Goal: Information Seeking & Learning: Learn about a topic

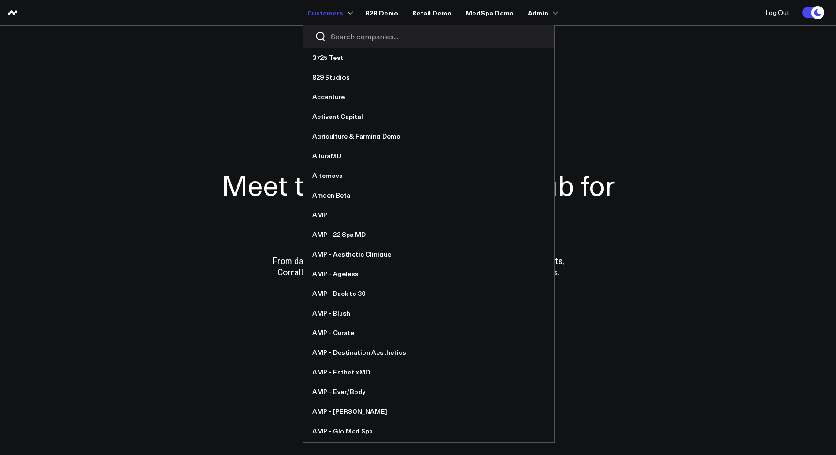
click at [353, 38] on input "Search companies input" at bounding box center [437, 36] width 212 height 10
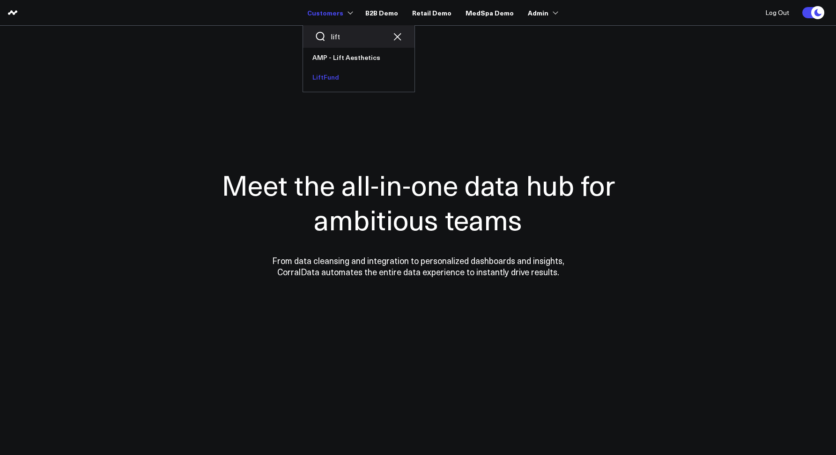
type input "lift"
click at [339, 72] on link "LiftFund" at bounding box center [358, 77] width 111 height 20
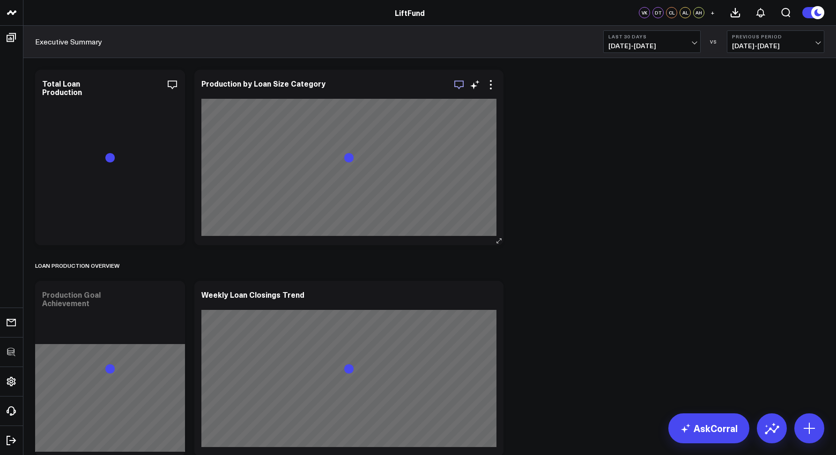
click at [457, 86] on icon "button" at bounding box center [458, 85] width 9 height 9
click at [141, 88] on icon "button" at bounding box center [140, 85] width 9 height 9
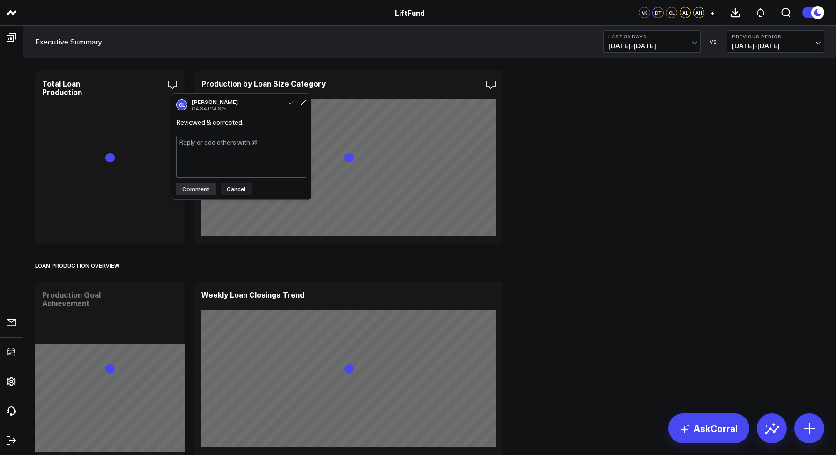
click at [185, 49] on div "Executive Summary Last 30 Days 07/20/25 - 08/18/25 VS Previous Period 06/20/25 …" at bounding box center [429, 42] width 812 height 32
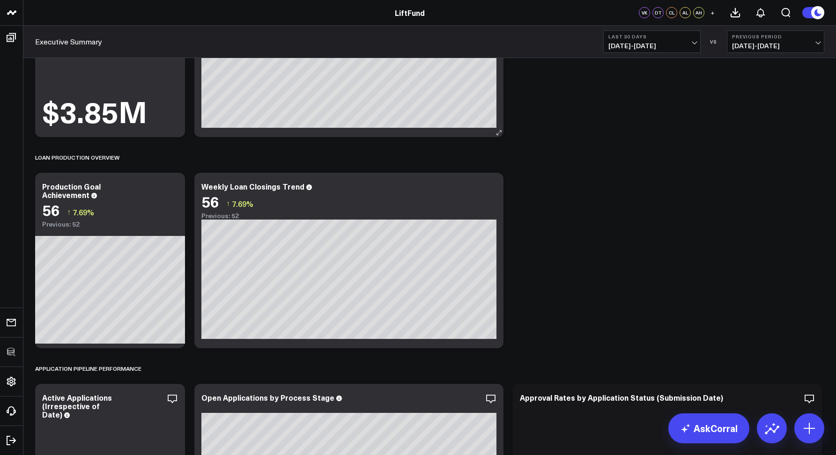
scroll to position [224, 0]
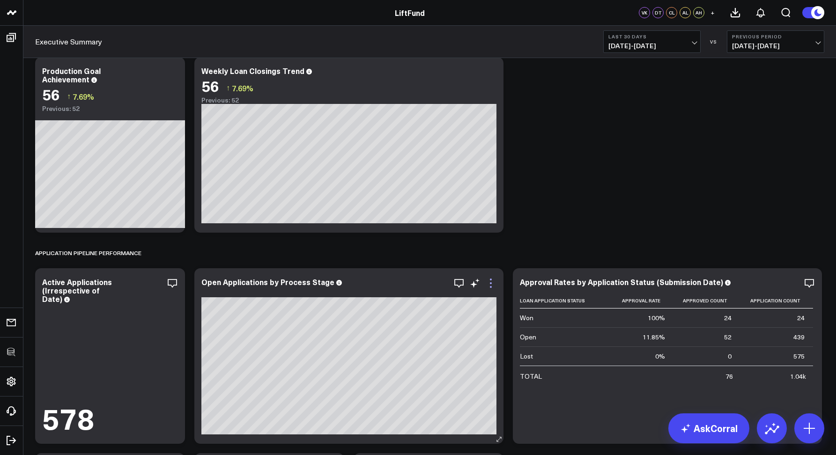
click at [487, 286] on icon at bounding box center [490, 283] width 11 height 11
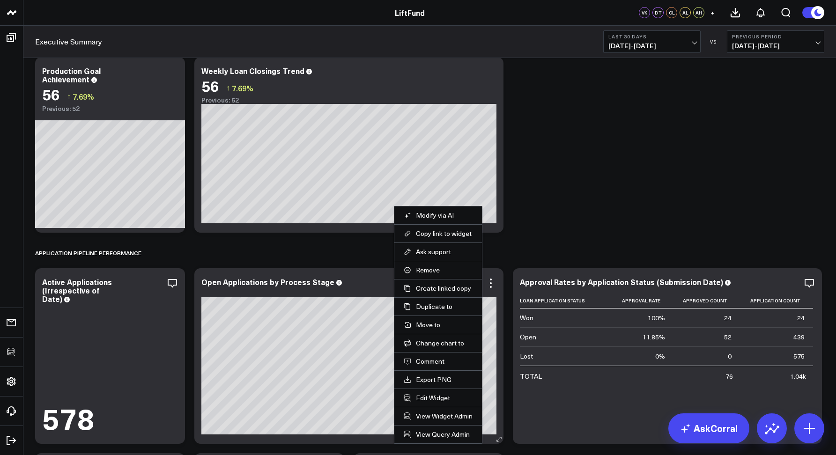
scroll to position [242, 0]
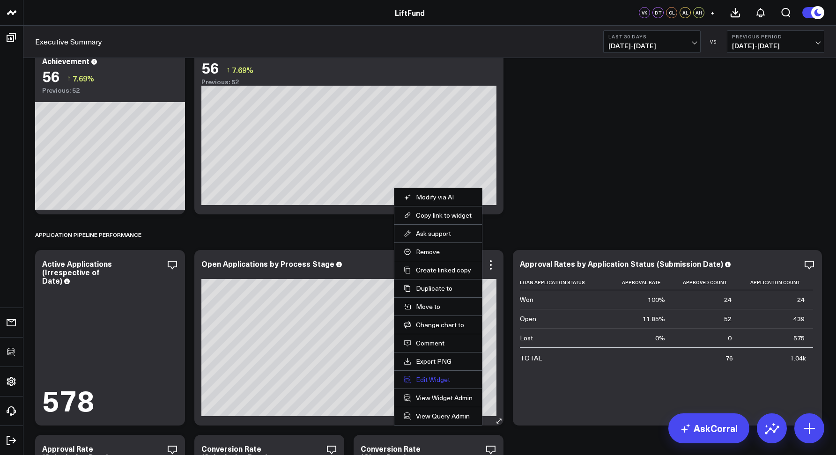
click at [412, 376] on button "Edit Widget" at bounding box center [438, 380] width 69 height 8
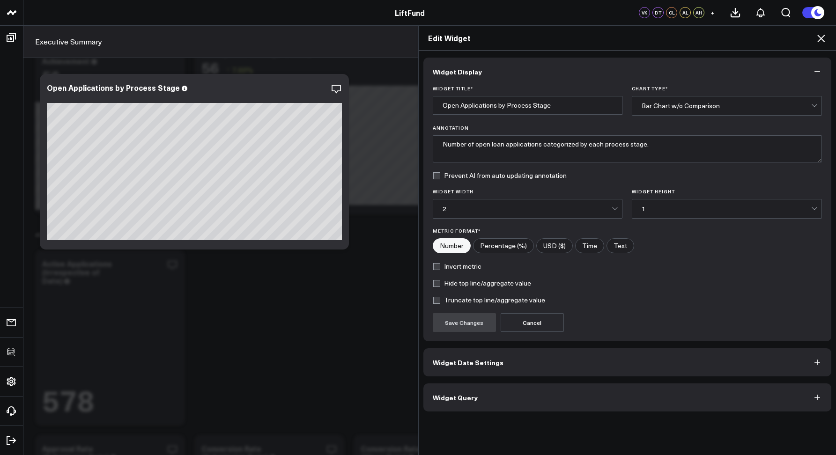
click at [487, 388] on button "Widget Query" at bounding box center [627, 397] width 408 height 28
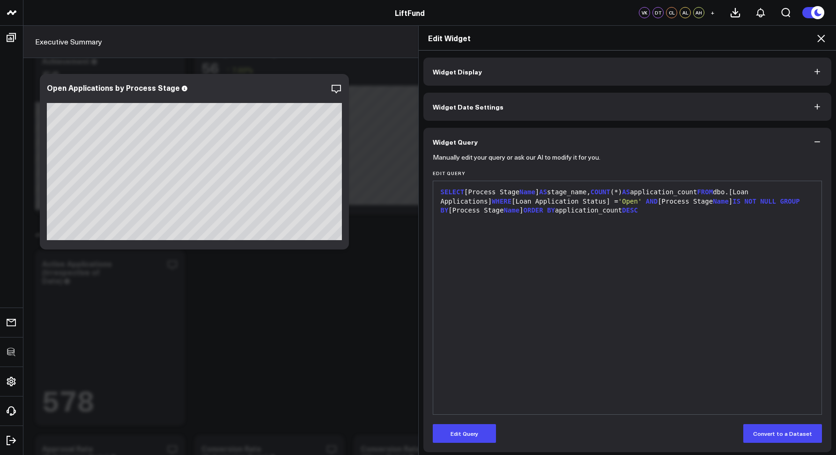
click at [818, 40] on icon at bounding box center [820, 38] width 11 height 11
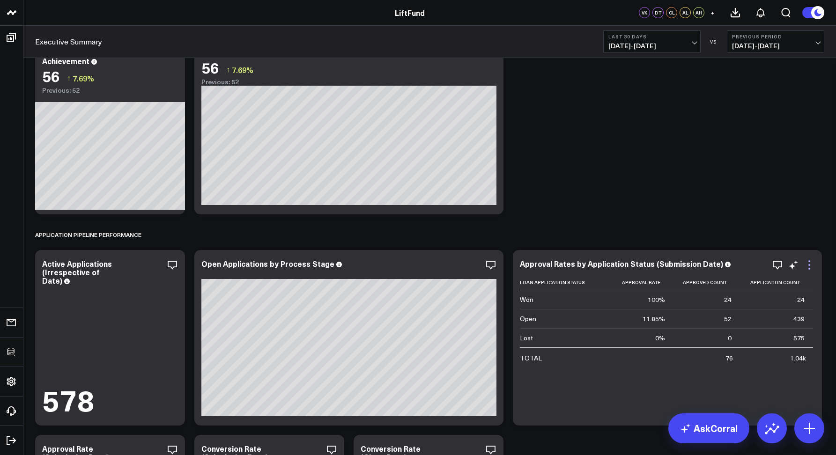
click at [812, 266] on icon at bounding box center [808, 264] width 11 height 11
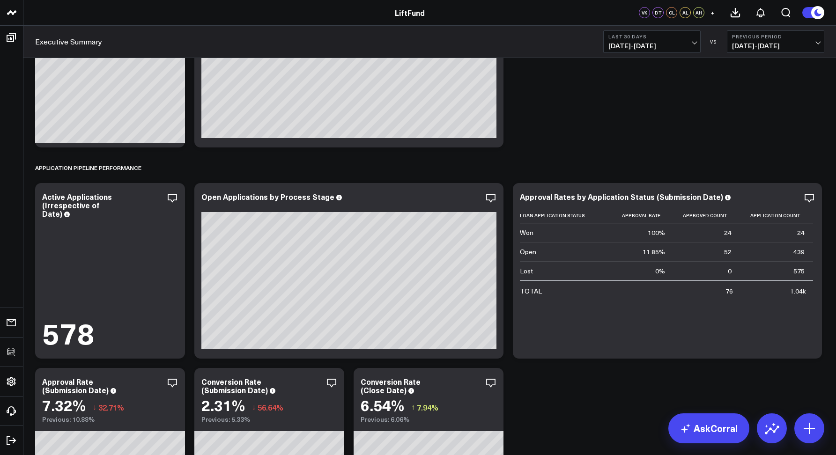
scroll to position [336, 0]
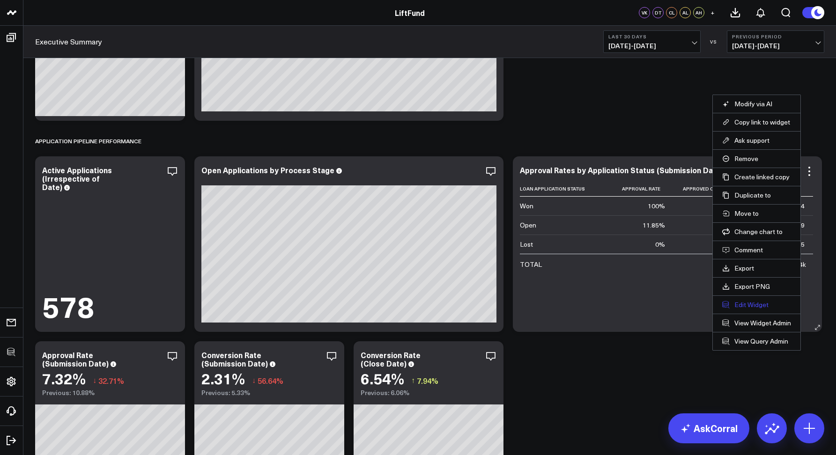
click at [742, 301] on li "Edit Widget" at bounding box center [757, 304] width 88 height 18
click at [742, 301] on div "Loan Application Status Approval Rate Approved Count Application Count Won 100%…" at bounding box center [667, 251] width 295 height 141
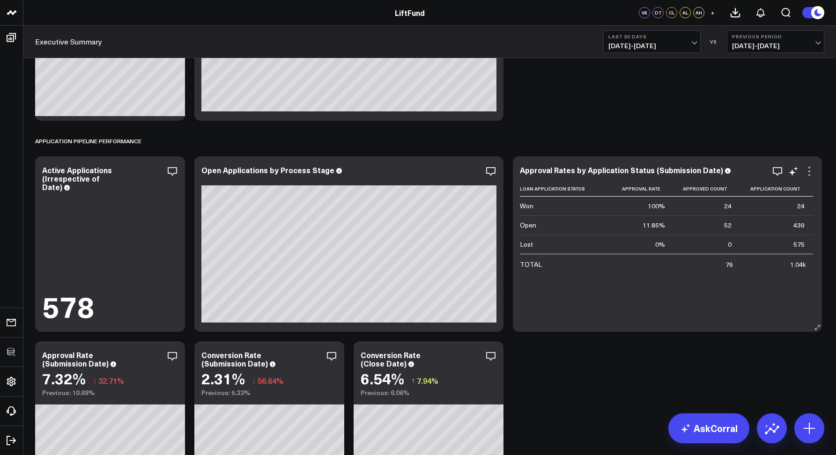
click at [809, 166] on icon at bounding box center [808, 171] width 11 height 11
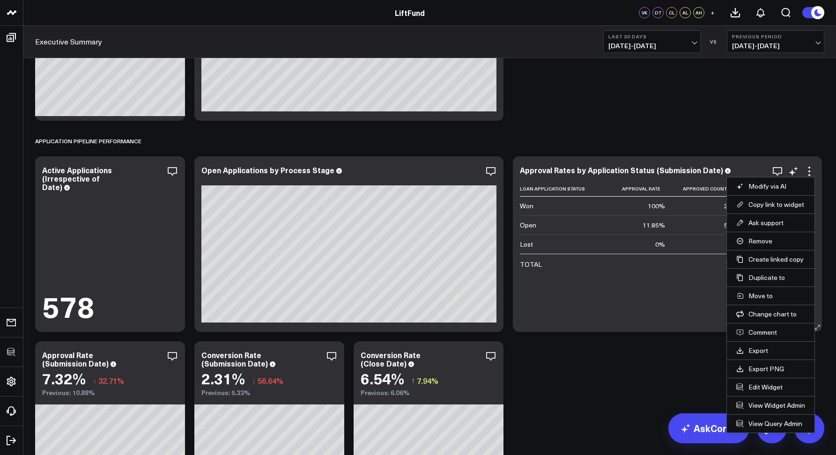
click at [747, 391] on li "Edit Widget" at bounding box center [771, 387] width 88 height 18
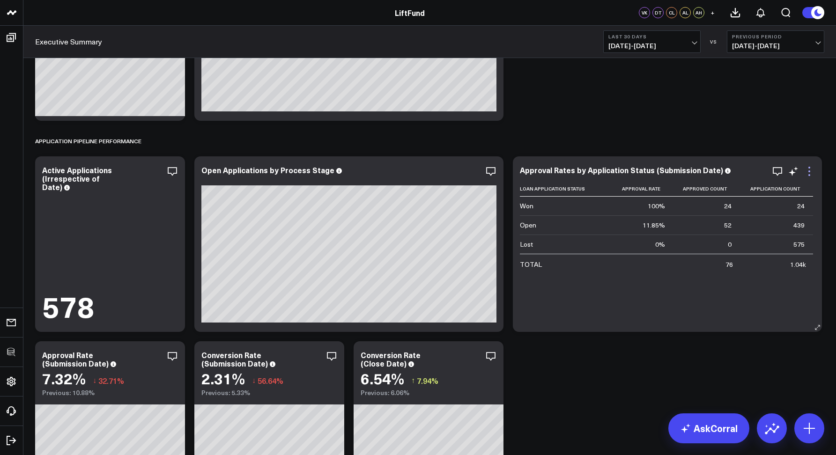
click at [810, 169] on icon at bounding box center [808, 171] width 11 height 11
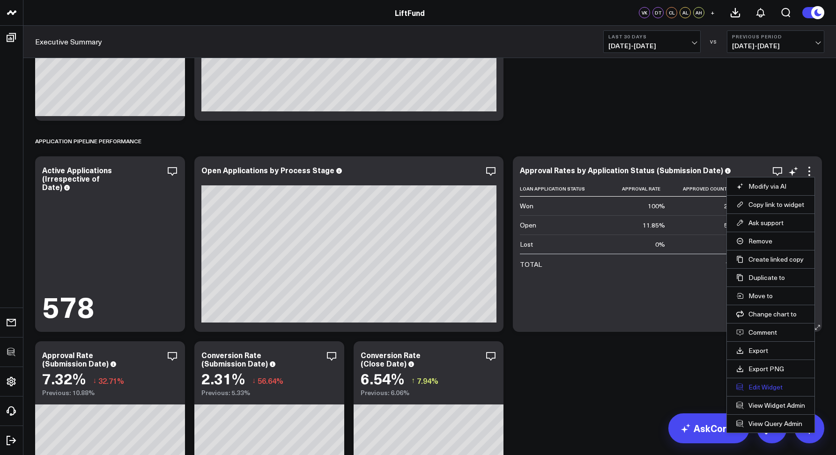
click at [758, 388] on button "Edit Widget" at bounding box center [770, 387] width 69 height 8
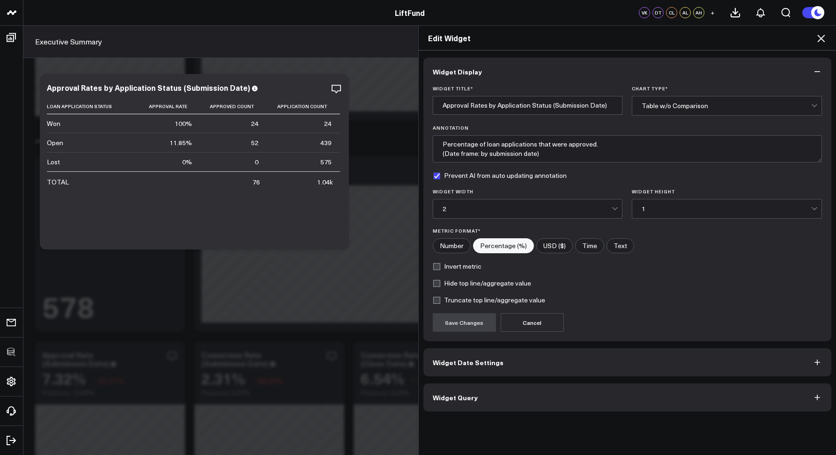
click at [488, 400] on button "Widget Query" at bounding box center [627, 397] width 408 height 28
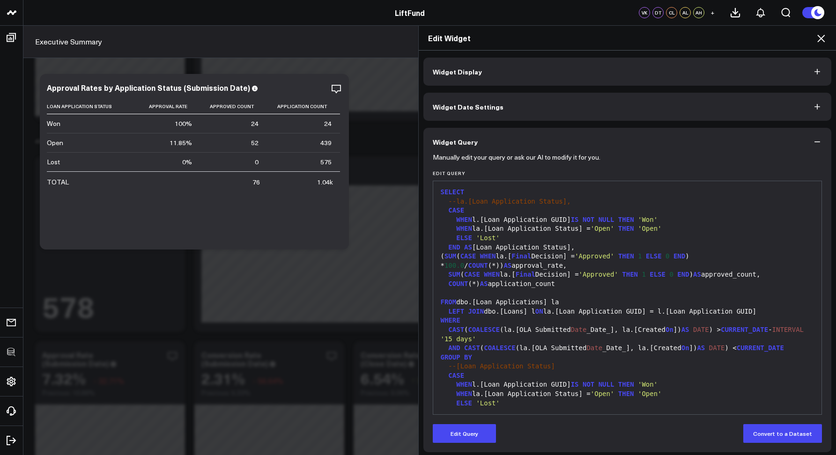
click at [821, 37] on icon at bounding box center [820, 38] width 7 height 7
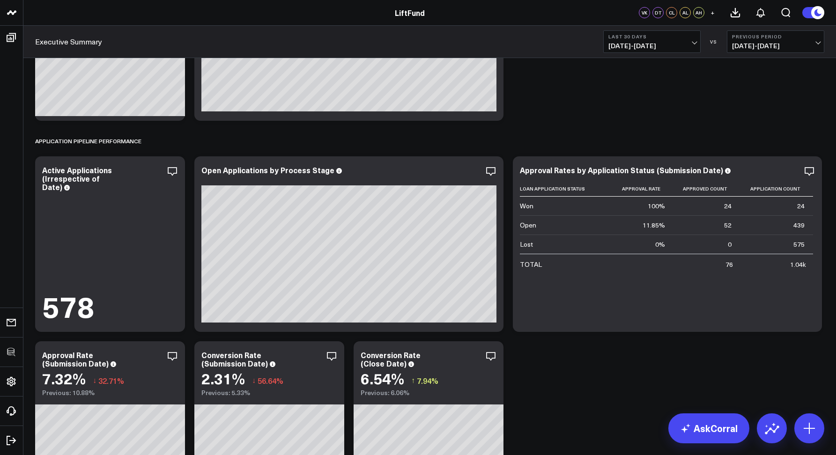
scroll to position [516, 0]
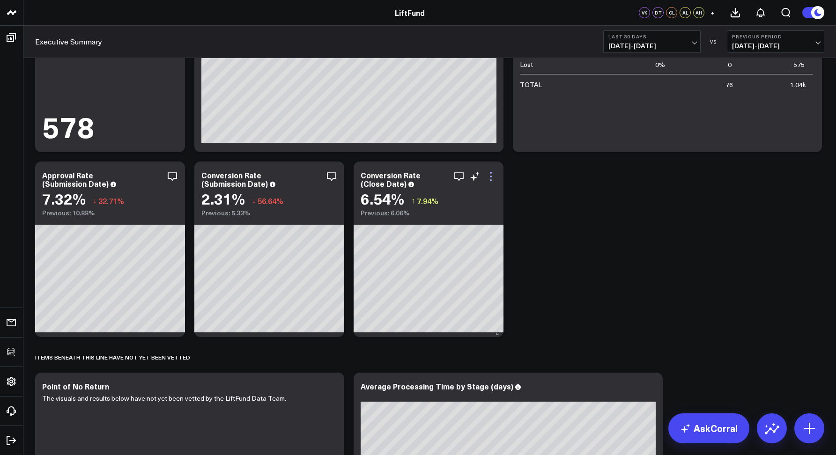
click at [493, 177] on icon at bounding box center [490, 176] width 11 height 11
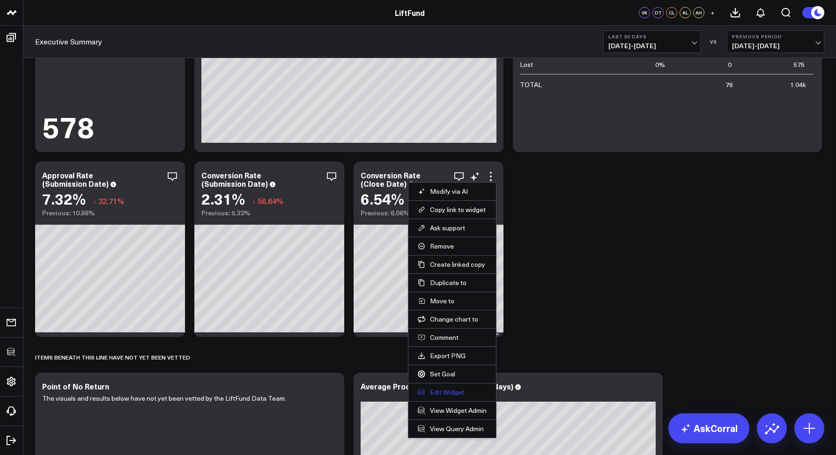
click at [433, 390] on button "Edit Widget" at bounding box center [452, 392] width 69 height 8
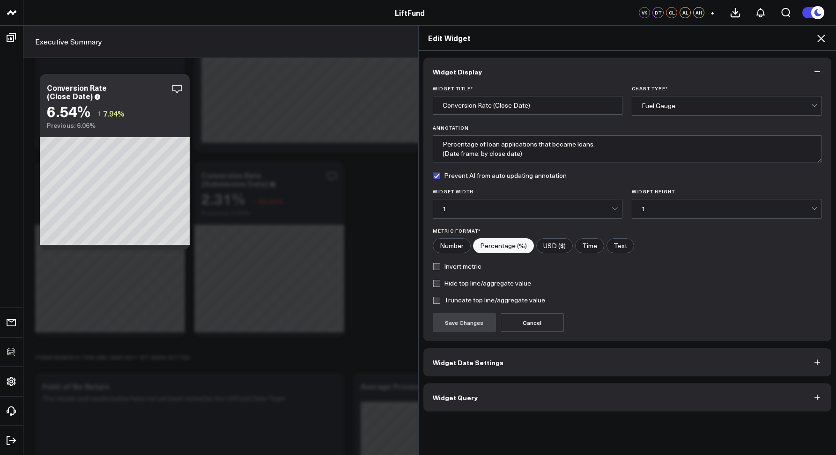
click at [474, 401] on button "Widget Query" at bounding box center [627, 397] width 408 height 28
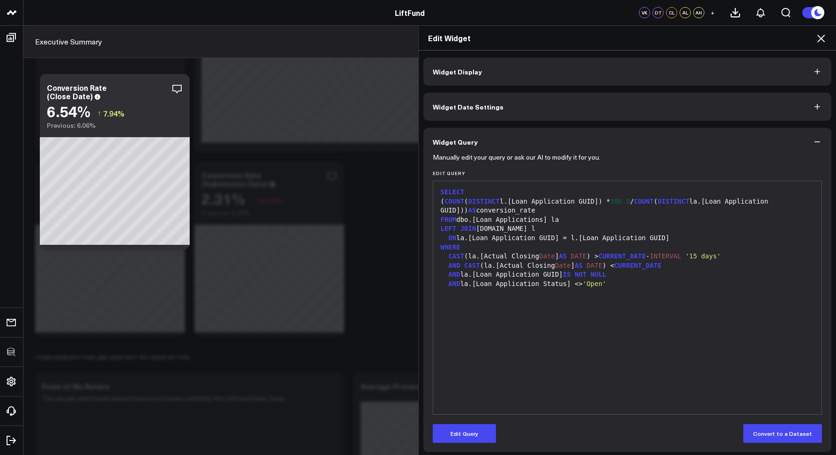
click at [818, 37] on icon at bounding box center [820, 38] width 11 height 11
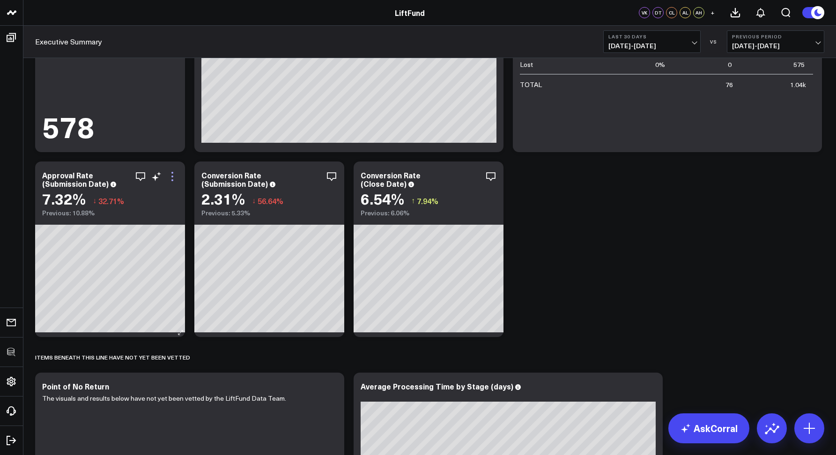
click at [176, 175] on icon at bounding box center [172, 176] width 11 height 11
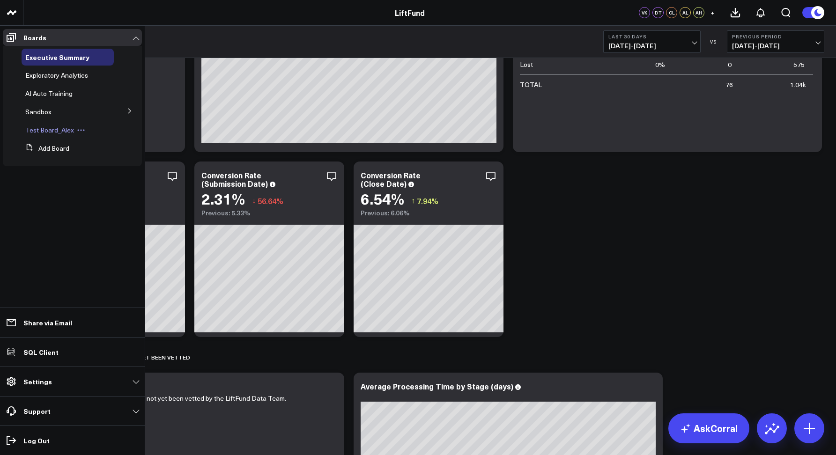
click at [47, 132] on span "Test Board_Alex" at bounding box center [49, 129] width 49 height 9
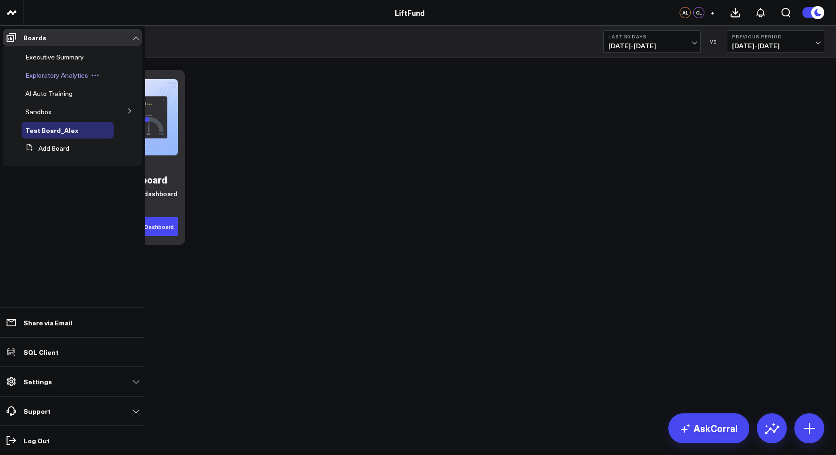
click at [36, 74] on span "Exploratory Analytics" at bounding box center [56, 75] width 63 height 9
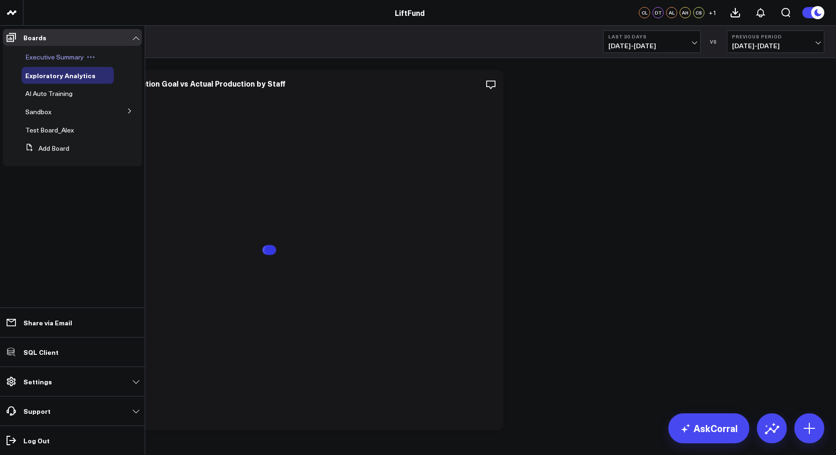
click at [41, 58] on span "Executive Summary" at bounding box center [54, 56] width 59 height 9
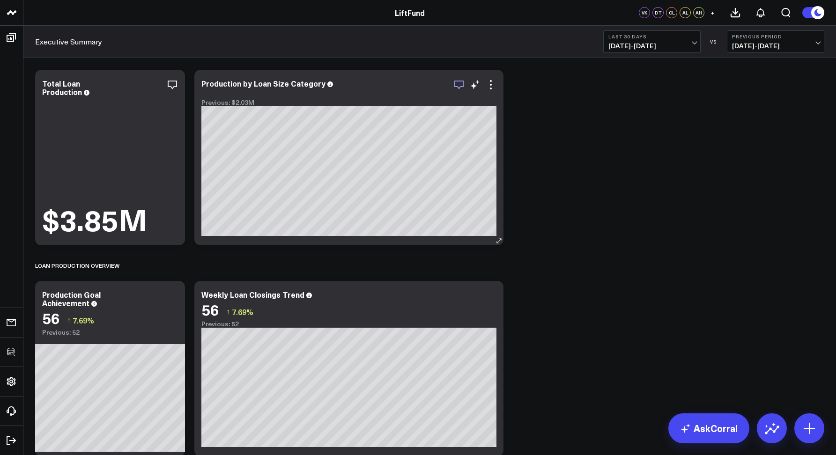
click at [454, 84] on icon "button" at bounding box center [458, 84] width 11 height 11
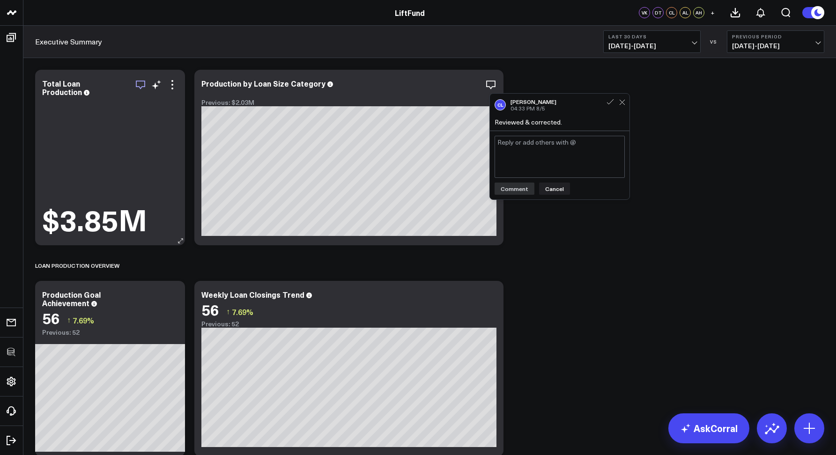
click at [143, 84] on icon "button" at bounding box center [140, 84] width 11 height 11
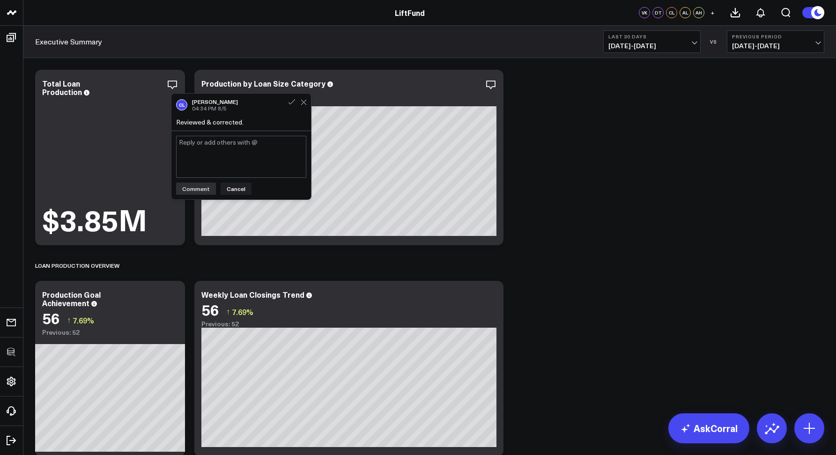
click at [206, 48] on div "Executive Summary Last 30 Days 07/20/25 - 08/18/25 VS Previous Period 06/20/25 …" at bounding box center [429, 42] width 812 height 32
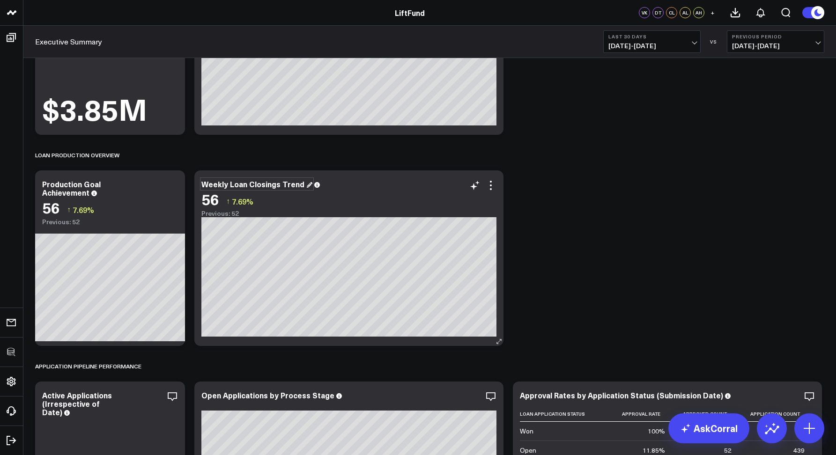
scroll to position [219, 0]
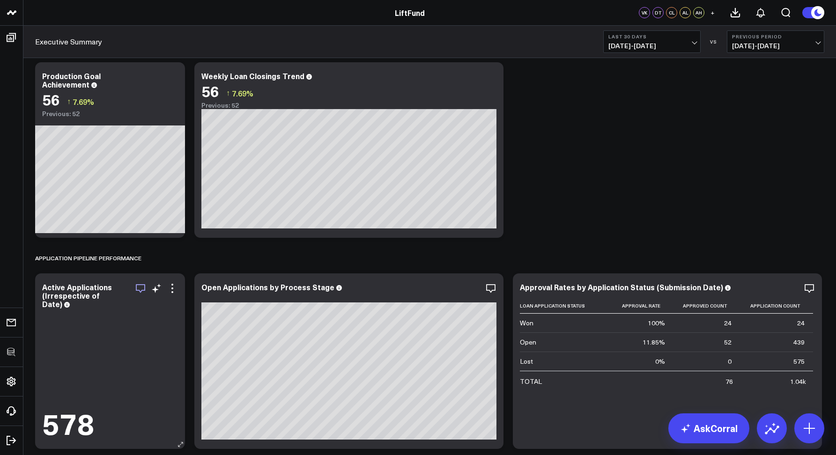
click at [144, 288] on icon "button" at bounding box center [140, 288] width 11 height 11
click at [460, 286] on icon "button" at bounding box center [458, 288] width 11 height 11
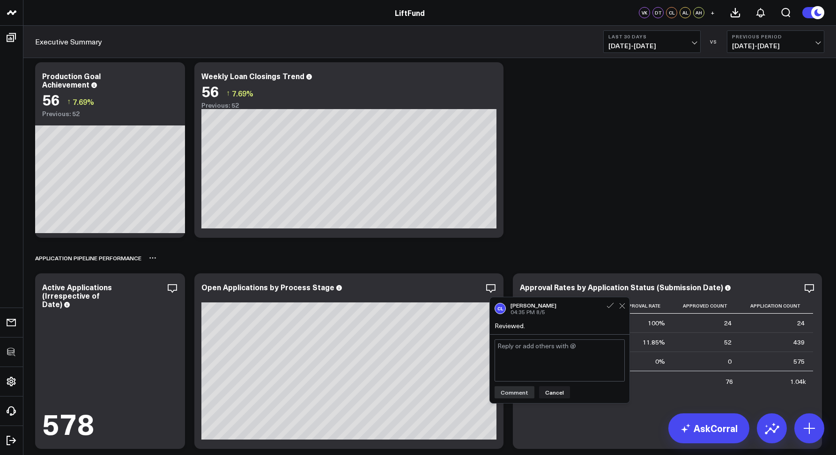
click at [537, 258] on div "Application Pipeline Performance" at bounding box center [429, 258] width 789 height 22
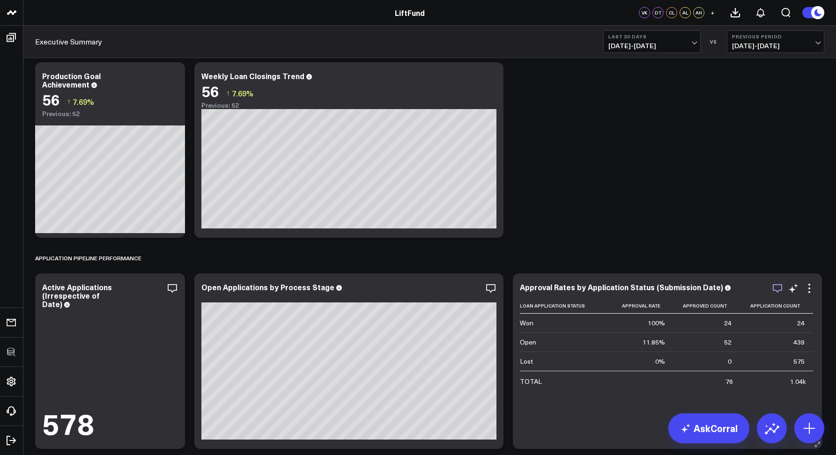
click at [781, 289] on icon "button" at bounding box center [777, 288] width 11 height 11
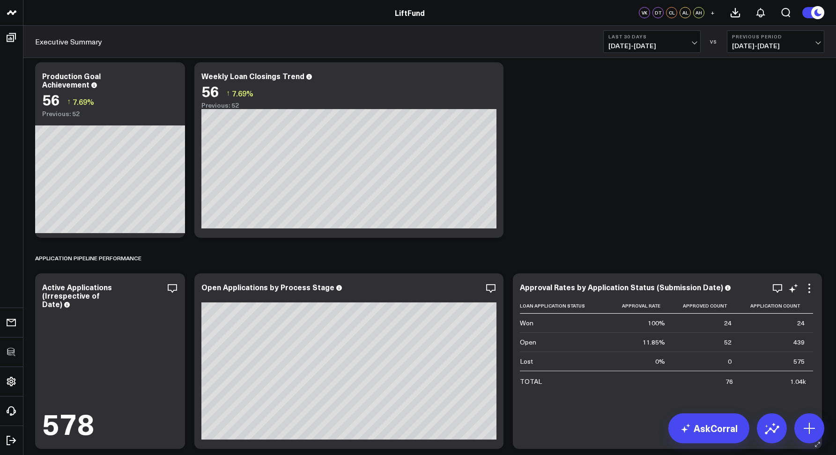
scroll to position [315, 0]
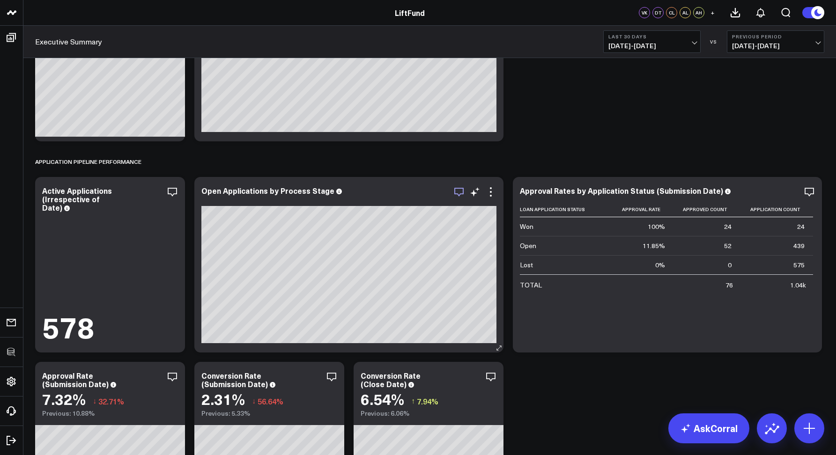
click at [457, 193] on icon "button" at bounding box center [458, 191] width 11 height 11
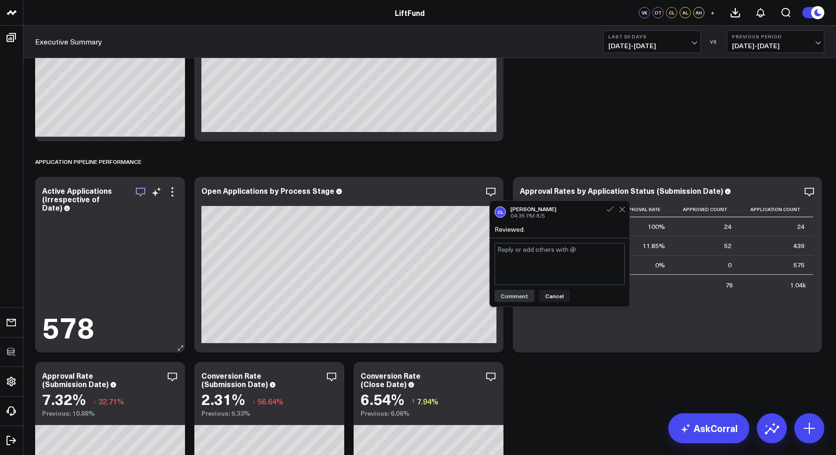
click at [141, 195] on icon "button" at bounding box center [140, 191] width 11 height 11
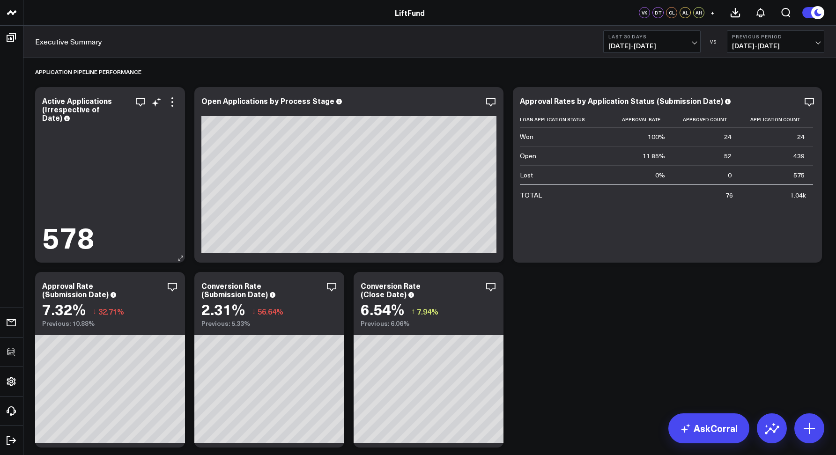
scroll to position [420, 0]
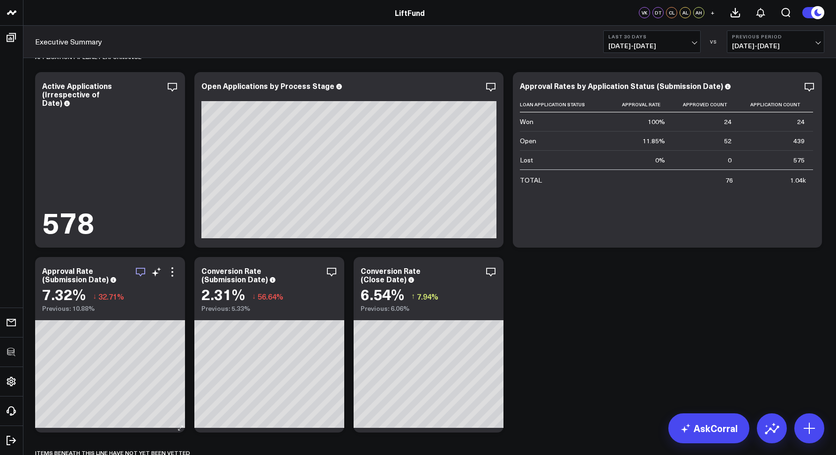
click at [139, 273] on icon "button" at bounding box center [140, 271] width 11 height 11
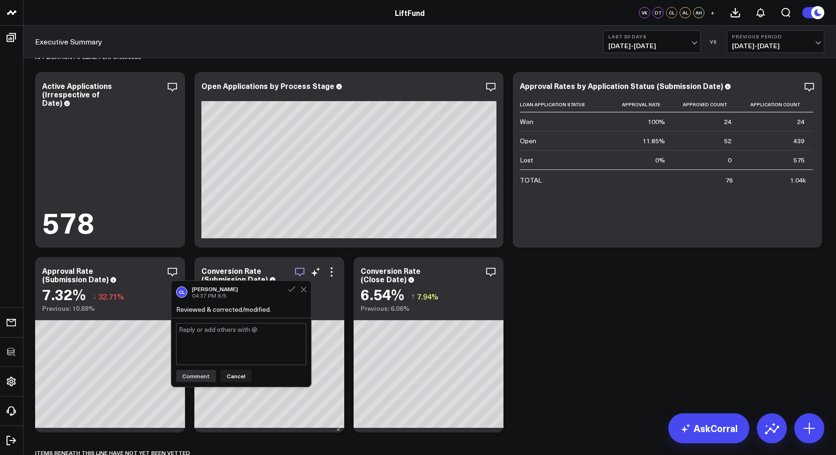
click at [300, 269] on icon "button" at bounding box center [299, 271] width 11 height 11
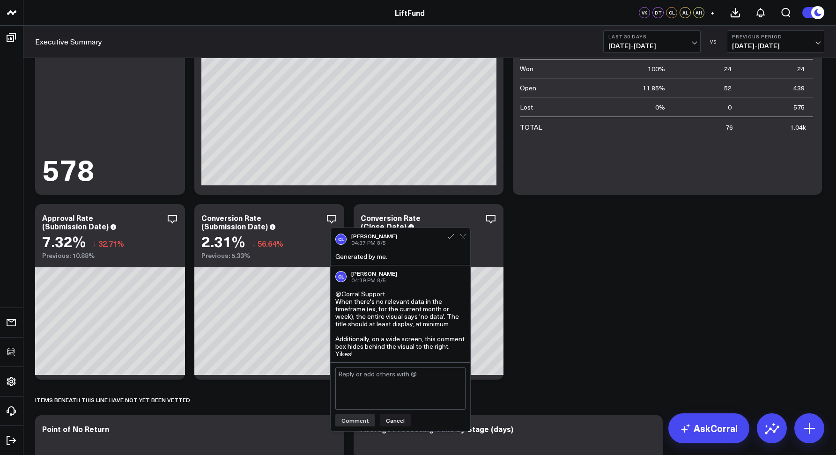
scroll to position [519, 0]
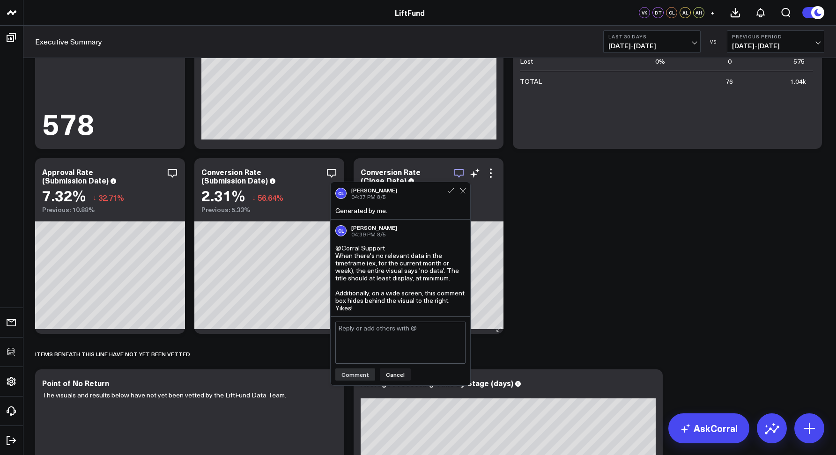
click at [462, 169] on icon "button" at bounding box center [458, 173] width 9 height 9
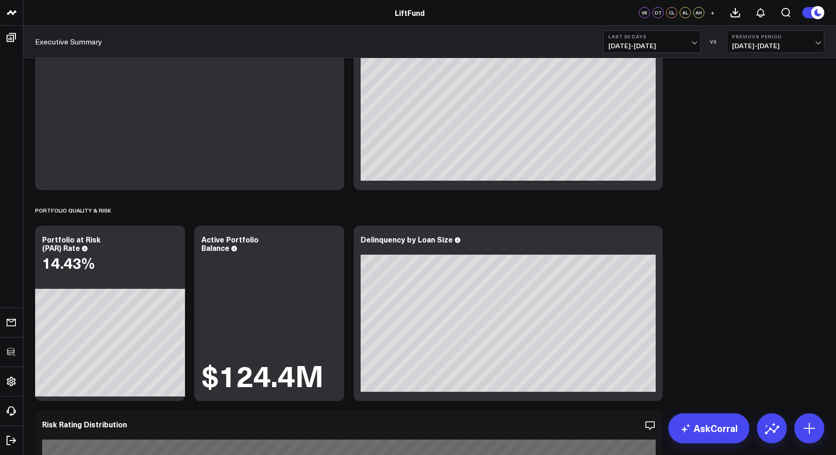
scroll to position [1120, 0]
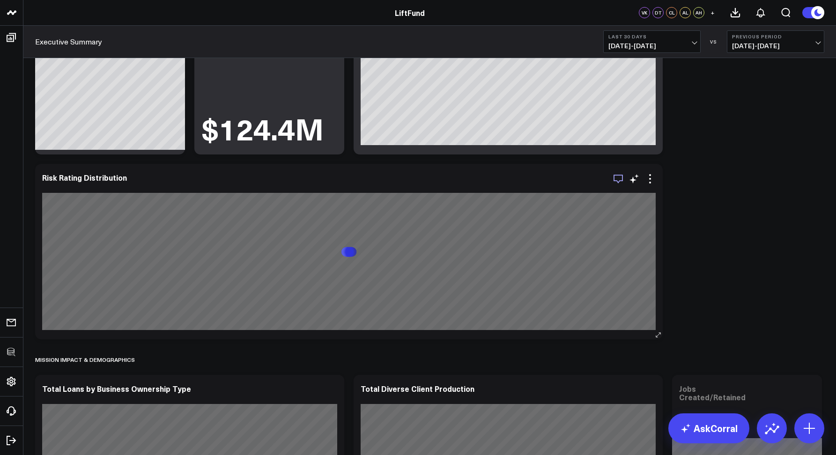
click at [614, 180] on icon "button" at bounding box center [617, 179] width 9 height 9
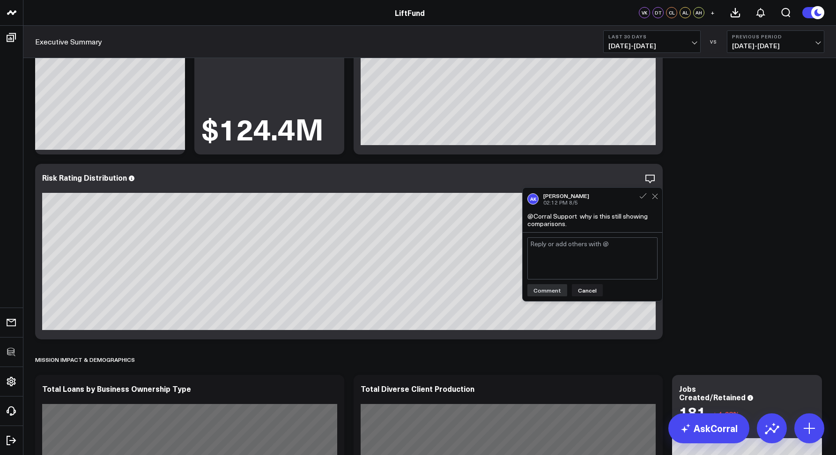
click at [706, 157] on div "Modify via AI Copy link to widget Ask support Remove Create linked copy Executi…" at bounding box center [429, 226] width 798 height 2562
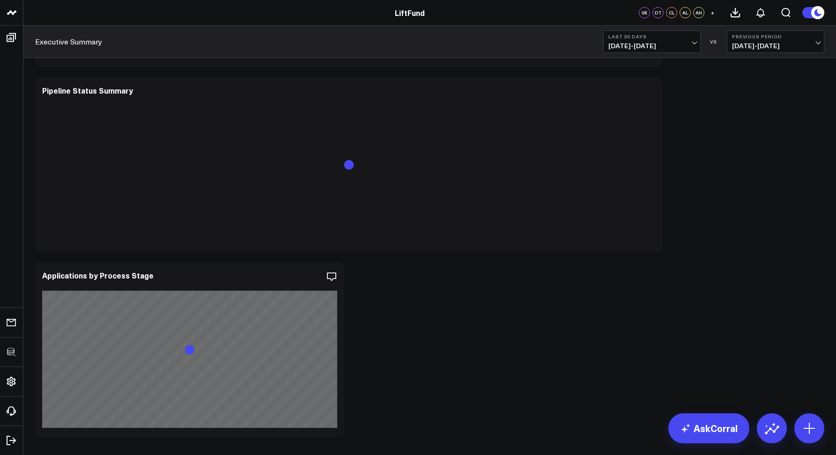
scroll to position [2228, 0]
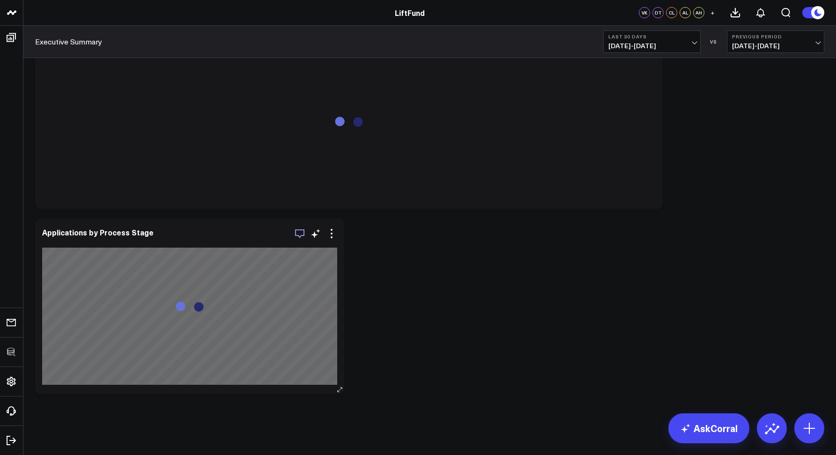
click at [301, 233] on icon "button" at bounding box center [299, 233] width 11 height 11
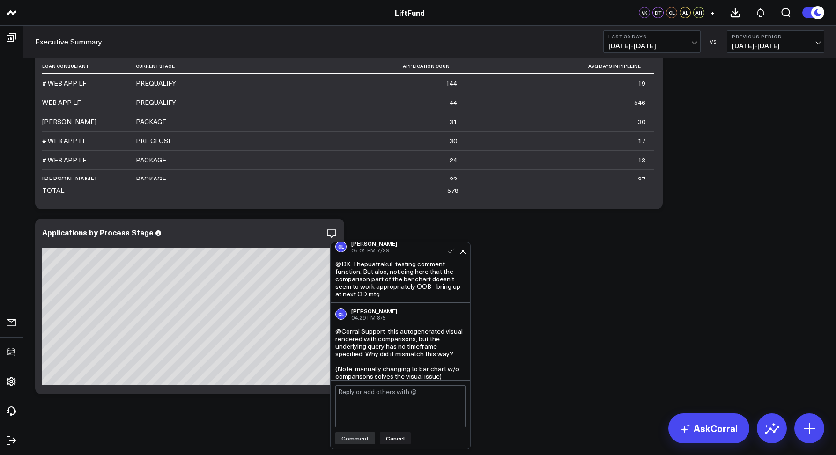
scroll to position [0, 0]
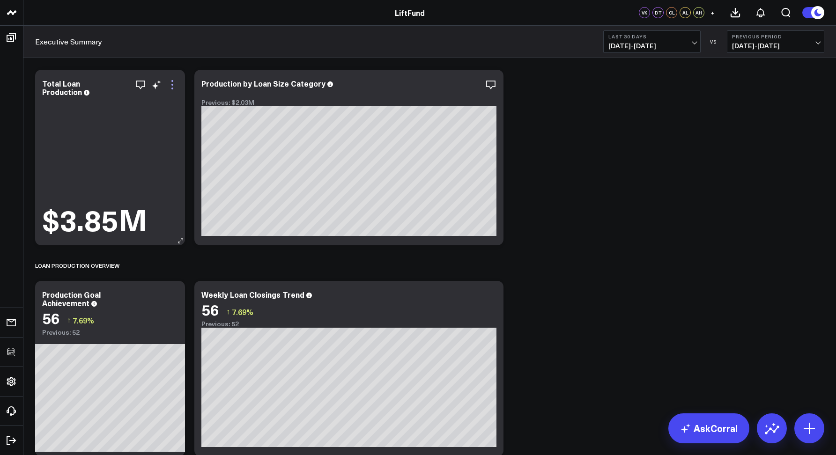
click at [169, 84] on icon at bounding box center [172, 84] width 11 height 11
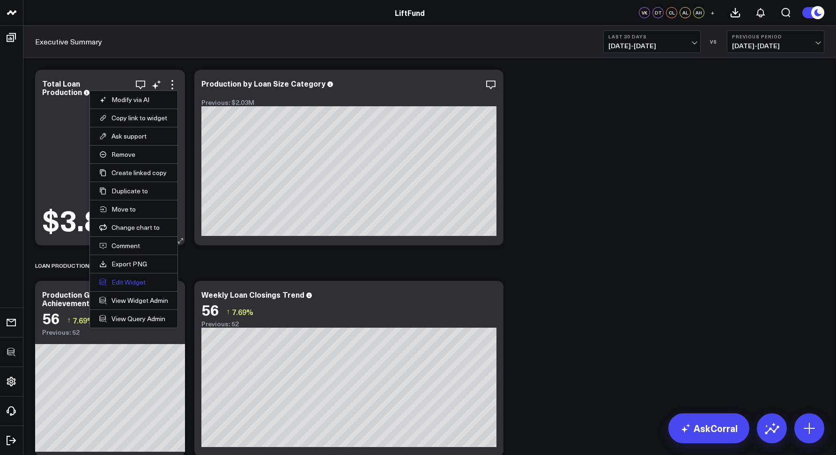
click at [123, 280] on button "Edit Widget" at bounding box center [133, 282] width 69 height 8
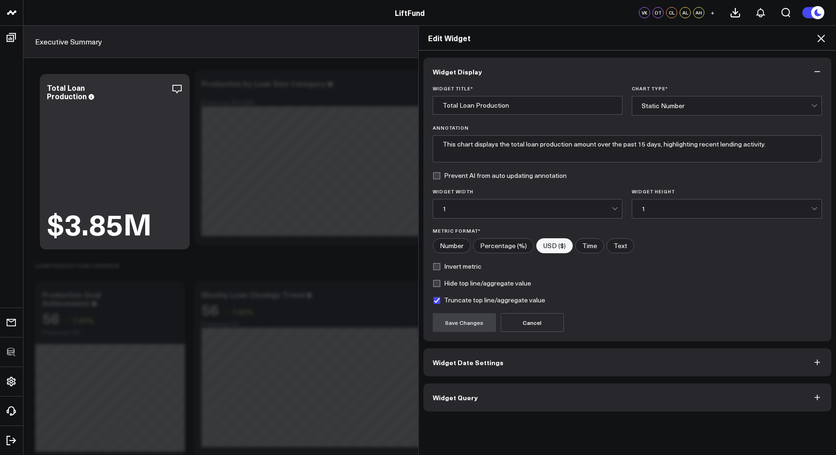
click at [456, 400] on span "Widget Query" at bounding box center [455, 397] width 45 height 7
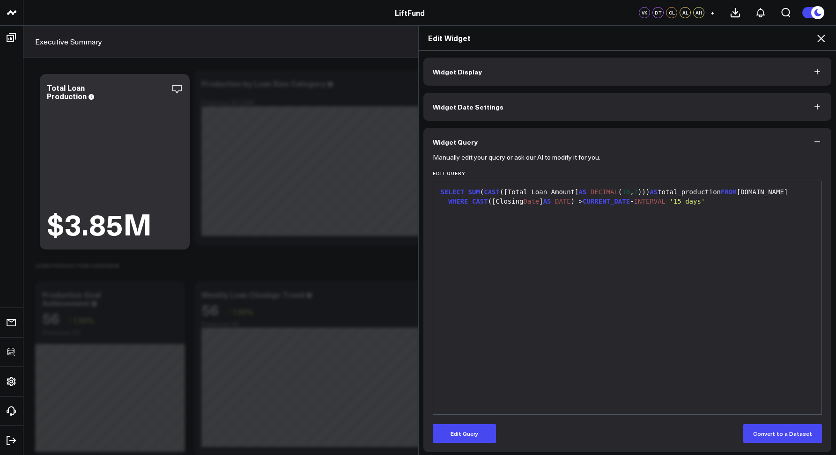
click at [820, 36] on icon at bounding box center [820, 38] width 11 height 11
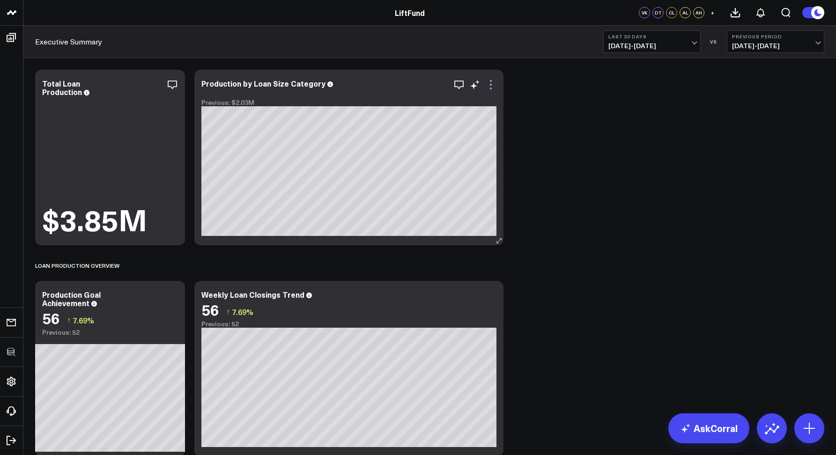
click at [491, 85] on icon at bounding box center [490, 84] width 11 height 11
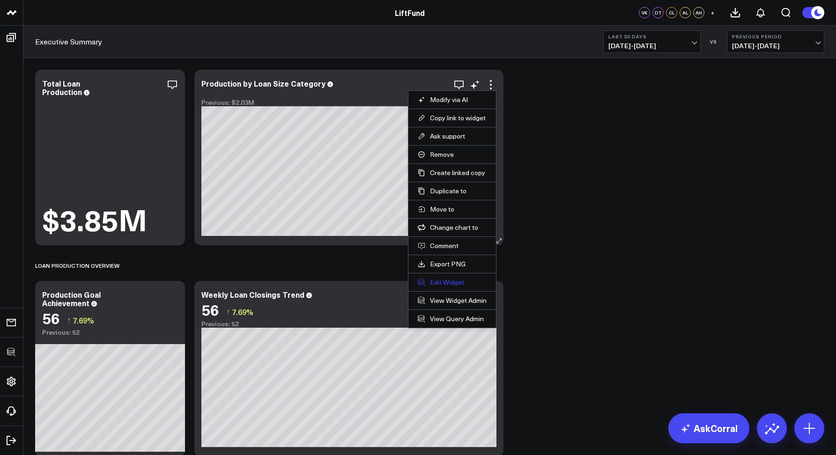
click at [431, 282] on button "Edit Widget" at bounding box center [452, 282] width 69 height 8
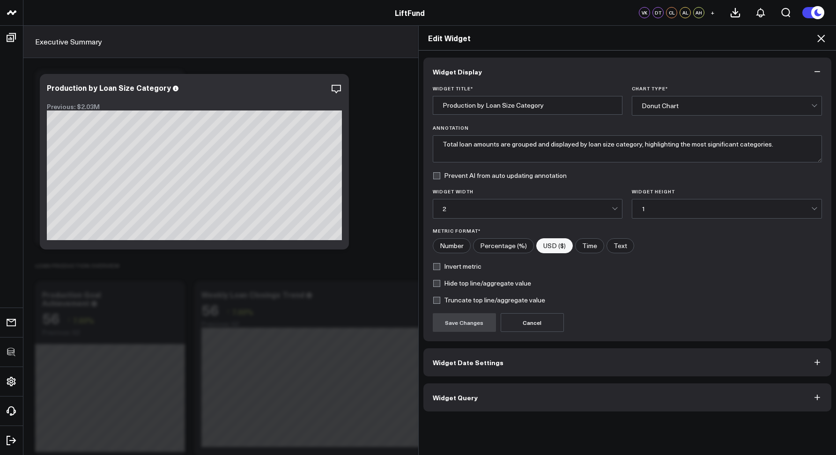
click at [503, 389] on button "Widget Query" at bounding box center [627, 397] width 408 height 28
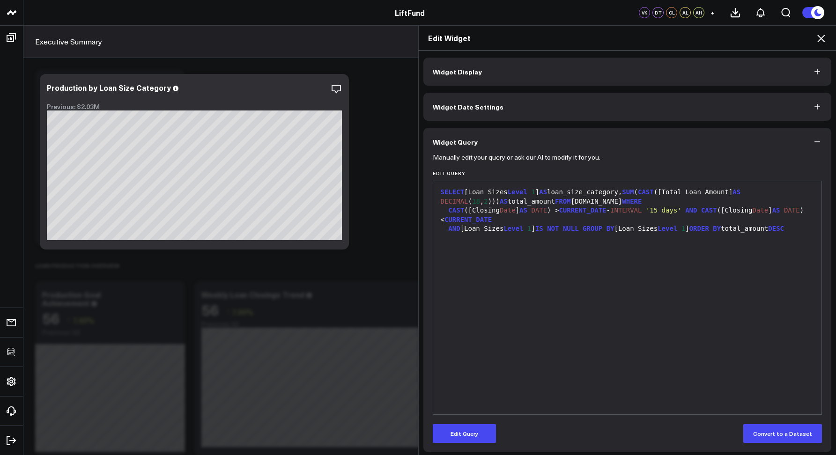
click at [817, 36] on icon at bounding box center [820, 38] width 7 height 7
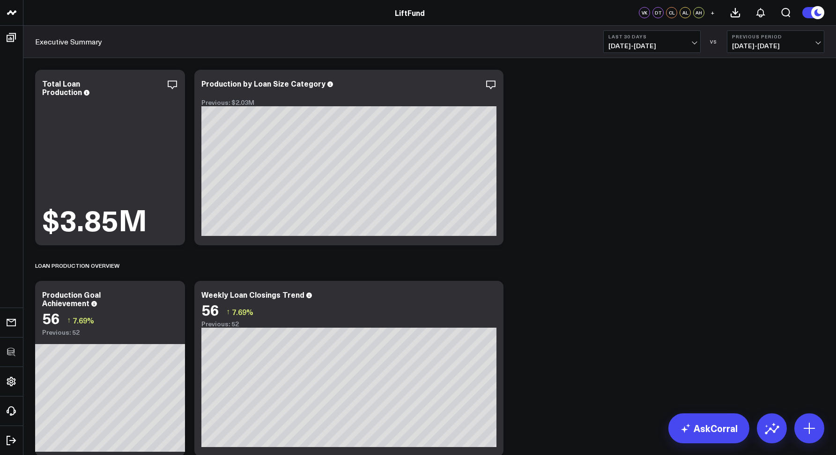
scroll to position [100, 0]
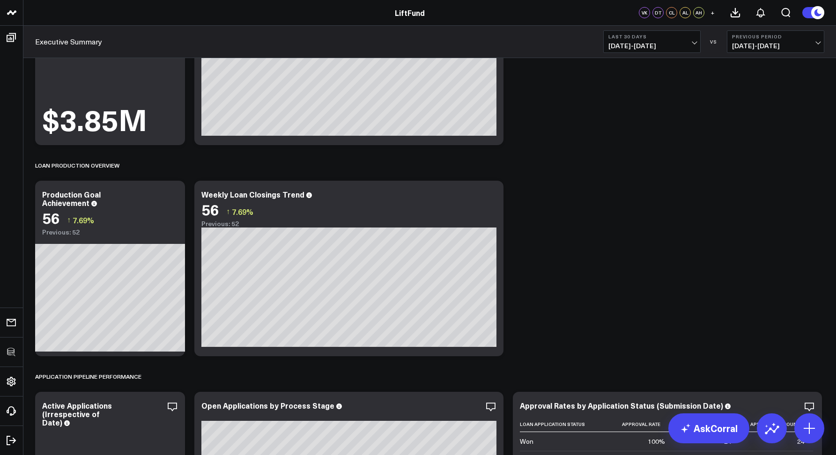
click at [617, 46] on span "07/20/25 - 08/18/25" at bounding box center [651, 45] width 87 height 7
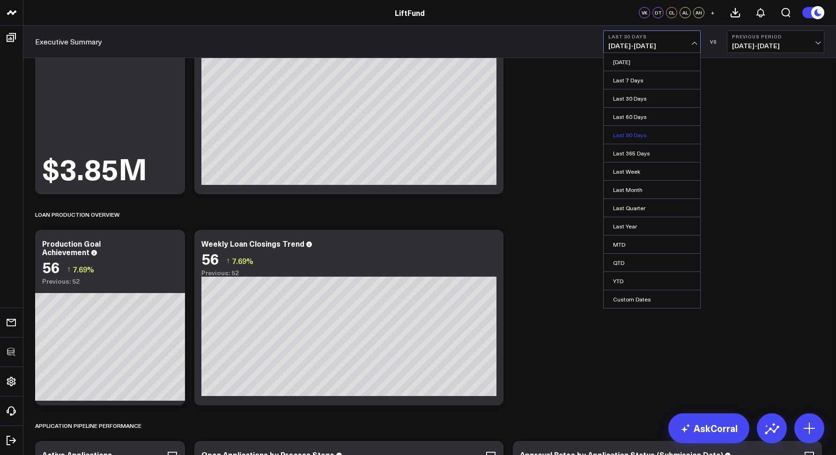
scroll to position [33, 0]
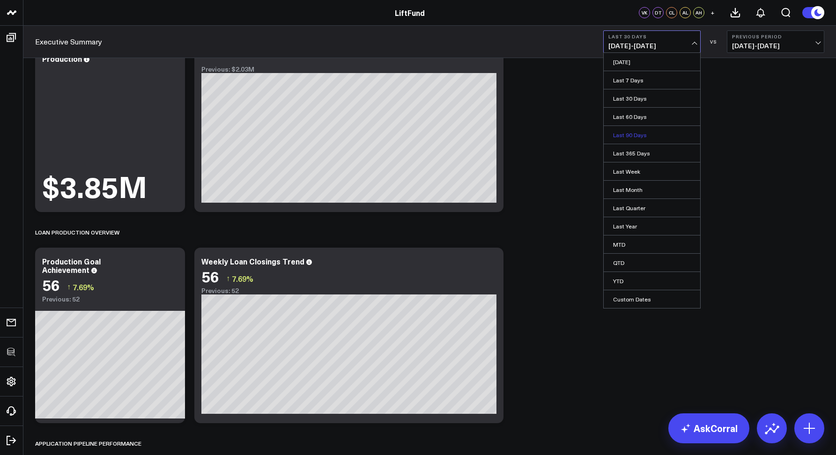
click at [619, 134] on link "Last 90 Days" at bounding box center [652, 135] width 96 height 18
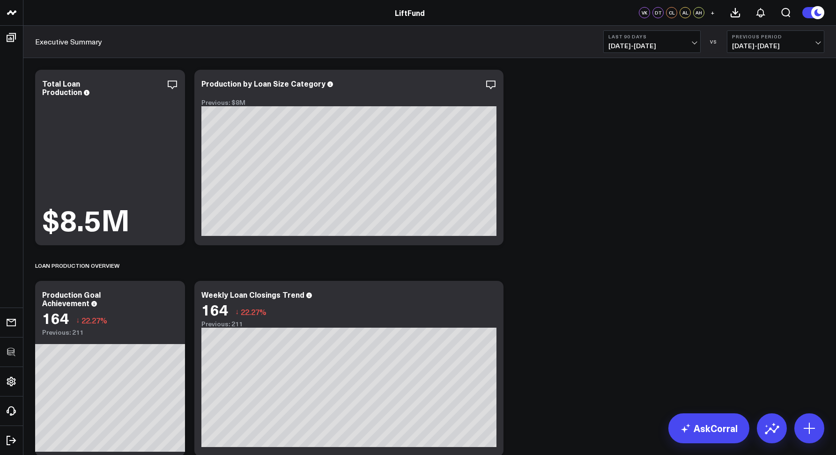
click at [631, 38] on b "Last 90 Days" at bounding box center [651, 37] width 87 height 6
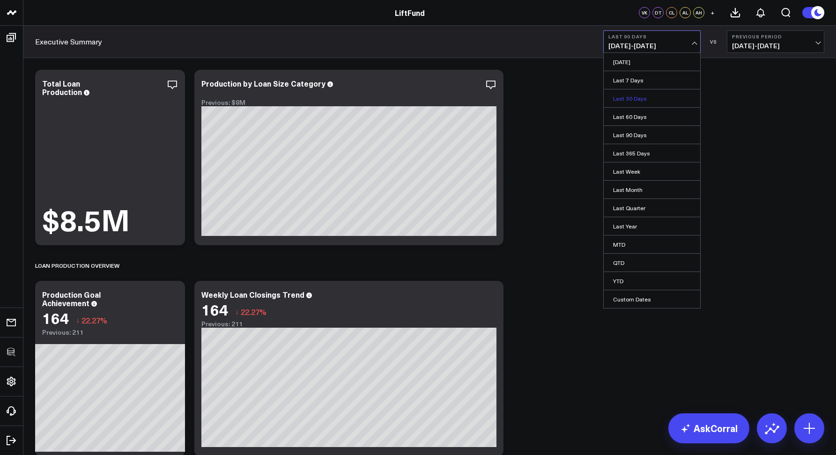
click at [626, 92] on link "Last 30 Days" at bounding box center [652, 98] width 96 height 18
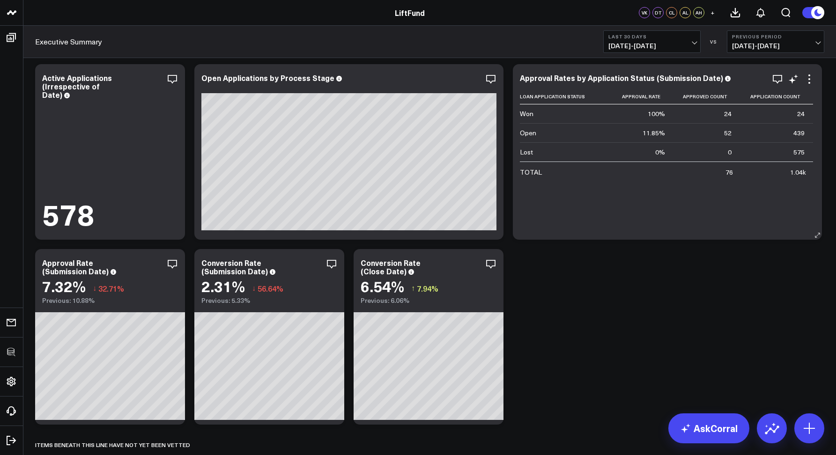
scroll to position [409, 0]
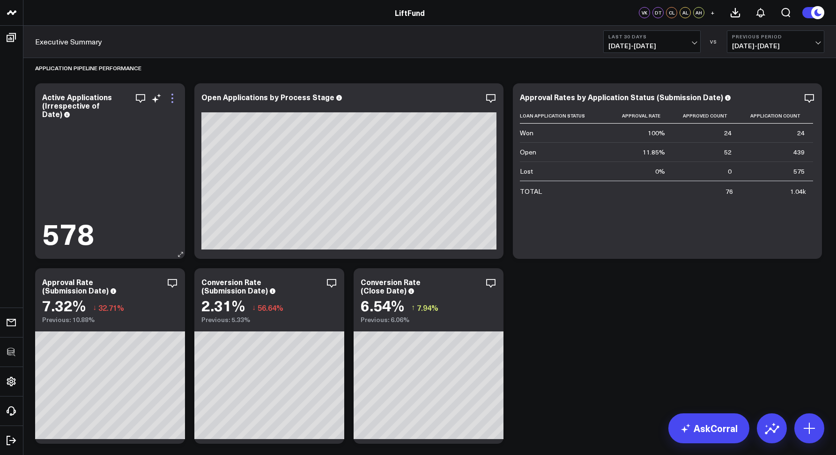
click at [168, 102] on icon at bounding box center [172, 98] width 11 height 11
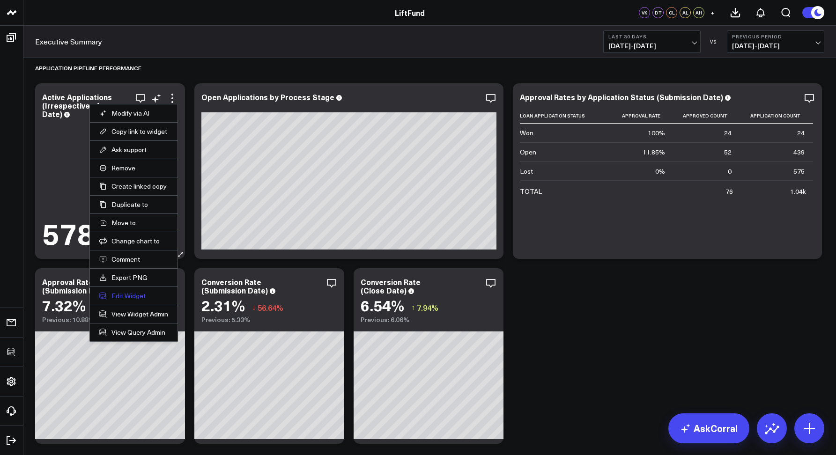
click at [127, 292] on button "Edit Widget" at bounding box center [133, 296] width 69 height 8
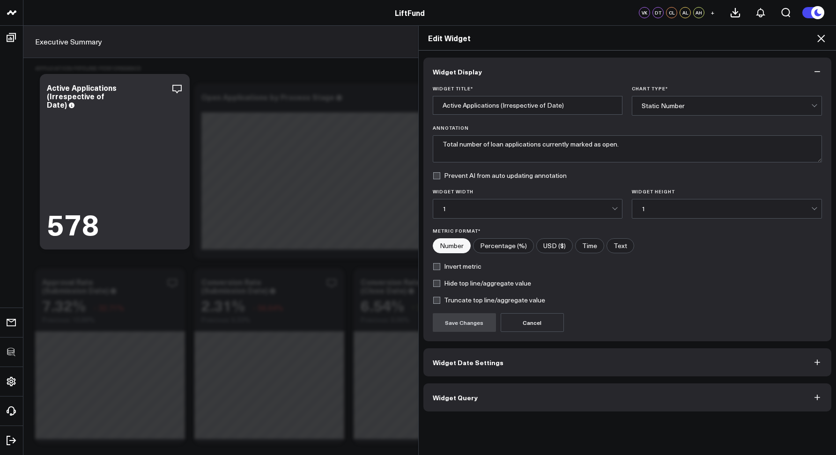
click at [457, 390] on button "Widget Query" at bounding box center [627, 397] width 408 height 28
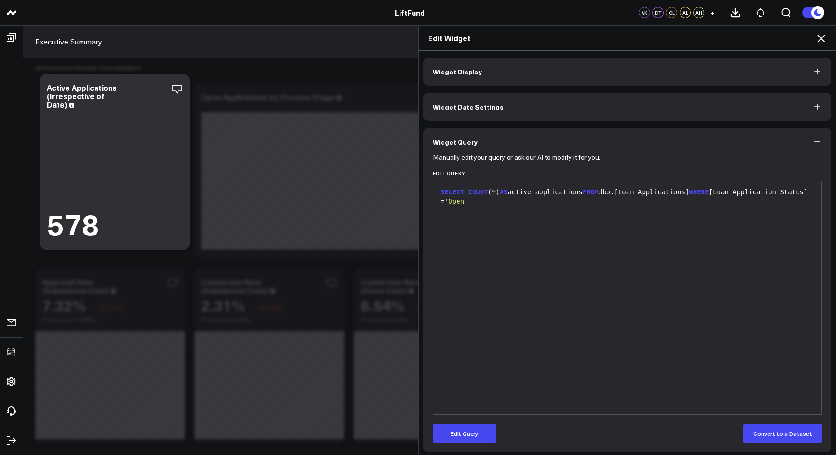
click at [819, 40] on icon at bounding box center [820, 38] width 7 height 7
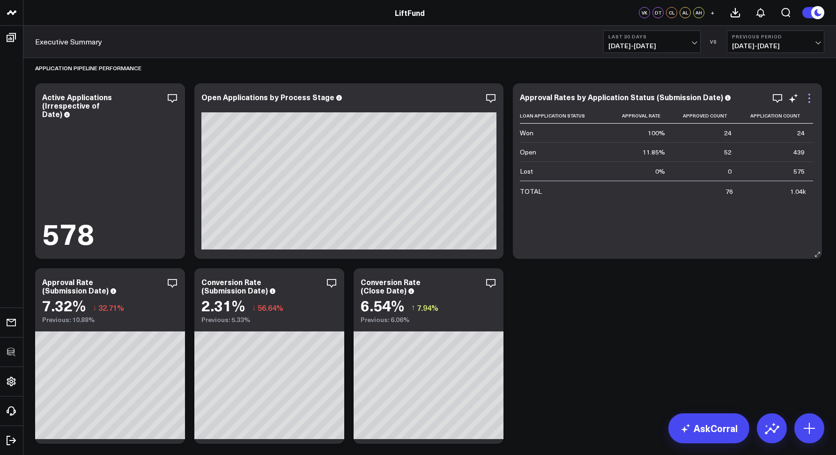
click at [804, 97] on icon at bounding box center [808, 98] width 11 height 11
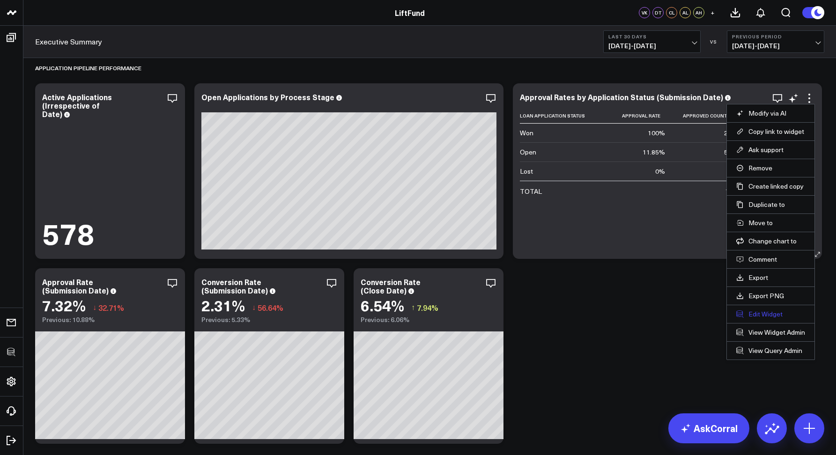
click at [757, 310] on button "Edit Widget" at bounding box center [770, 314] width 69 height 8
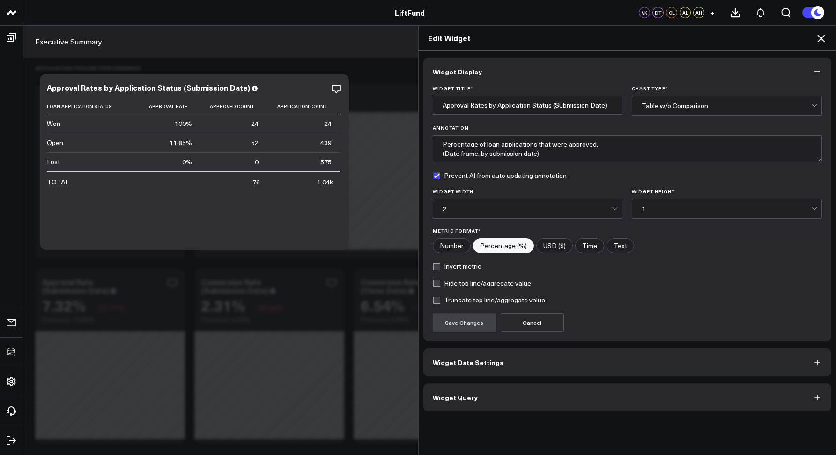
click at [511, 392] on button "Widget Query" at bounding box center [627, 397] width 408 height 28
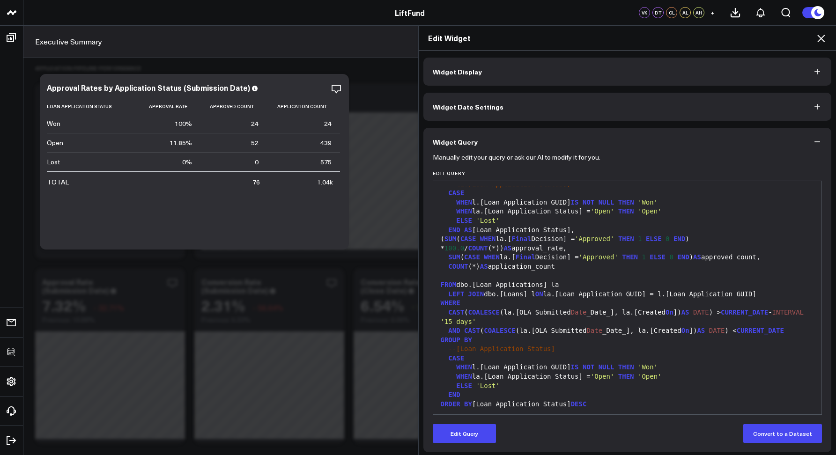
scroll to position [18, 0]
click at [815, 44] on icon at bounding box center [820, 38] width 11 height 11
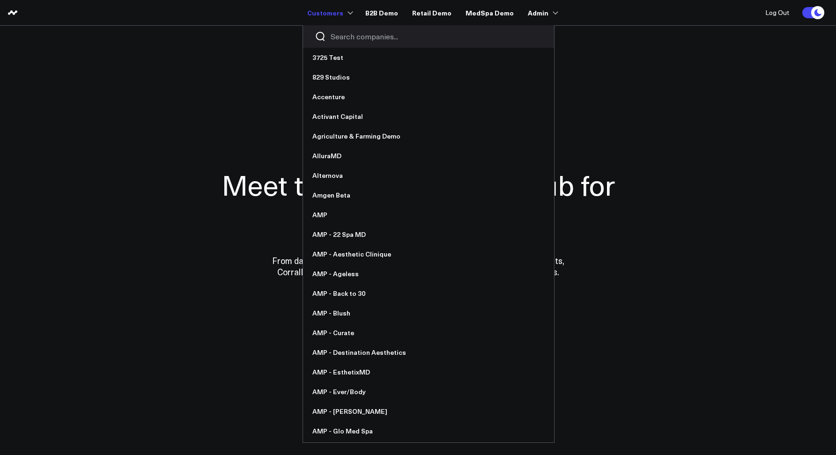
click at [343, 40] on input "Search companies input" at bounding box center [437, 36] width 212 height 10
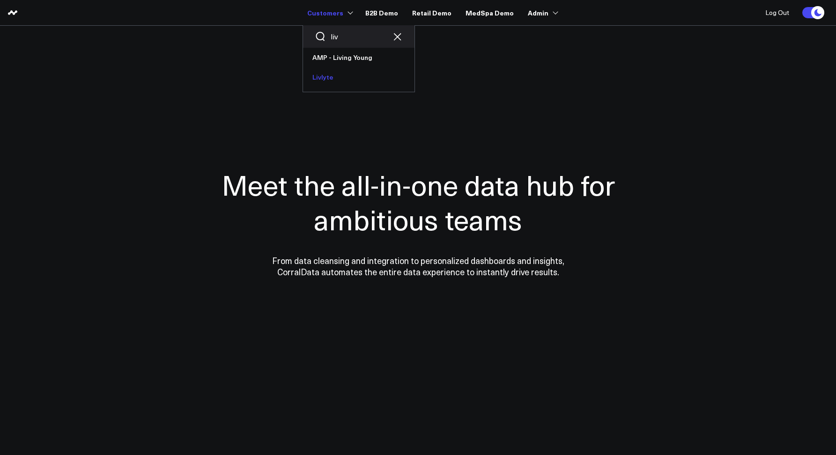
type input "liv"
click at [340, 72] on link "Livlyte" at bounding box center [358, 77] width 111 height 20
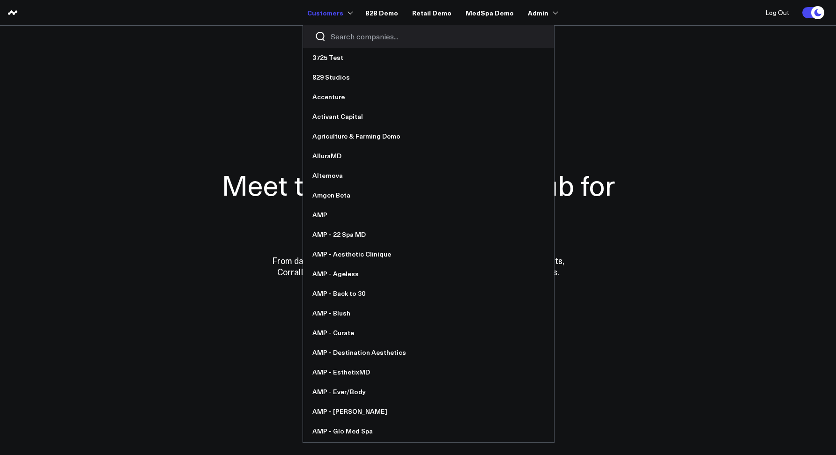
click at [351, 43] on div at bounding box center [428, 36] width 251 height 22
click at [348, 39] on input "Search companies input" at bounding box center [437, 36] width 212 height 10
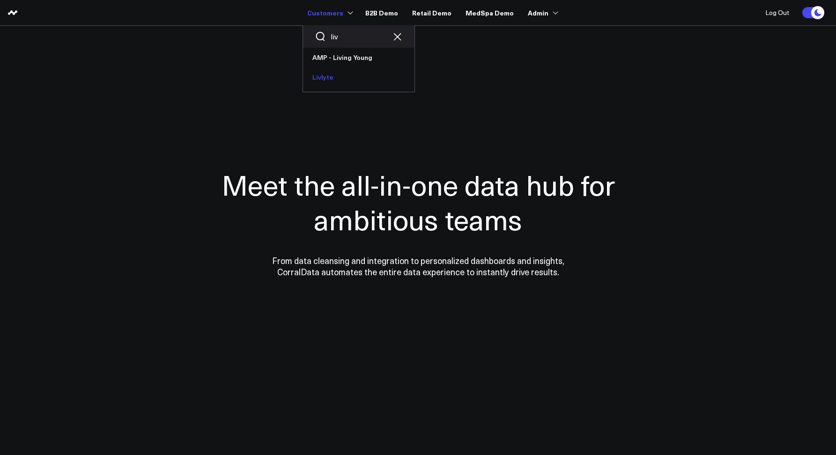
type input "liv"
click at [339, 74] on link "Livlyte" at bounding box center [358, 77] width 111 height 20
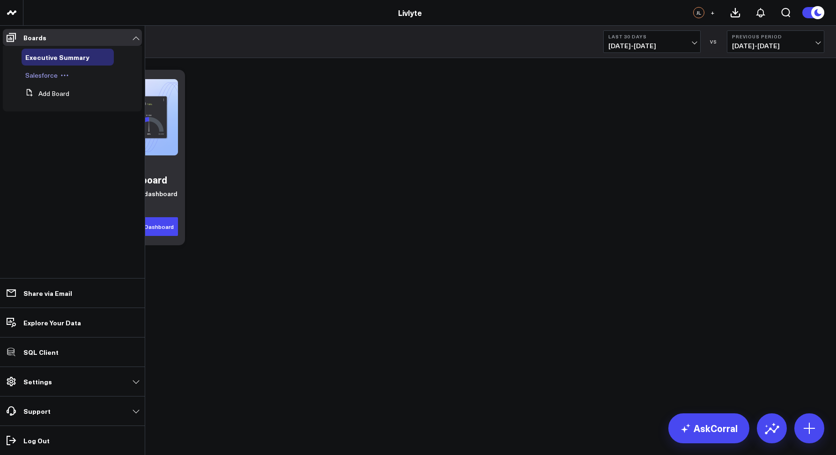
click at [34, 79] on span "Salesforce" at bounding box center [41, 75] width 32 height 9
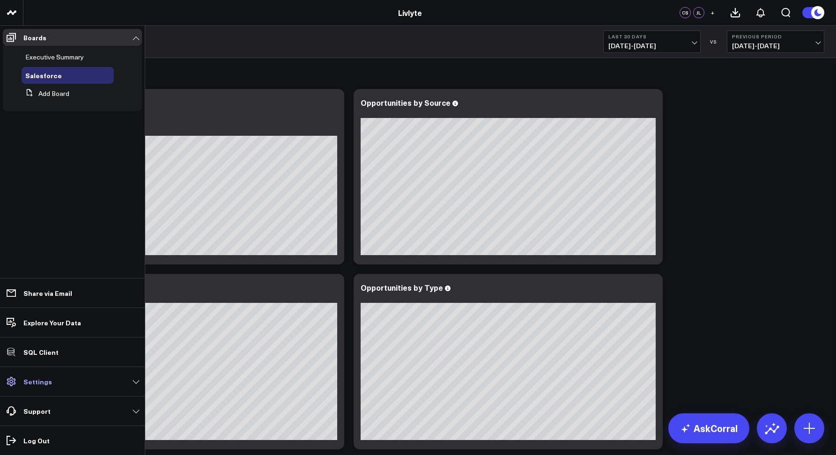
click at [31, 387] on link "Settings" at bounding box center [72, 381] width 139 height 17
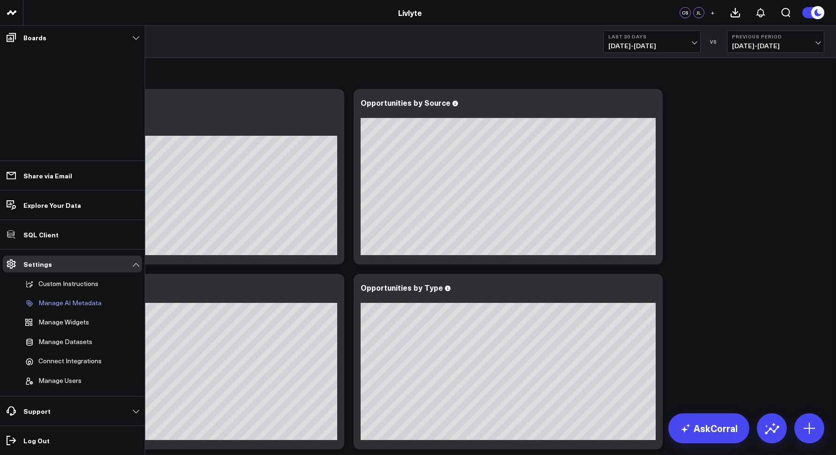
click at [56, 300] on p "Manage AI Metadata" at bounding box center [69, 303] width 63 height 8
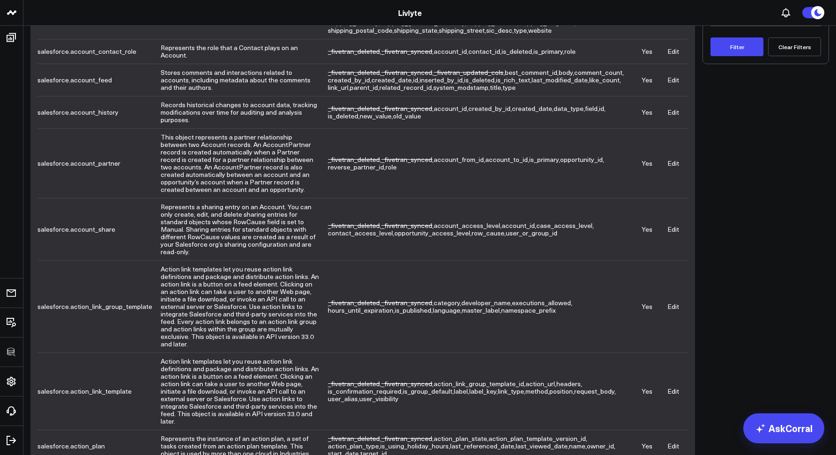
scroll to position [161, 0]
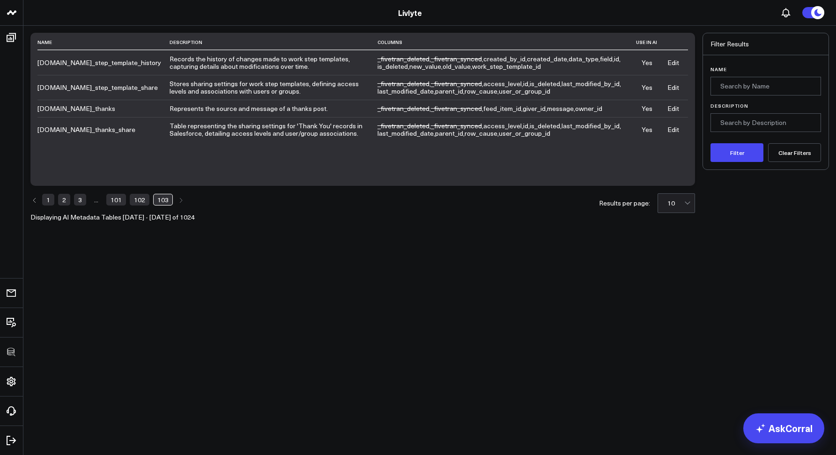
click at [140, 202] on link "102" at bounding box center [140, 199] width 20 height 11
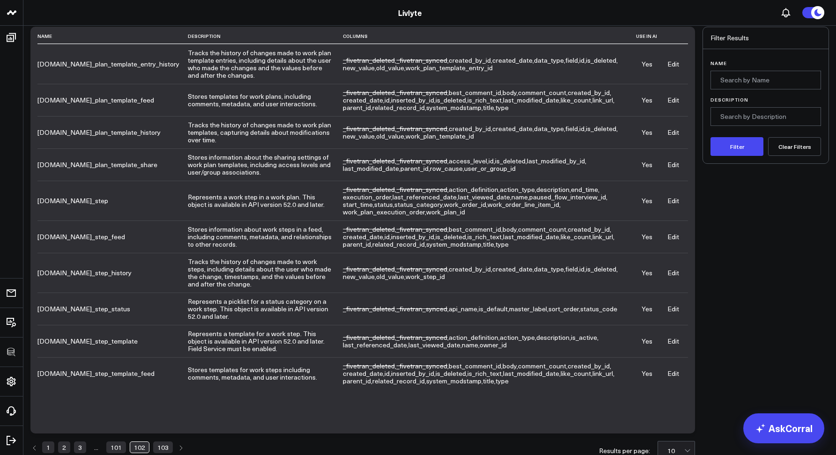
scroll to position [41, 0]
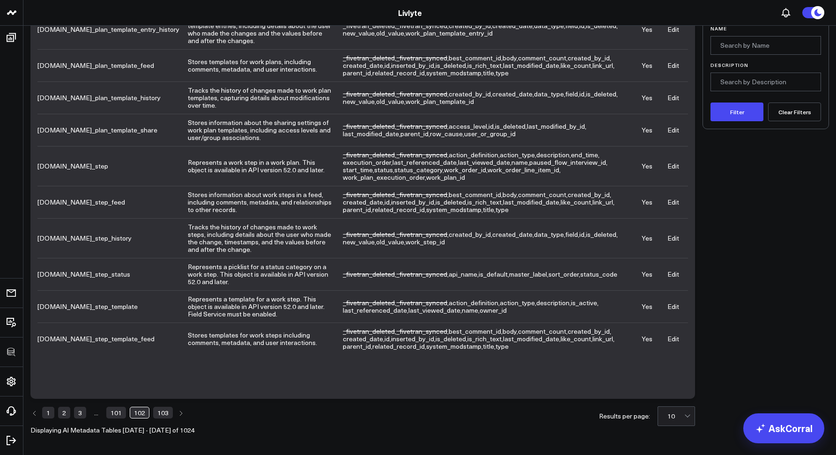
click at [112, 414] on link "101" at bounding box center [116, 412] width 20 height 11
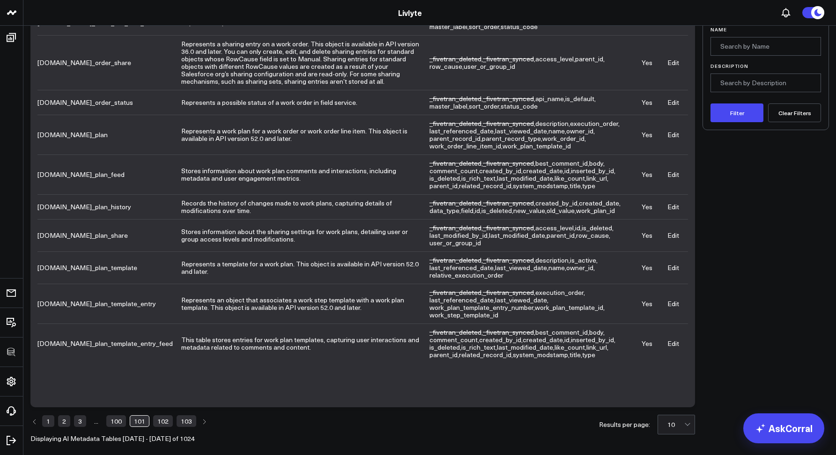
scroll to position [48, 0]
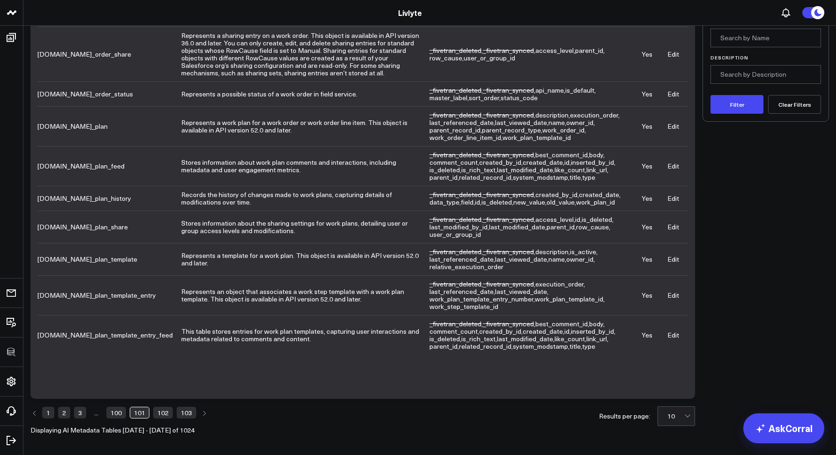
click at [112, 413] on link "100" at bounding box center [116, 412] width 20 height 11
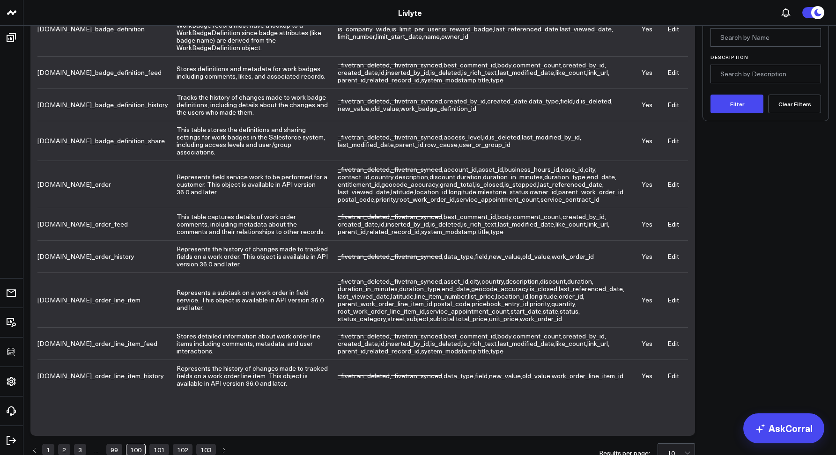
scroll to position [78, 0]
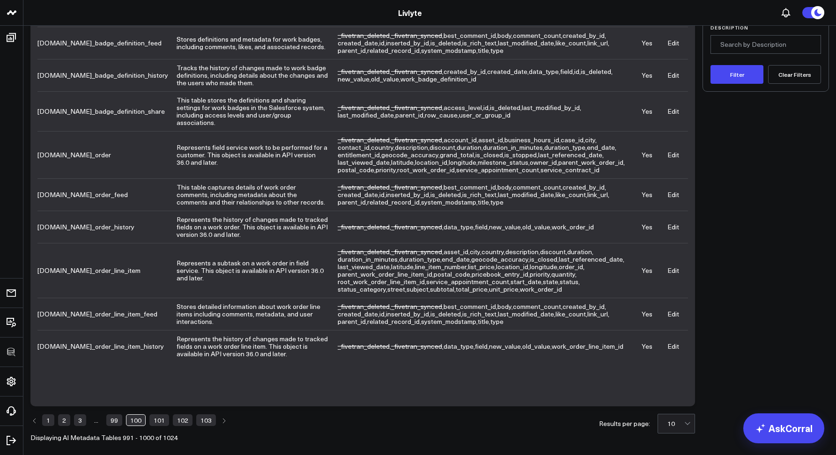
click at [112, 414] on link "99" at bounding box center [114, 419] width 16 height 11
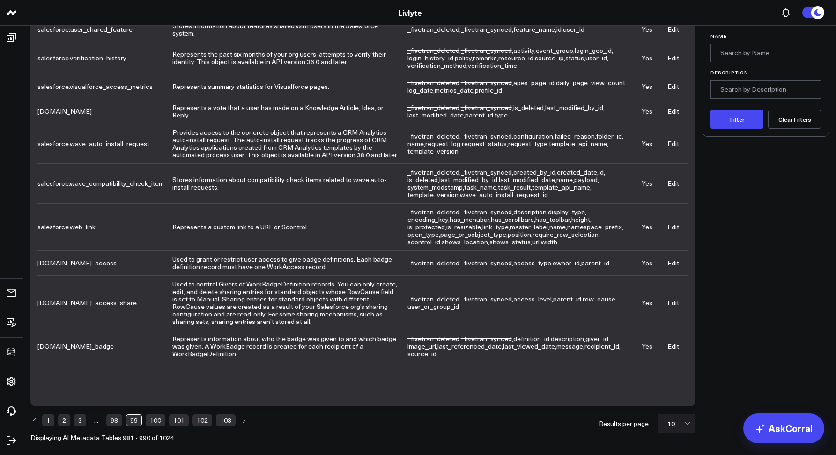
scroll to position [41, 0]
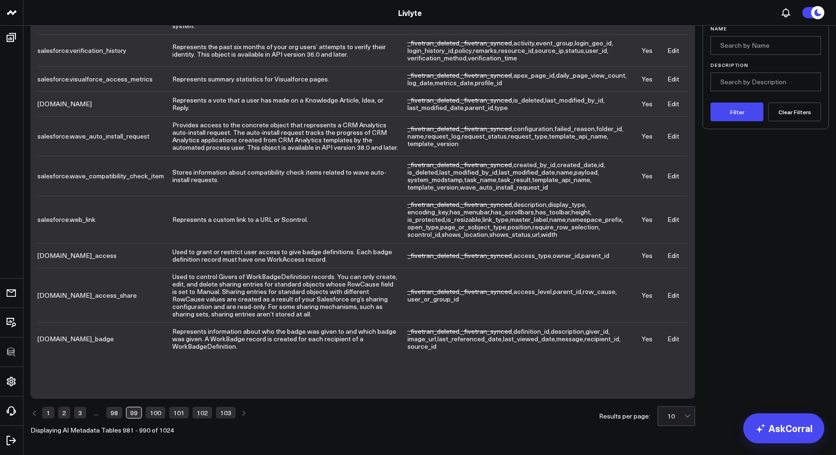
click at [47, 415] on link "1" at bounding box center [48, 412] width 12 height 11
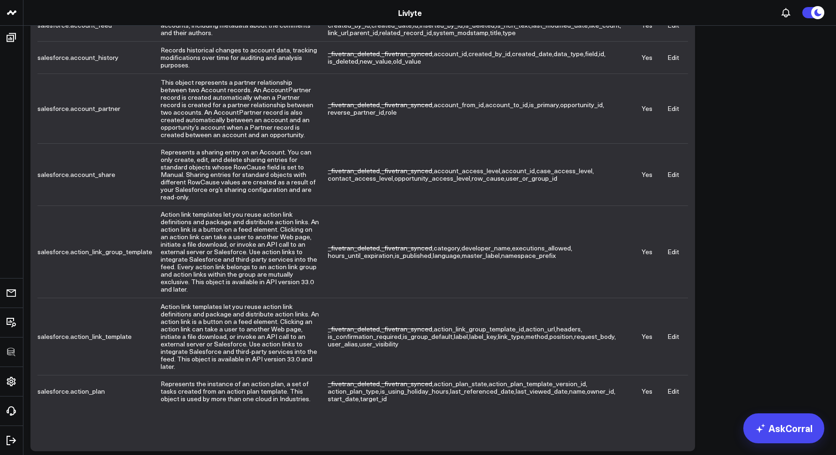
scroll to position [0, 0]
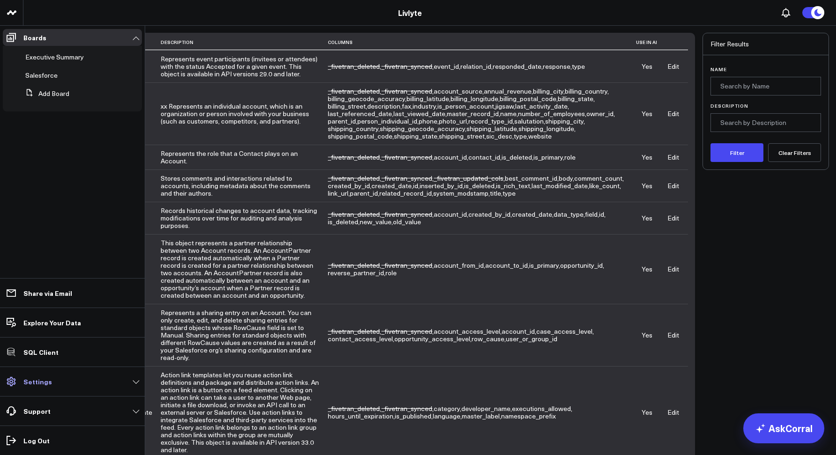
click at [42, 386] on link "Settings" at bounding box center [72, 381] width 139 height 17
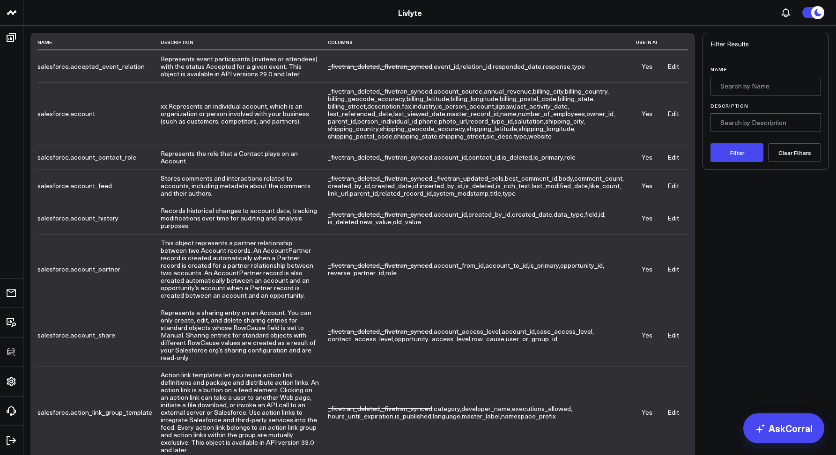
click at [413, 14] on link "Livlyte" at bounding box center [410, 12] width 24 height 10
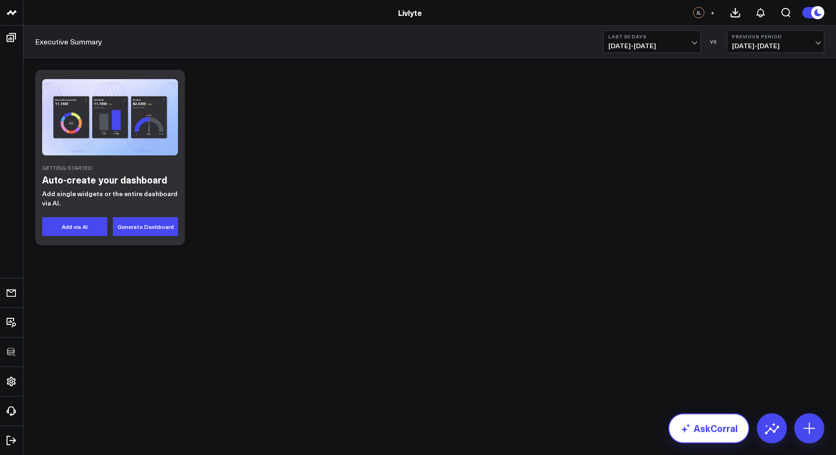
click at [694, 430] on link "AskCorral" at bounding box center [708, 428] width 81 height 30
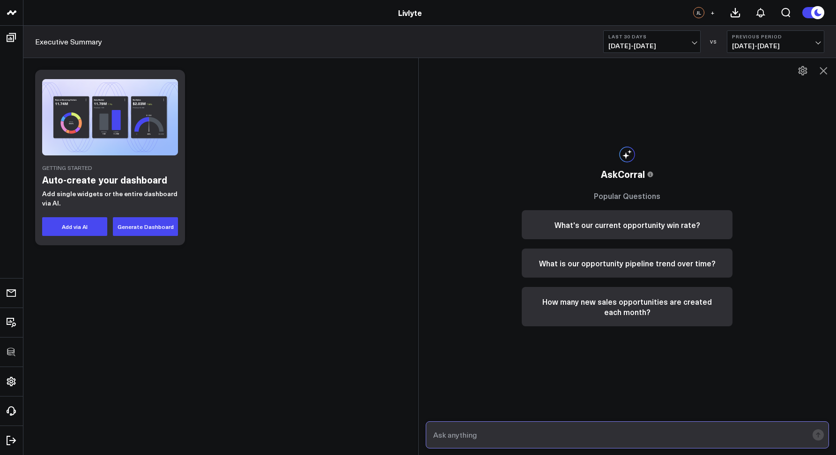
click at [460, 430] on input "text" at bounding box center [619, 435] width 377 height 17
type input "Show me opportunities by sales rep"
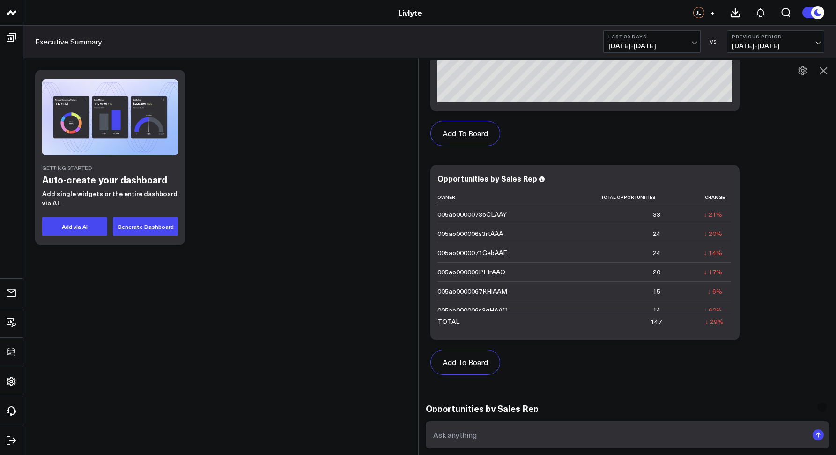
scroll to position [608, 0]
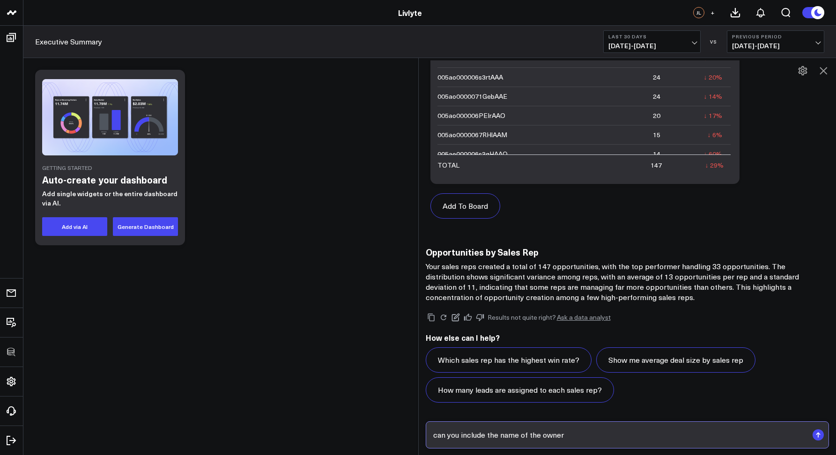
type input "can you include the name of the owners"
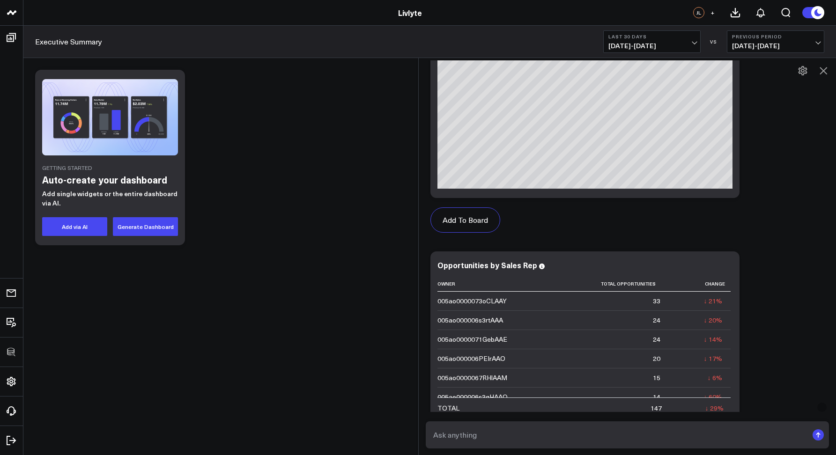
scroll to position [1510, 0]
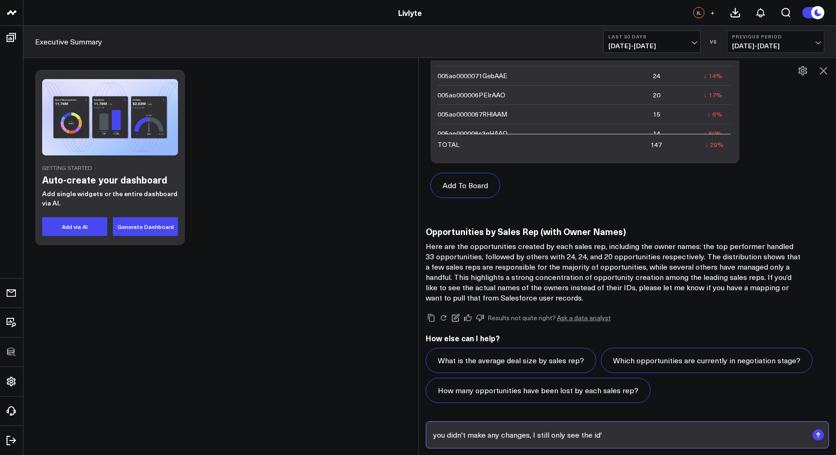
type input "you didn't make any changes, I still only see the id's"
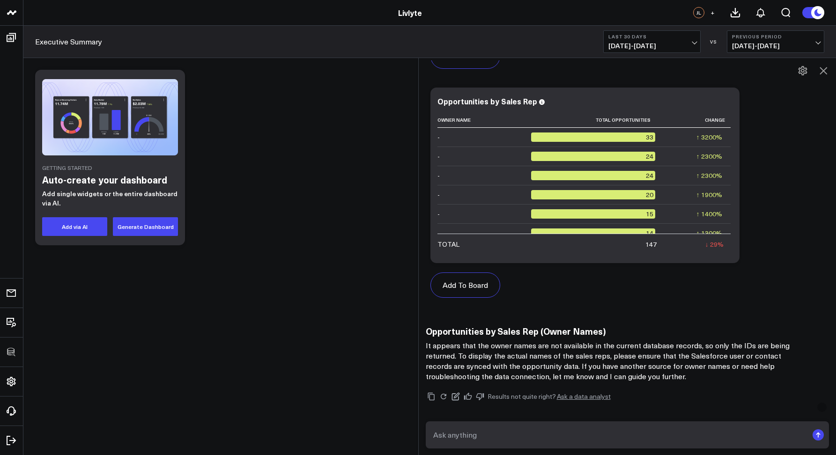
scroll to position [98, 0]
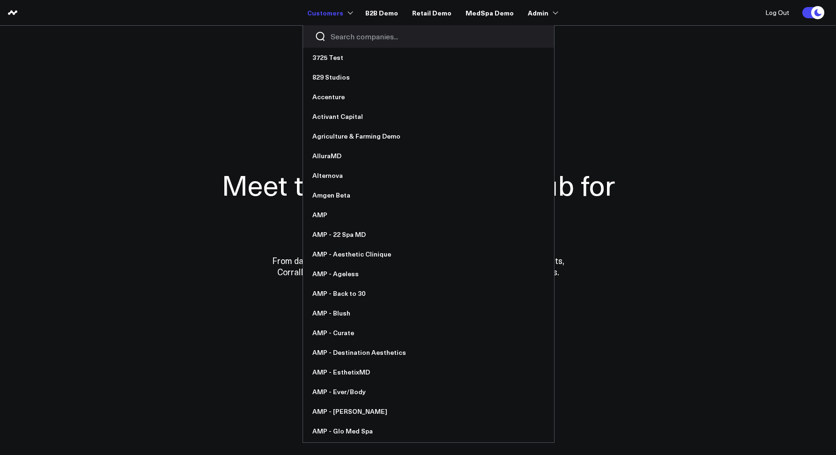
click at [337, 38] on input "Search companies input" at bounding box center [437, 36] width 212 height 10
click at [348, 39] on input "Search companies input" at bounding box center [437, 36] width 212 height 10
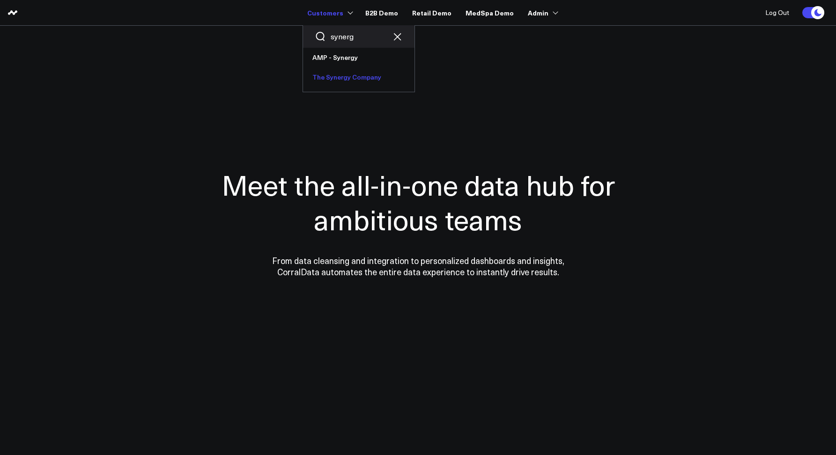
type input "synerg"
click at [336, 77] on link "The Synergy Company" at bounding box center [358, 77] width 111 height 20
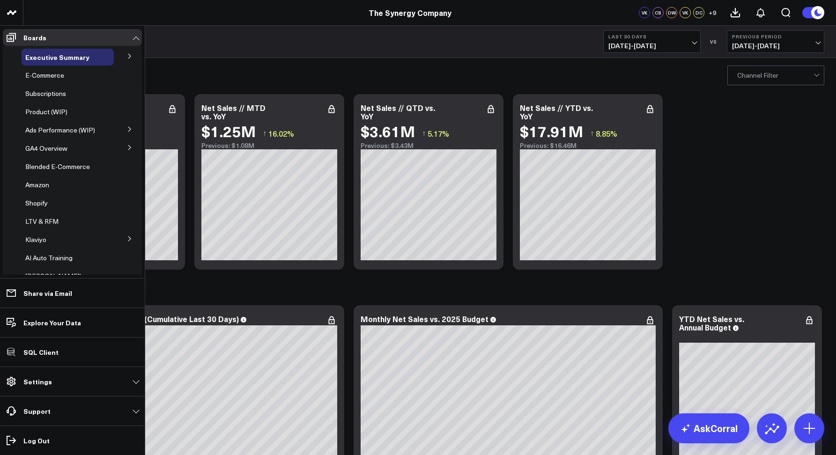
click at [127, 56] on icon at bounding box center [130, 56] width 6 height 6
click at [126, 56] on icon at bounding box center [129, 56] width 6 height 6
click at [127, 56] on icon at bounding box center [130, 56] width 6 height 6
click at [40, 75] on span "Ship Date" at bounding box center [45, 73] width 29 height 9
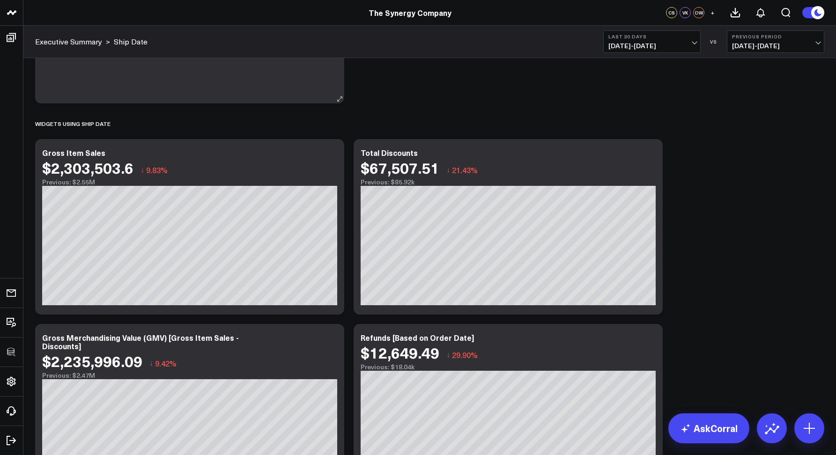
scroll to position [267, 0]
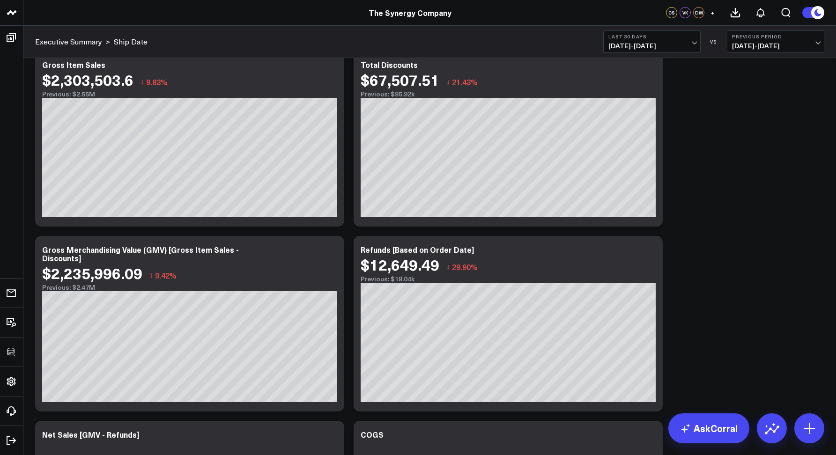
click at [627, 48] on span "[DATE] - [DATE]" at bounding box center [651, 45] width 87 height 7
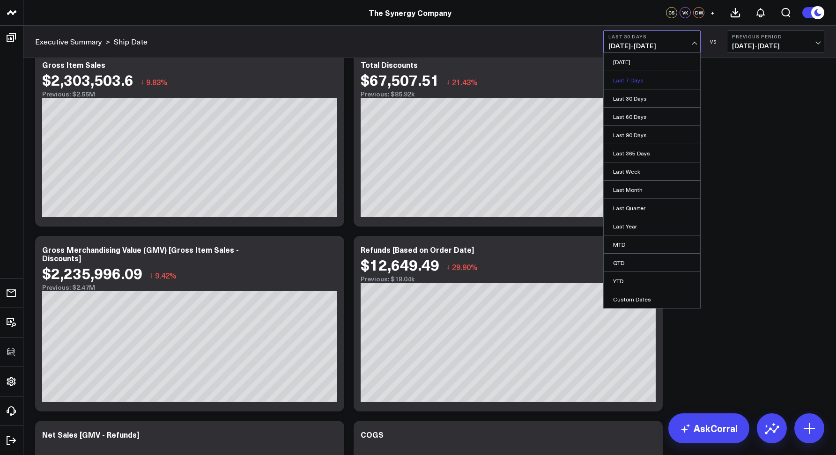
click at [627, 82] on link "Last 7 Days" at bounding box center [652, 80] width 96 height 18
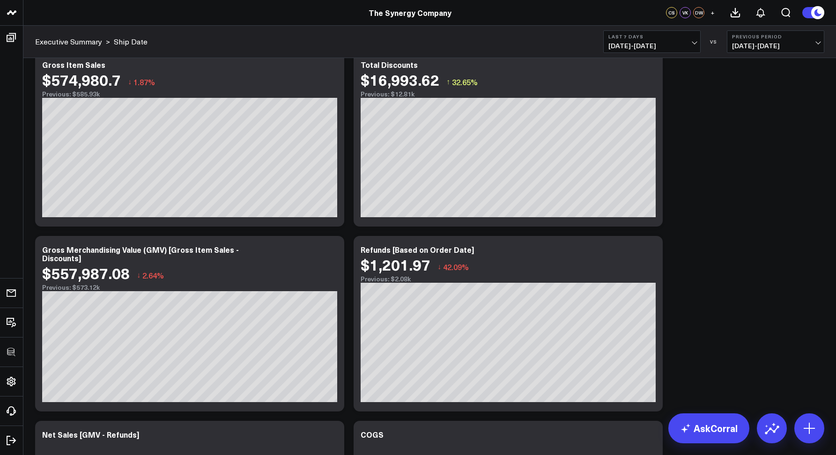
click at [628, 52] on button "Last 7 Days [DATE] - [DATE]" at bounding box center [651, 41] width 97 height 22
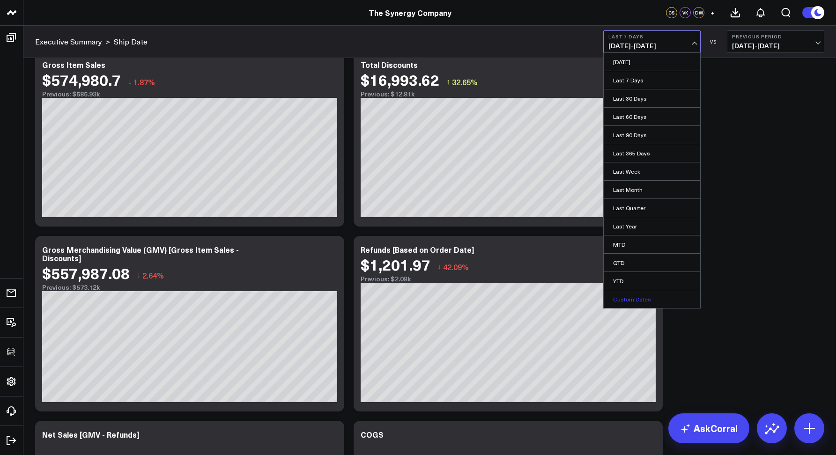
click at [631, 304] on link "Custom Dates" at bounding box center [652, 299] width 96 height 18
select select "7"
select select "2025"
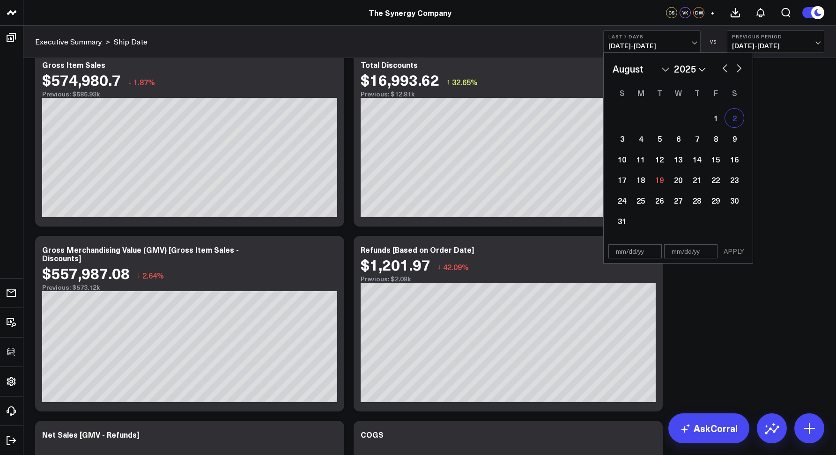
click at [730, 119] on div "2" at bounding box center [734, 118] width 19 height 19
type input "08/02/25"
select select "7"
select select "2025"
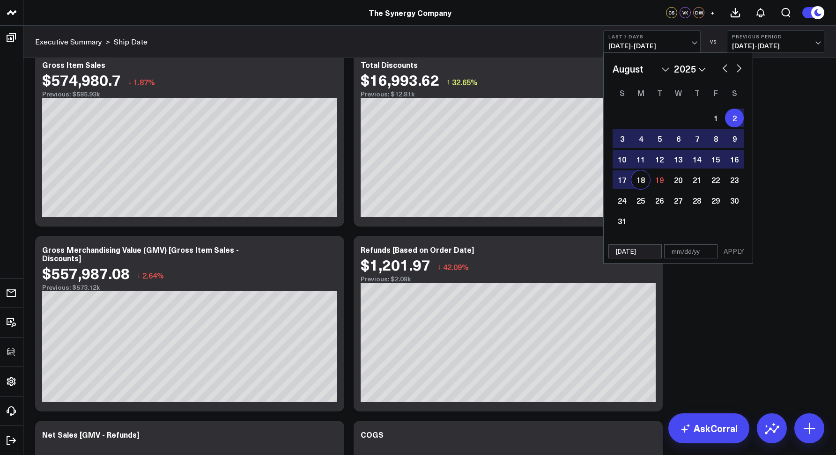
click at [636, 184] on div "18" at bounding box center [640, 179] width 19 height 19
type input "08/18/25"
select select "7"
select select "2025"
click at [726, 253] on button "APPLY" at bounding box center [734, 251] width 28 height 14
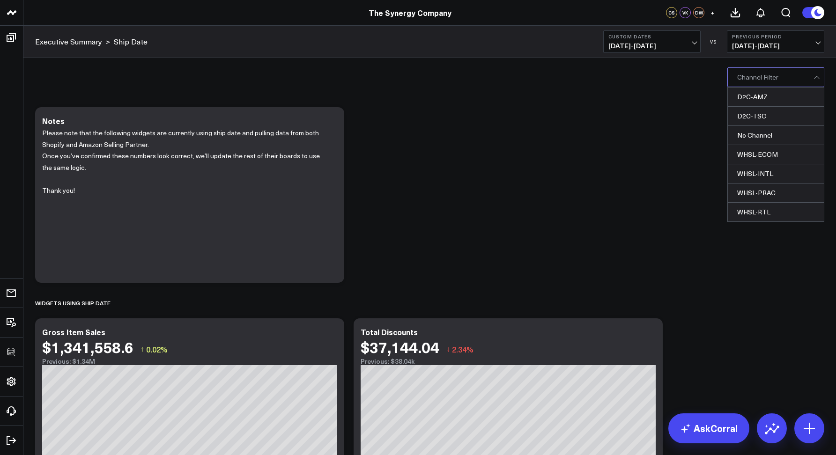
drag, startPoint x: 732, startPoint y: 86, endPoint x: 736, endPoint y: 82, distance: 5.6
click at [732, 86] on div "Channel Filter" at bounding box center [775, 77] width 97 height 20
click at [747, 100] on div "D2C-AMZ" at bounding box center [776, 97] width 96 height 19
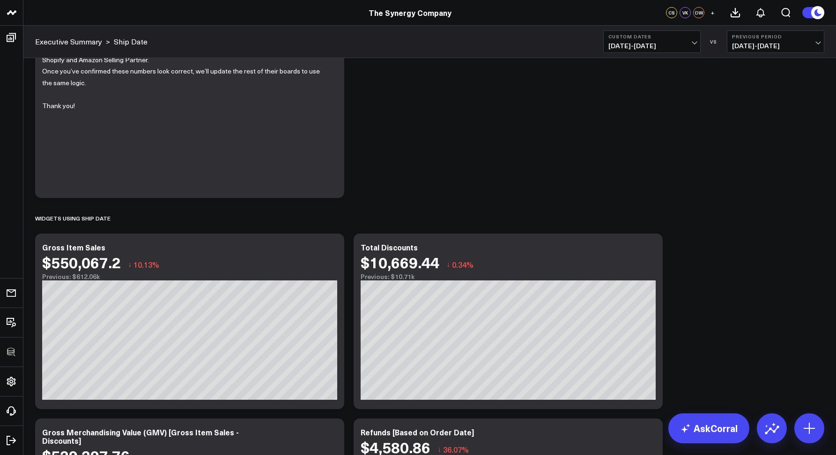
scroll to position [115, 0]
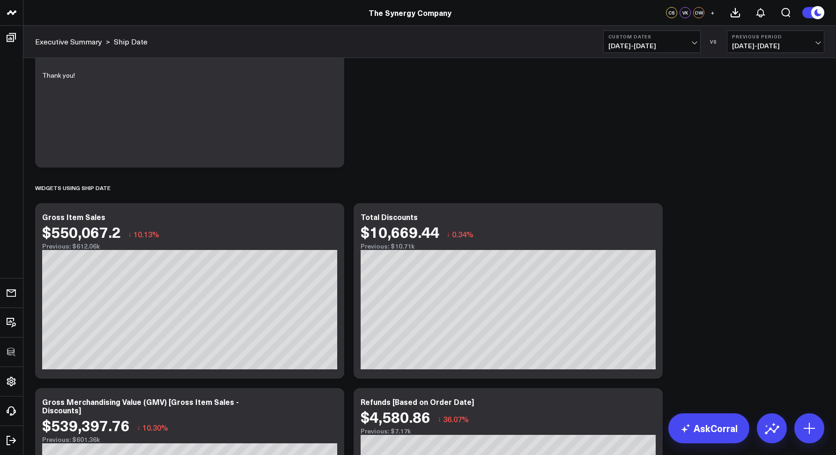
click at [625, 50] on span "08/02/25 - 08/18/25" at bounding box center [651, 45] width 87 height 7
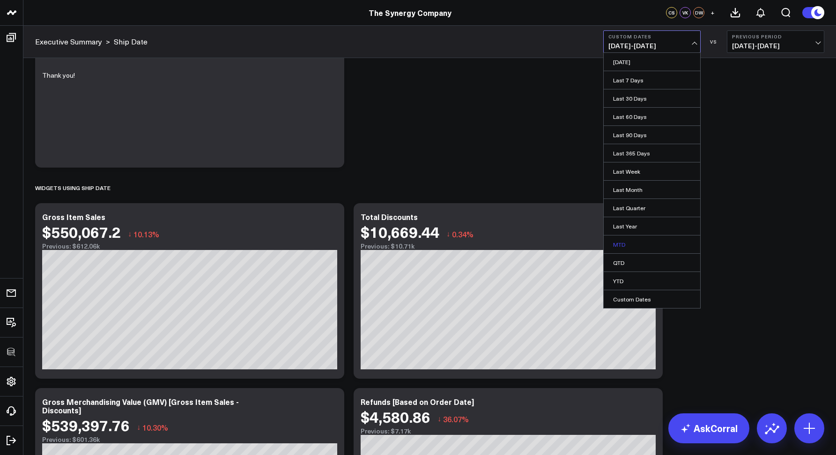
click at [617, 247] on link "MTD" at bounding box center [652, 245] width 96 height 18
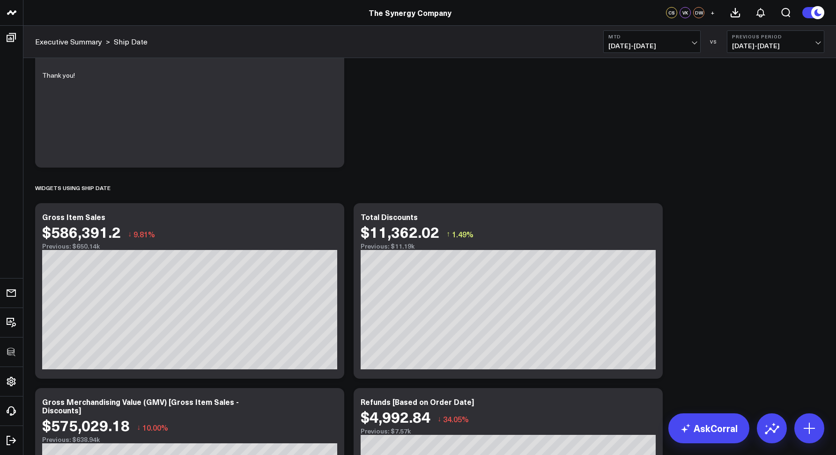
click at [627, 45] on span "08/01/25 - 08/18/25" at bounding box center [651, 45] width 87 height 7
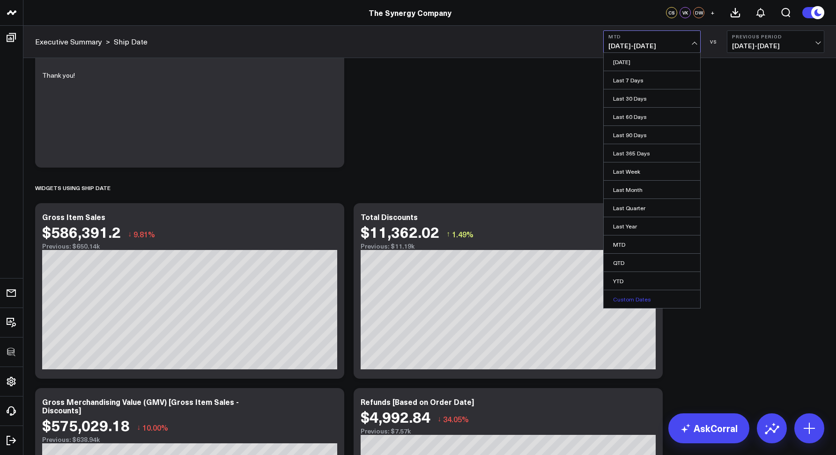
click at [621, 302] on link "Custom Dates" at bounding box center [652, 299] width 96 height 18
select select "7"
select select "2025"
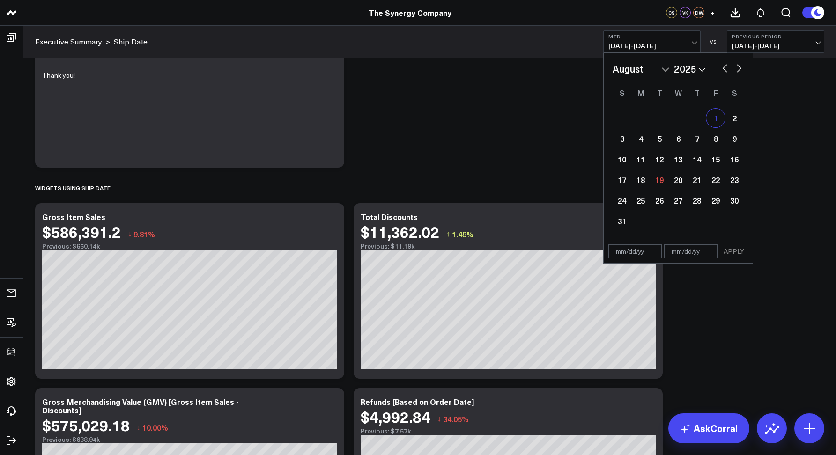
click at [710, 118] on div "1" at bounding box center [715, 118] width 19 height 19
type input "08/01/25"
select select "7"
select select "2025"
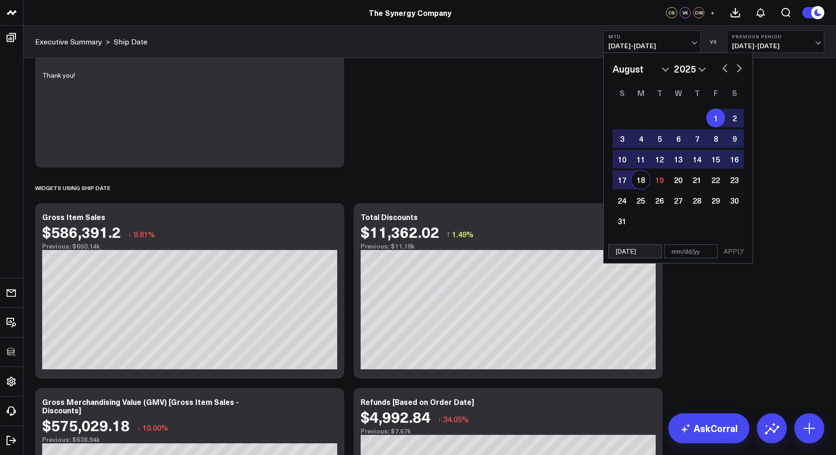
click at [639, 180] on div "18" at bounding box center [640, 179] width 19 height 19
type input "[DATE]"
select select "7"
select select "2025"
click at [730, 251] on button "APPLY" at bounding box center [734, 251] width 28 height 14
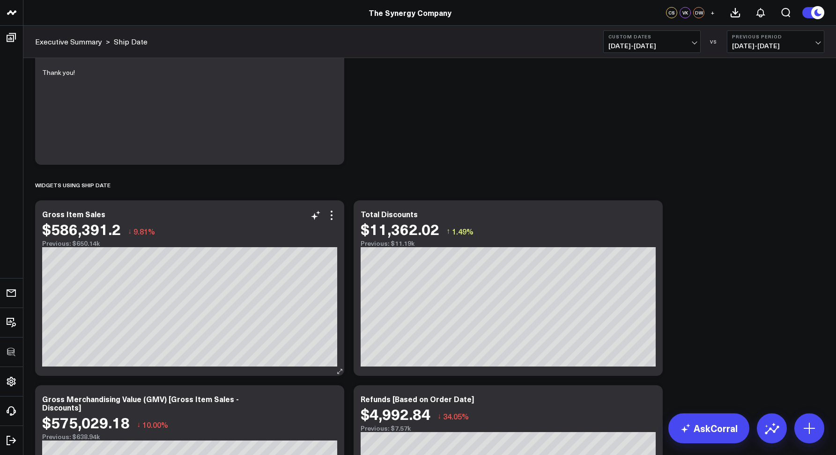
scroll to position [112, 0]
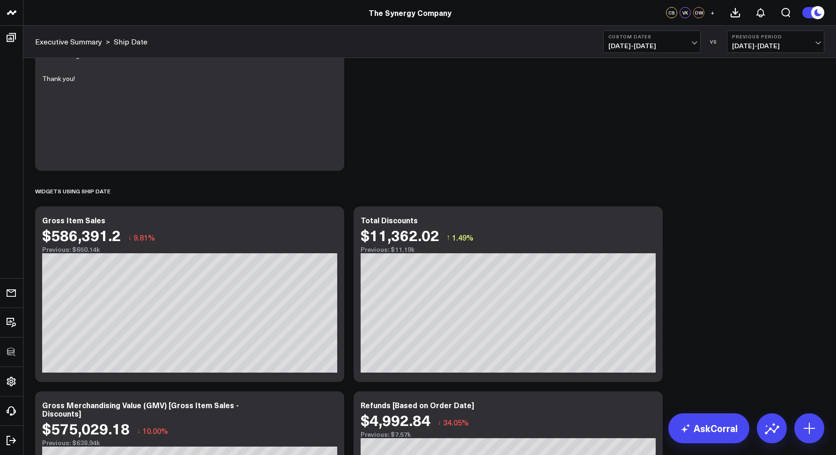
click at [631, 49] on span "08/01/25 - 08/18/25" at bounding box center [651, 45] width 87 height 7
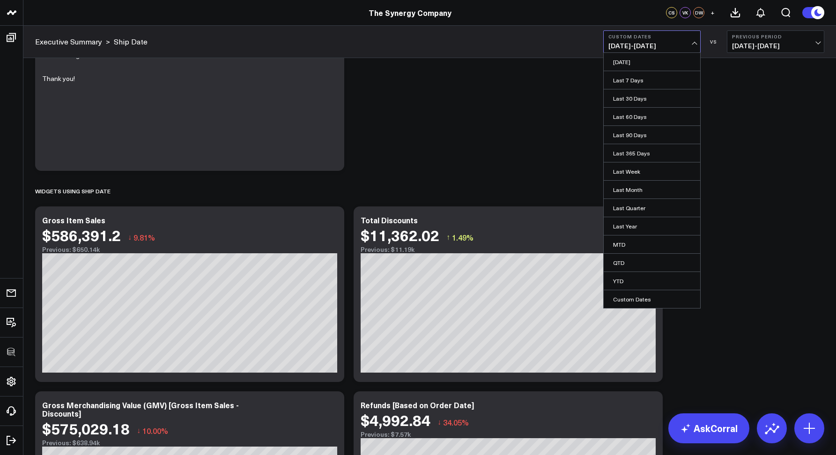
click at [624, 44] on span "08/01/25 - 08/18/25" at bounding box center [651, 45] width 87 height 7
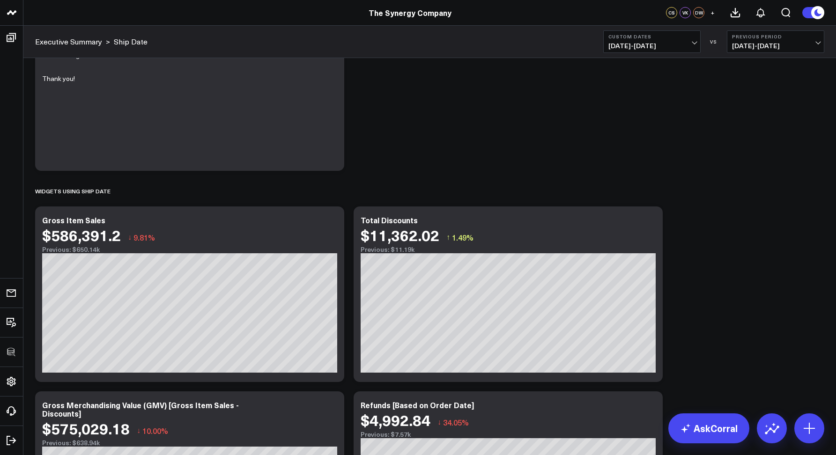
click at [618, 43] on span "08/01/25 - 08/18/25" at bounding box center [651, 45] width 87 height 7
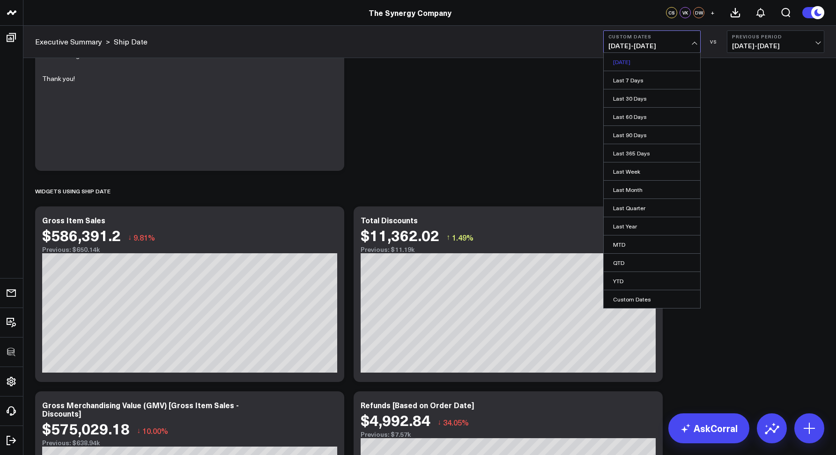
click at [620, 60] on link "Yesterday" at bounding box center [652, 62] width 96 height 18
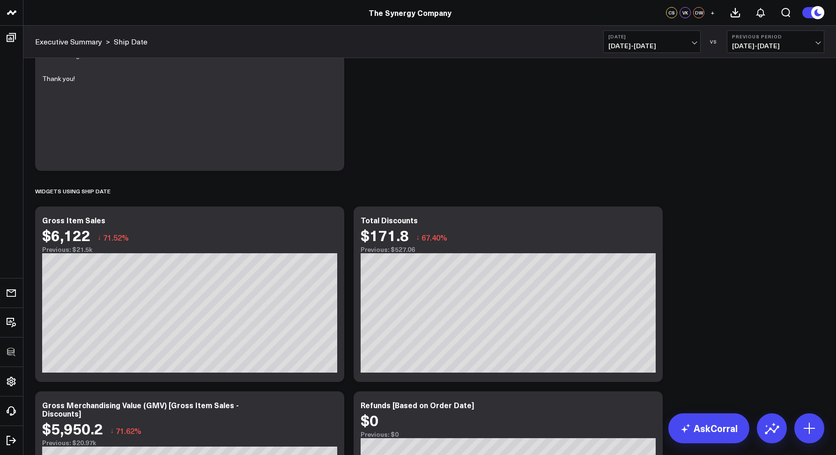
click at [612, 49] on span "08/18/25 - 08/18/25" at bounding box center [651, 45] width 87 height 7
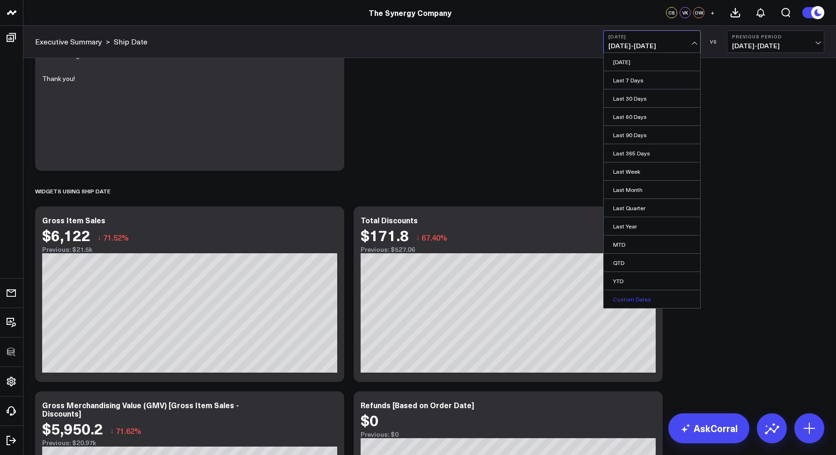
click at [623, 300] on link "Custom Dates" at bounding box center [652, 299] width 96 height 18
select select "7"
select select "2025"
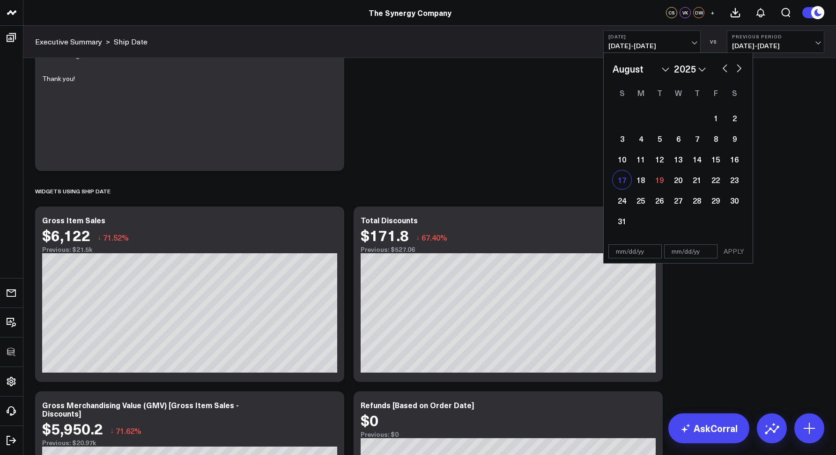
click at [623, 181] on div "17" at bounding box center [621, 179] width 19 height 19
type input "08/17/25"
select select "7"
select select "2025"
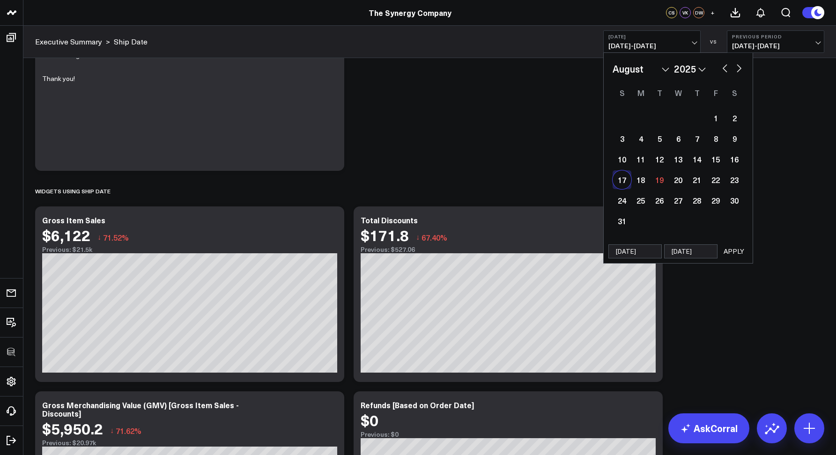
click at [737, 249] on button "APPLY" at bounding box center [734, 251] width 28 height 14
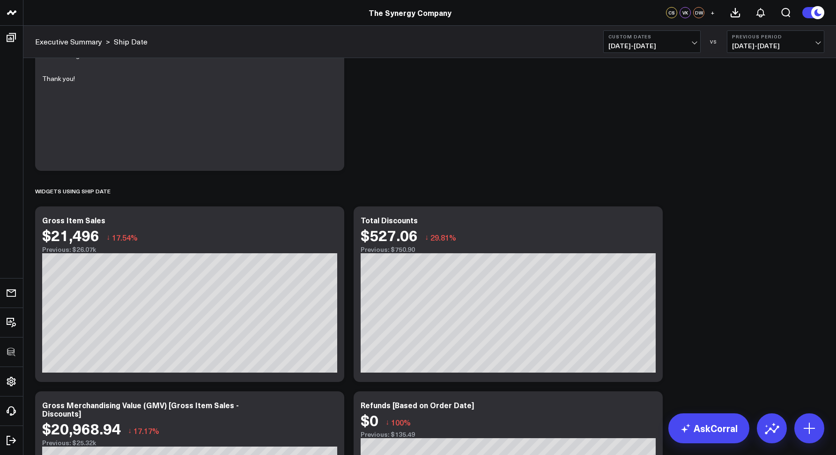
click at [626, 42] on span "08/17/25 - 08/17/25" at bounding box center [651, 45] width 87 height 7
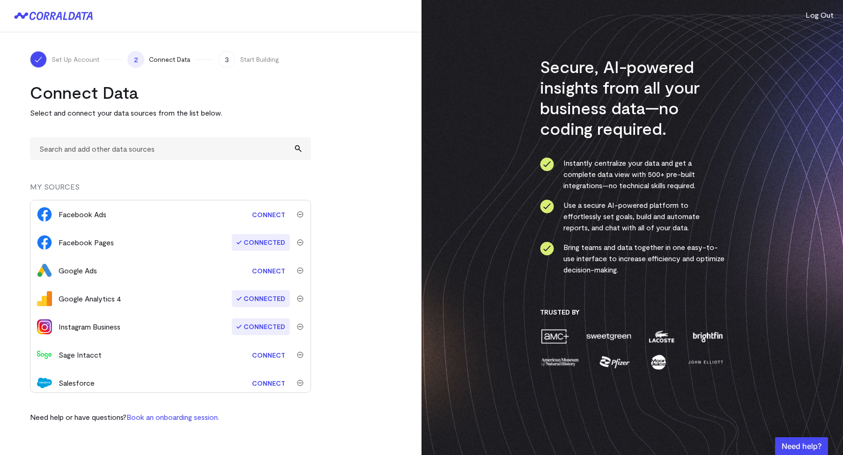
click at [271, 359] on link "Connect" at bounding box center [268, 354] width 43 height 17
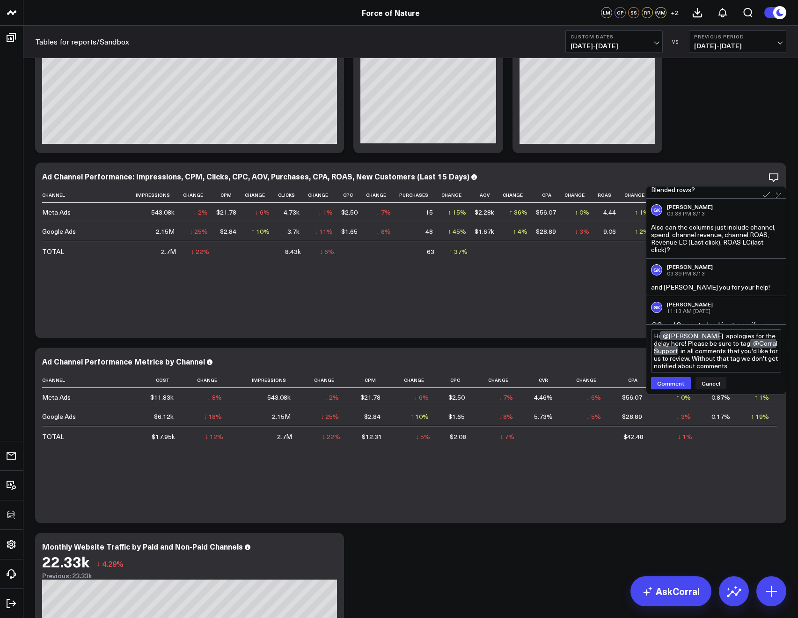
scroll to position [117, 0]
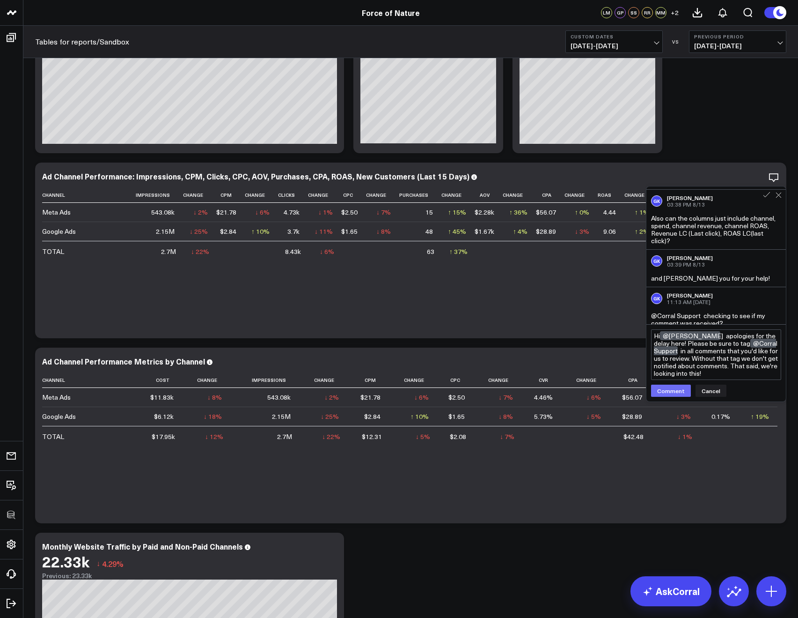
type textarea "Hi @[PERSON_NAME] apologies for the delay here! Please be sure to tag @Corral S…"
click at [676, 390] on button "Comment" at bounding box center [671, 390] width 40 height 12
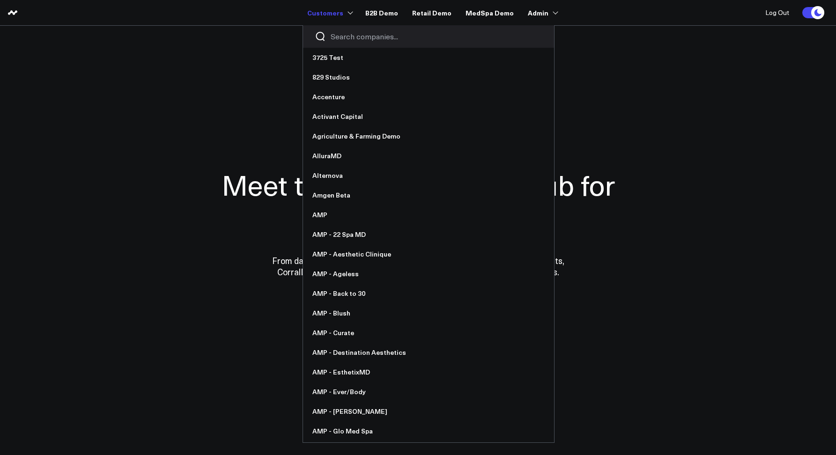
click at [339, 36] on input "Search companies input" at bounding box center [437, 36] width 212 height 10
click at [351, 37] on input "Search companies input" at bounding box center [437, 36] width 212 height 10
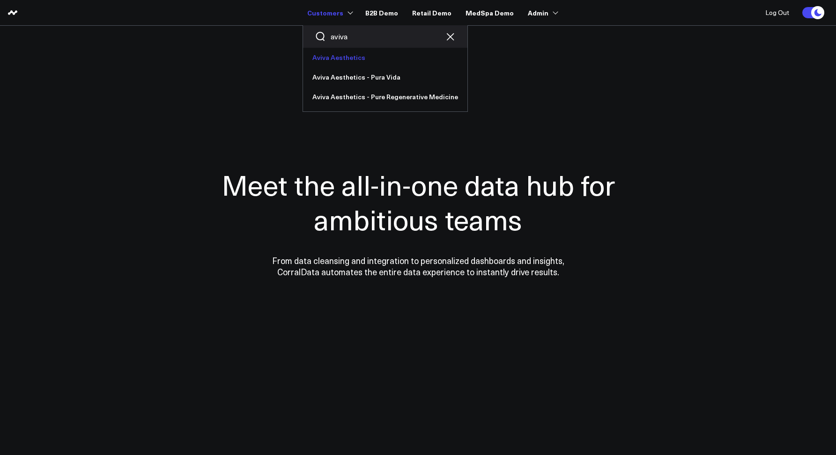
type input "aviva"
click at [354, 61] on link "Aviva Aesthetics" at bounding box center [385, 58] width 164 height 20
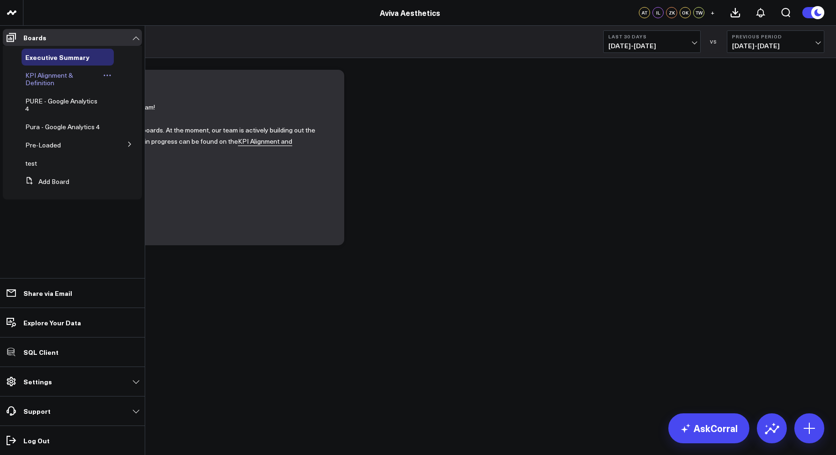
click at [29, 81] on span "KPI Alignment & Definition" at bounding box center [49, 79] width 48 height 16
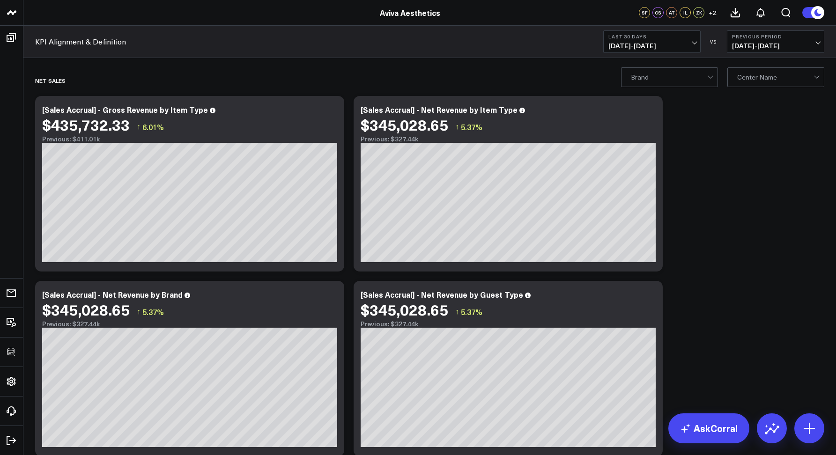
click at [629, 81] on div "Brand" at bounding box center [669, 77] width 97 height 20
click at [553, 65] on div "Pura Vida, 1 of 2. 2 results available. Use Up and Down to choose options, pres…" at bounding box center [429, 76] width 812 height 37
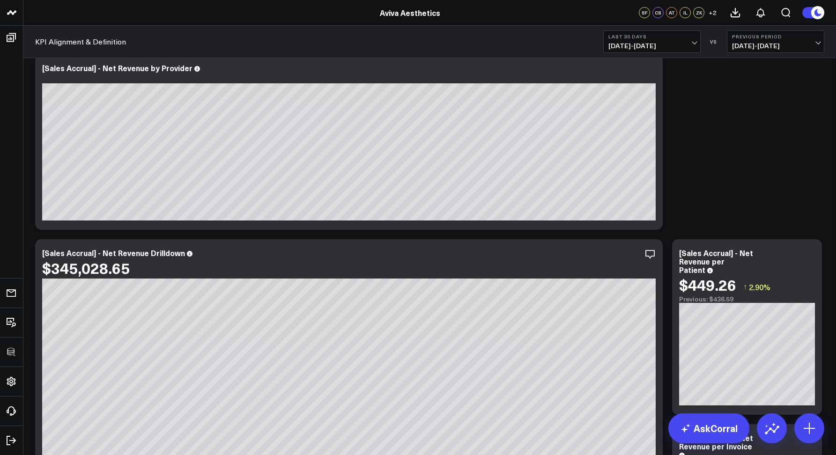
scroll to position [304, 0]
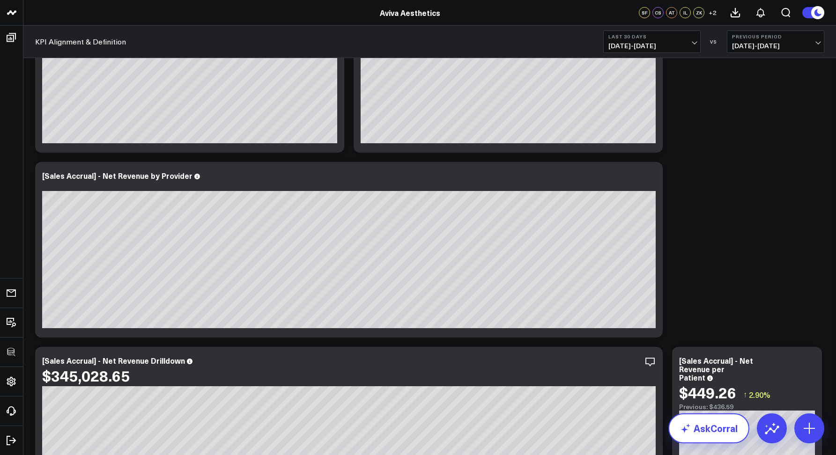
click at [701, 432] on link "AskCorral" at bounding box center [708, 428] width 81 height 30
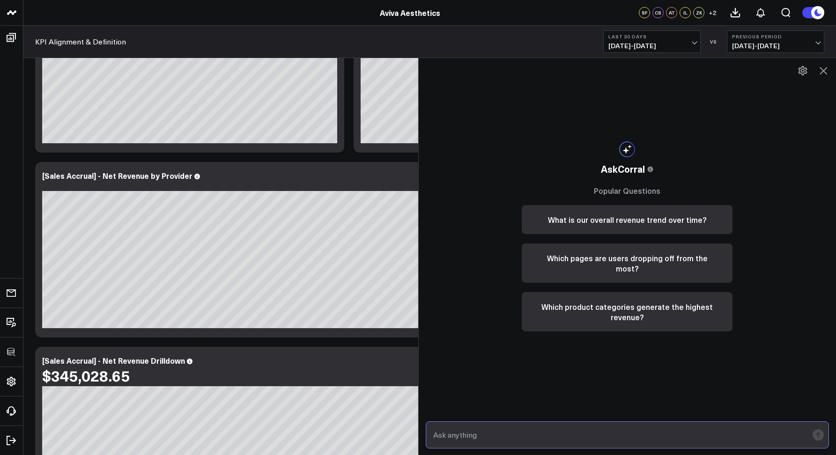
click at [568, 428] on input "text" at bounding box center [619, 435] width 377 height 17
type input "Show me all appointments from Marc Estes"
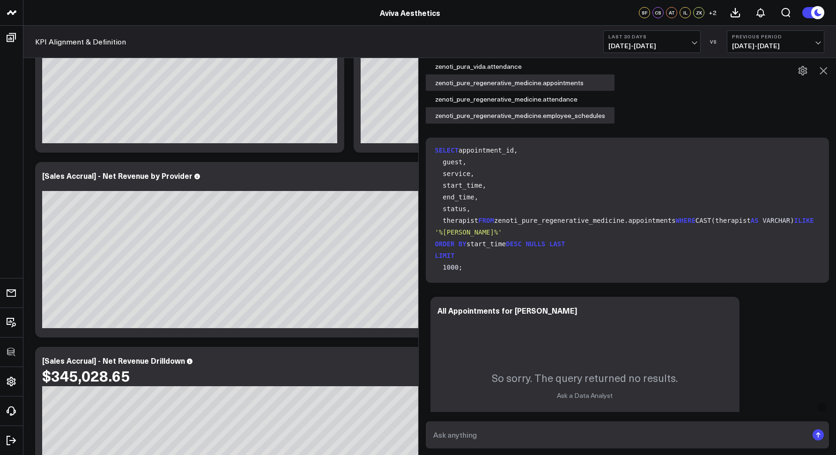
scroll to position [61, 0]
click at [820, 71] on icon at bounding box center [823, 70] width 11 height 11
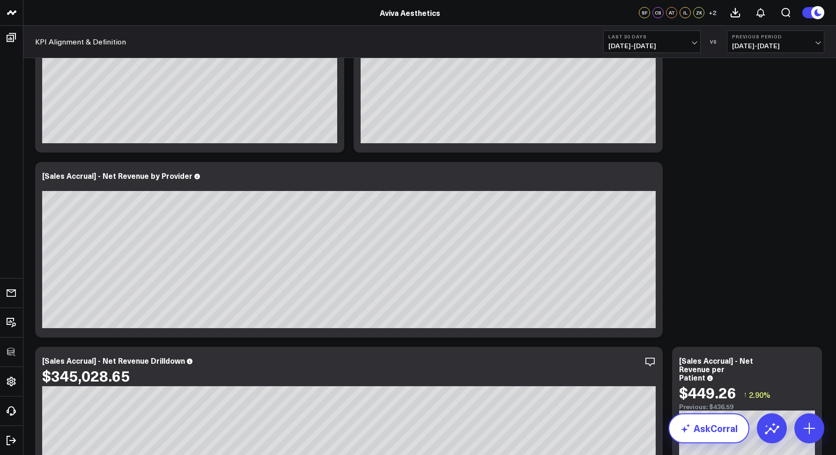
click at [697, 426] on link "AskCorral" at bounding box center [708, 428] width 81 height 30
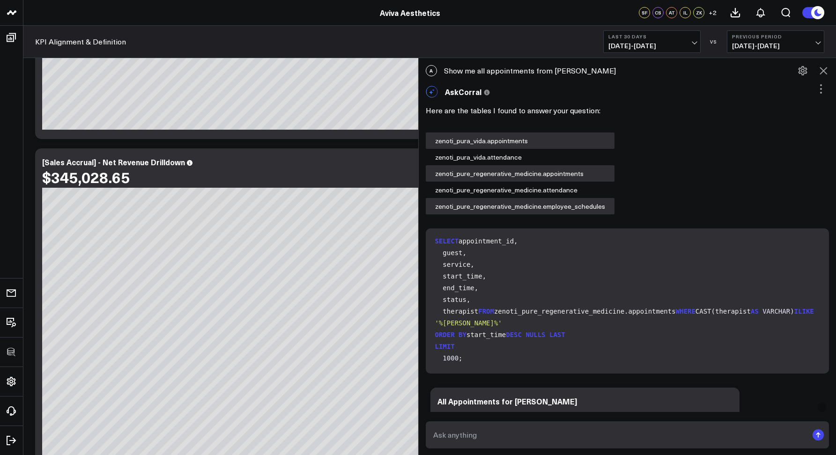
scroll to position [0, 0]
click at [455, 72] on div "A Show me all appointments from Marc Estes" at bounding box center [628, 70] width 418 height 21
copy div "Show me all appointments from Marc Estes"
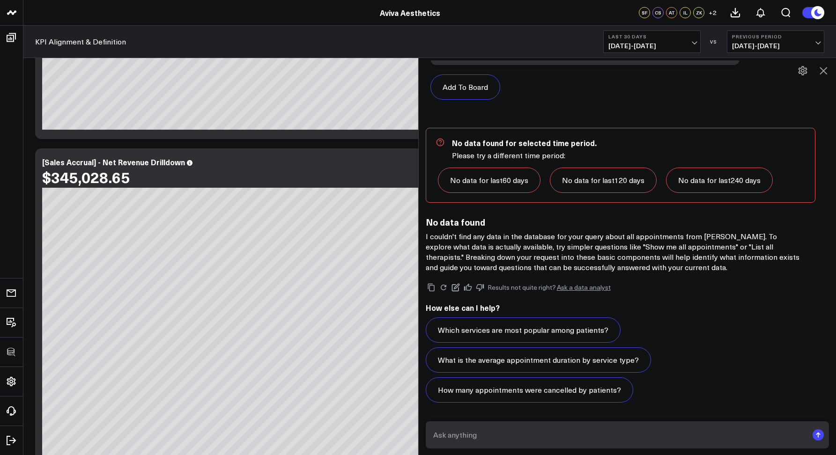
scroll to position [1152, 0]
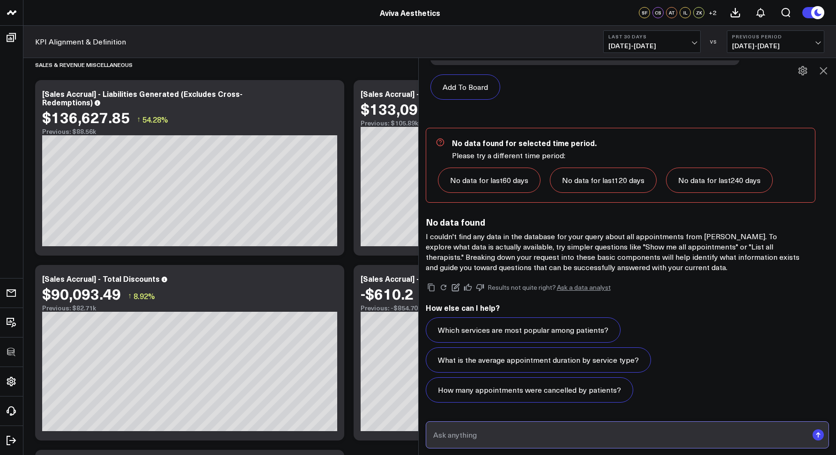
click at [482, 430] on input "text" at bounding box center [619, 435] width 377 height 17
paste input "Show me all appointments from Marc Estes"
click at [541, 433] on input "Show me all appointments from Marc Estes" at bounding box center [619, 435] width 377 height 17
type input "Show me all appointments from the provider Marc Estes"
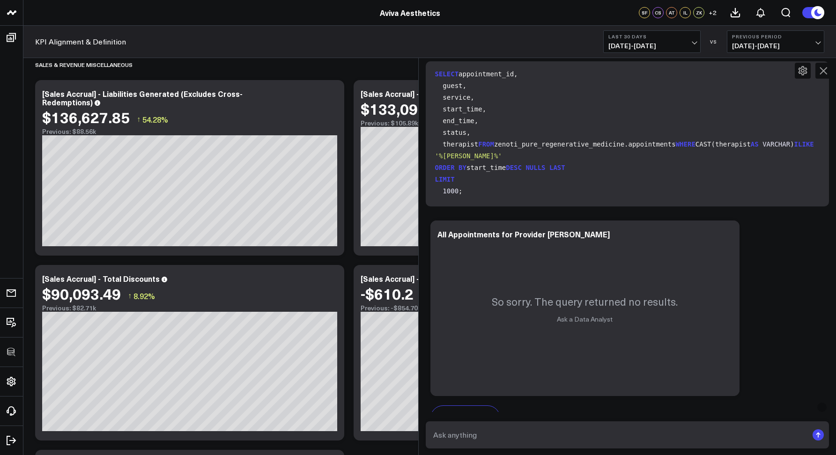
scroll to position [865, 0]
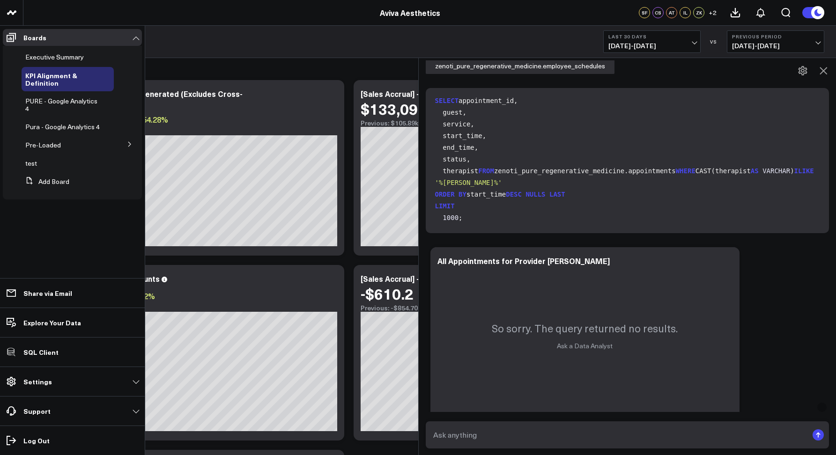
click at [127, 147] on icon at bounding box center [130, 144] width 6 height 6
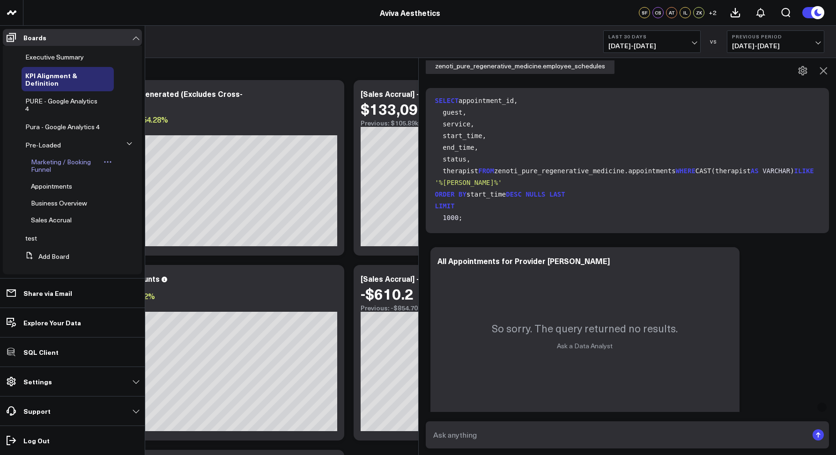
click at [104, 166] on icon at bounding box center [107, 162] width 8 height 8
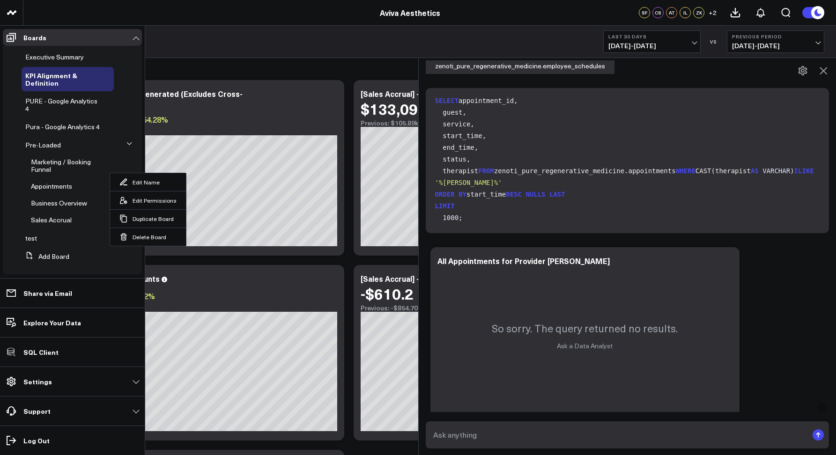
click at [126, 147] on icon at bounding box center [129, 144] width 6 height 6
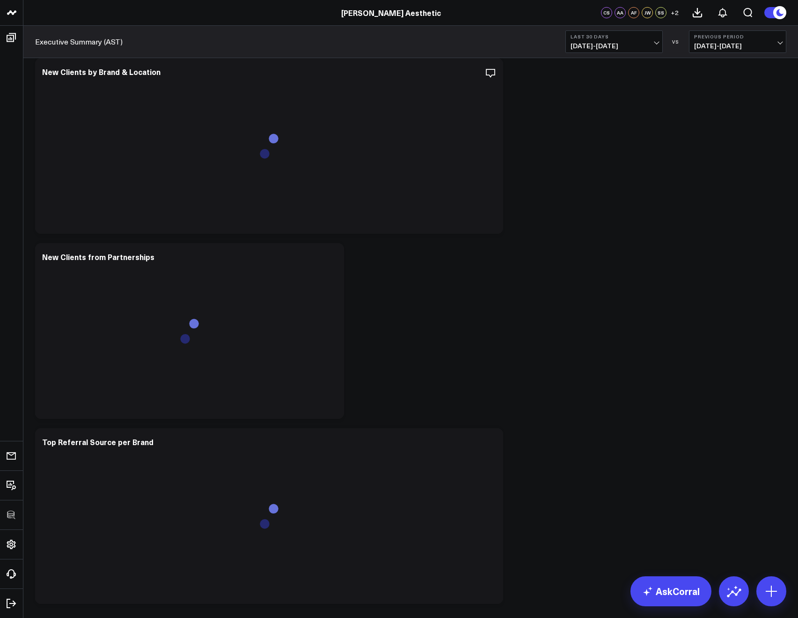
scroll to position [4083, 0]
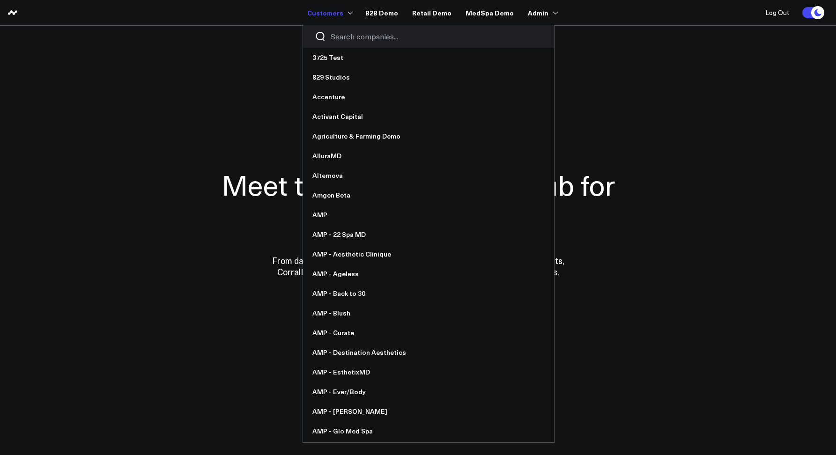
click at [338, 35] on input "Search companies input" at bounding box center [437, 36] width 212 height 10
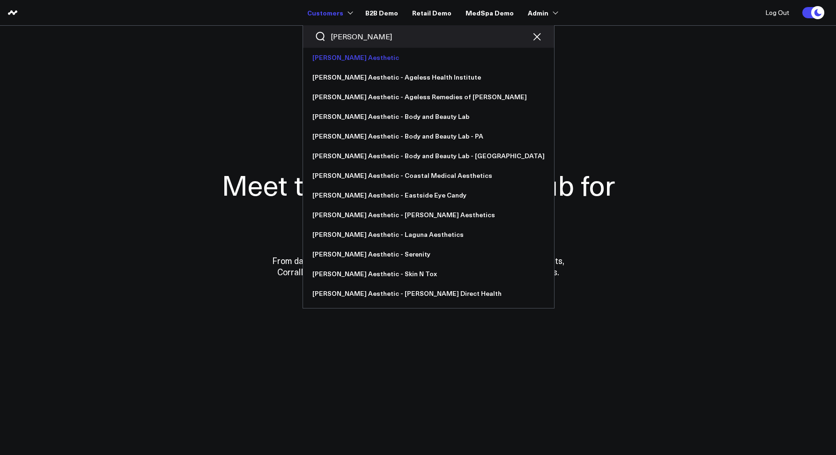
type input "[PERSON_NAME]"
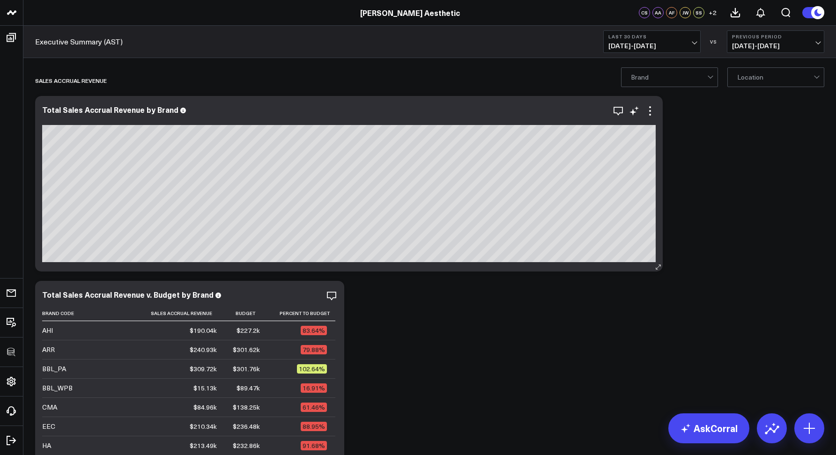
scroll to position [178, 0]
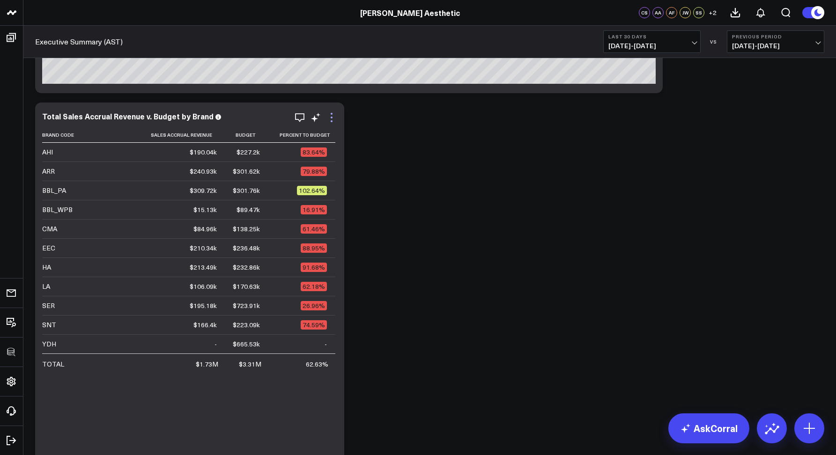
click at [329, 118] on icon at bounding box center [331, 117] width 11 height 11
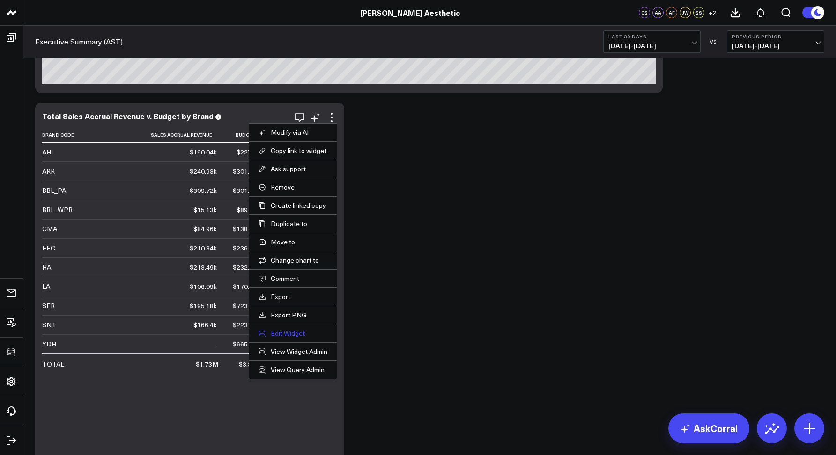
click at [290, 331] on button "Edit Widget" at bounding box center [292, 333] width 69 height 8
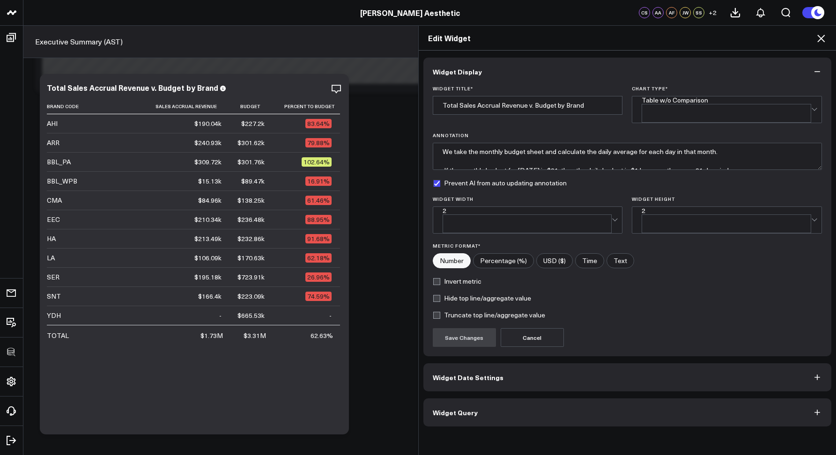
click at [484, 398] on button "Widget Query" at bounding box center [627, 412] width 408 height 28
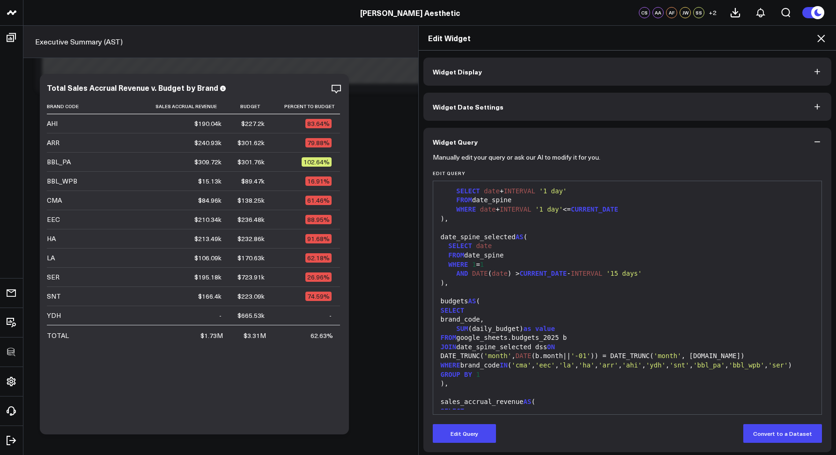
scroll to position [27, 0]
click at [821, 40] on icon at bounding box center [820, 38] width 11 height 11
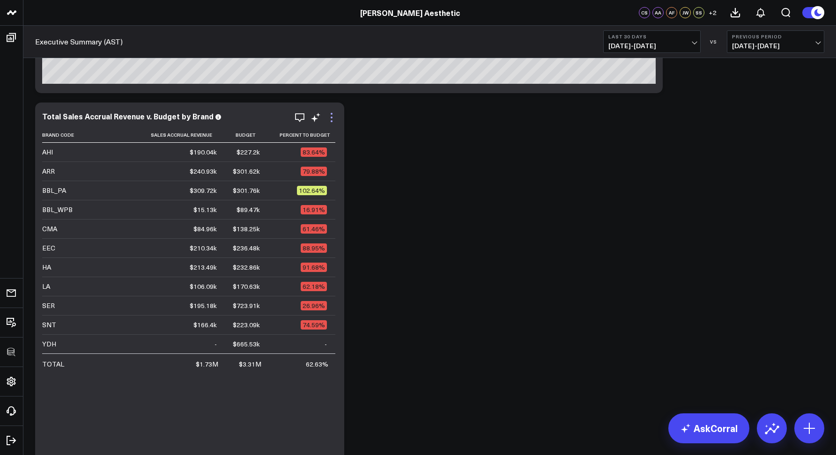
click at [331, 115] on icon at bounding box center [331, 117] width 11 height 11
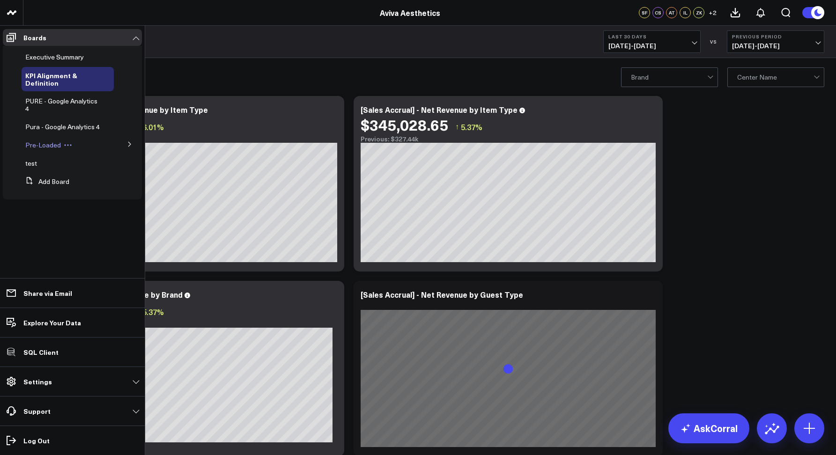
click at [45, 146] on span "Pre-Loaded" at bounding box center [43, 144] width 36 height 9
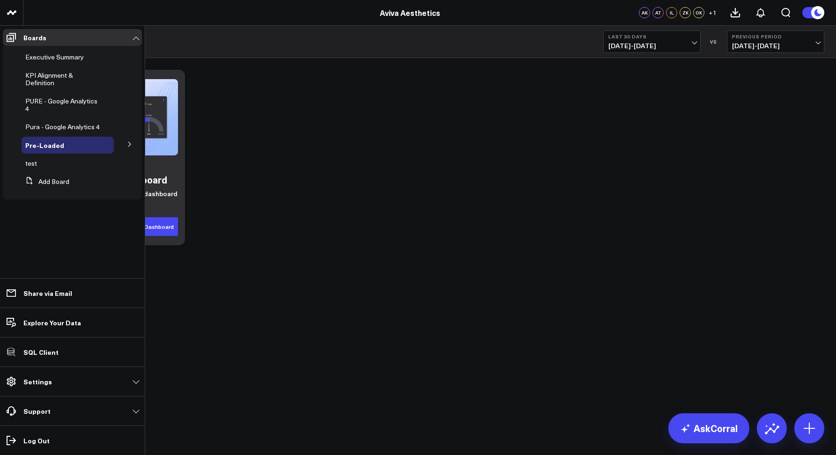
click at [122, 144] on button at bounding box center [130, 144] width 24 height 14
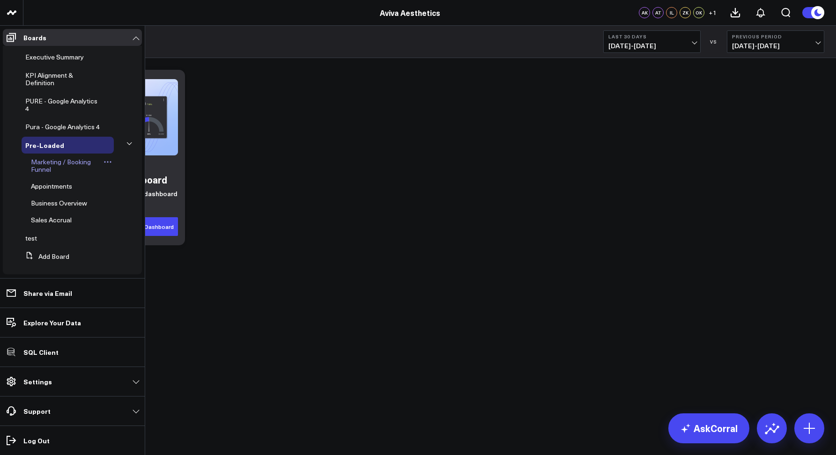
click at [60, 173] on link "Marketing / Booking Funnel" at bounding box center [66, 165] width 71 height 15
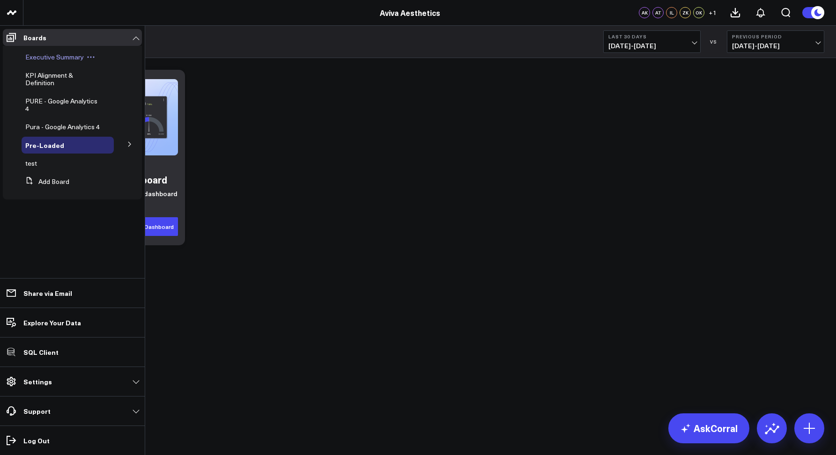
click at [38, 60] on span "Executive Summary" at bounding box center [54, 56] width 59 height 9
click at [30, 82] on span "KPI Alignment & Definition" at bounding box center [49, 79] width 48 height 16
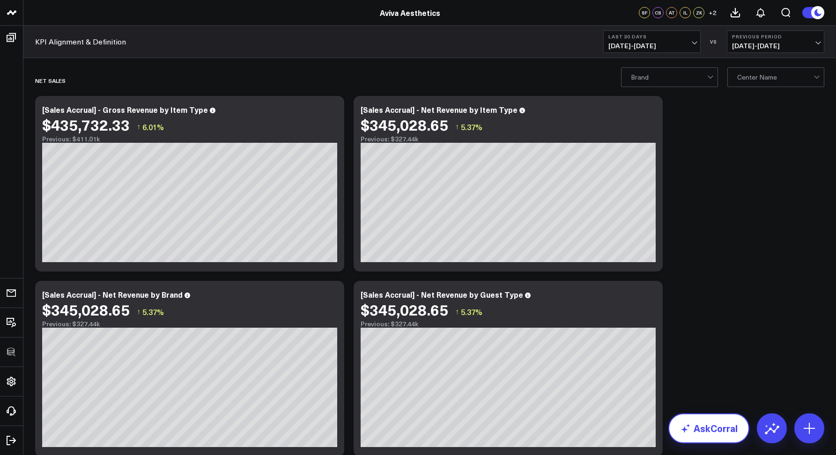
click at [711, 421] on link "AskCorral" at bounding box center [708, 428] width 81 height 30
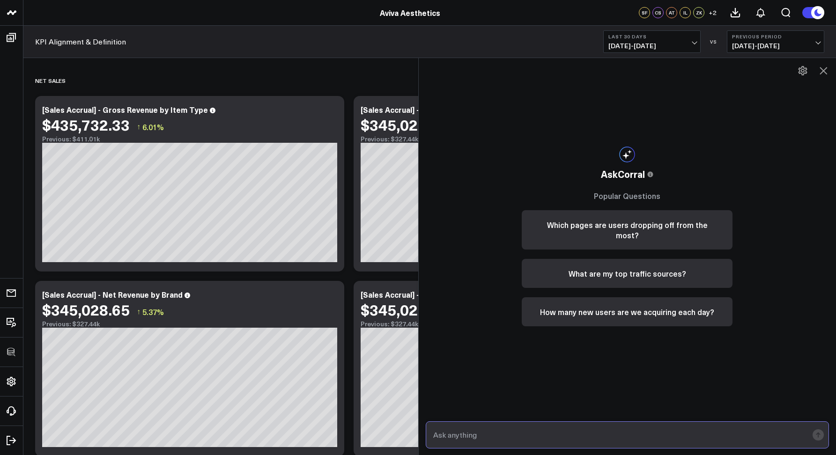
click at [479, 435] on input "text" at bounding box center [619, 435] width 377 height 17
type input "sales py provider"
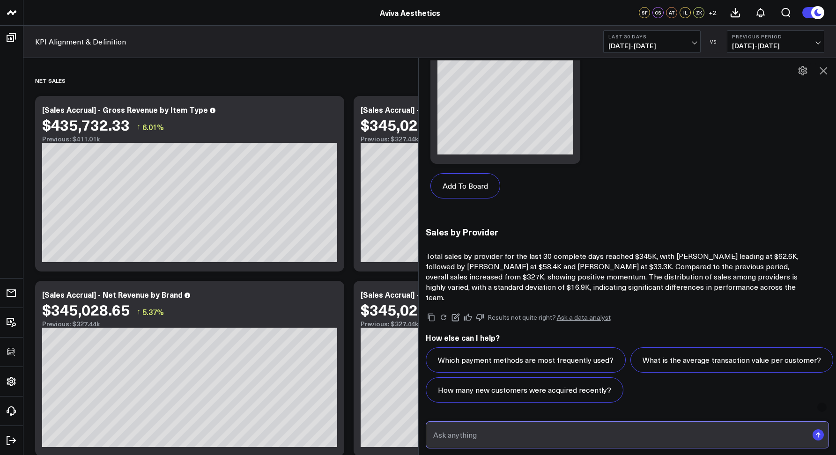
scroll to position [844, 0]
click at [654, 436] on input "text" at bounding box center [619, 435] width 377 height 17
type input "Can I see a list of all of Marc Estes appointments within this time period?"
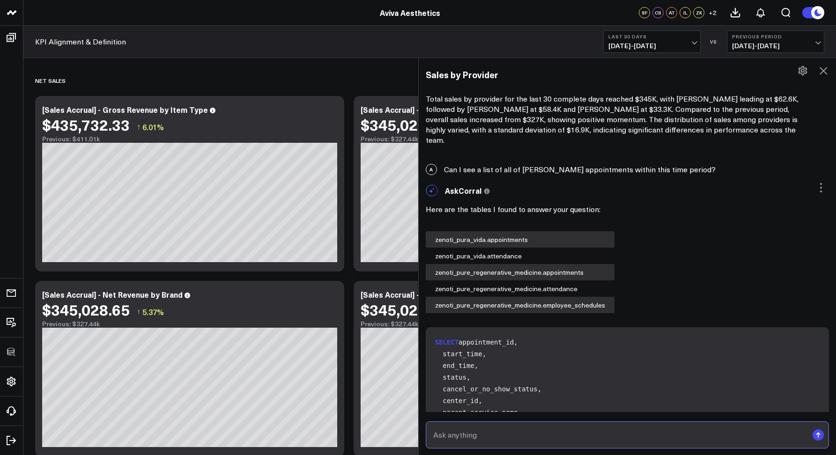
scroll to position [1549, 0]
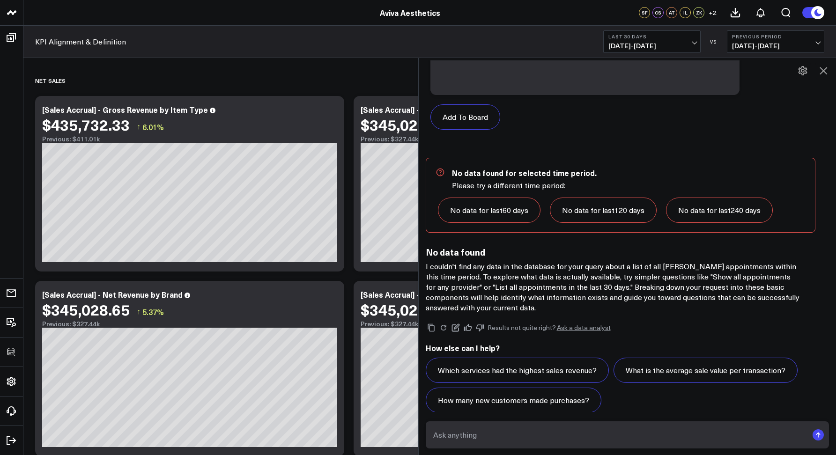
click at [821, 72] on icon at bounding box center [823, 70] width 11 height 11
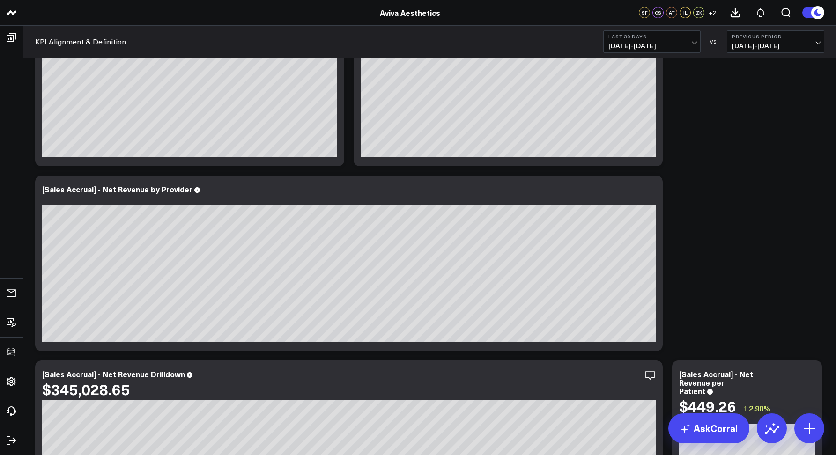
scroll to position [0, 0]
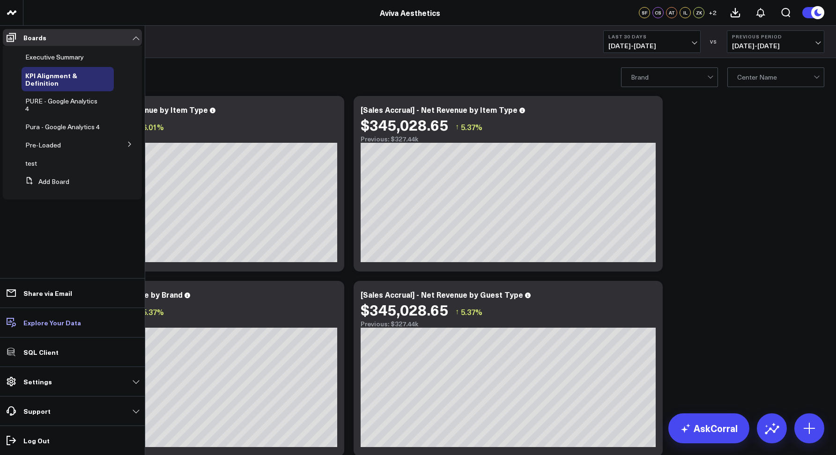
click at [38, 324] on p "Explore Your Data" at bounding box center [52, 322] width 58 height 7
click at [280, 62] on div "Brand Center Name" at bounding box center [429, 76] width 812 height 37
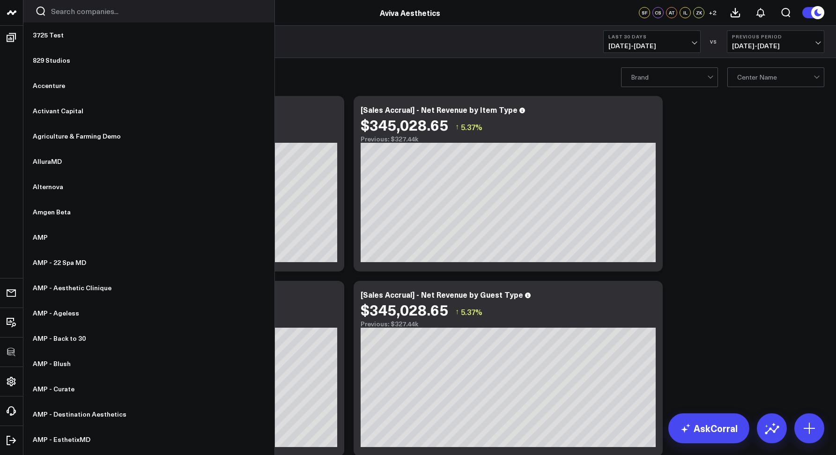
click at [7, 14] on icon at bounding box center [11, 12] width 11 height 11
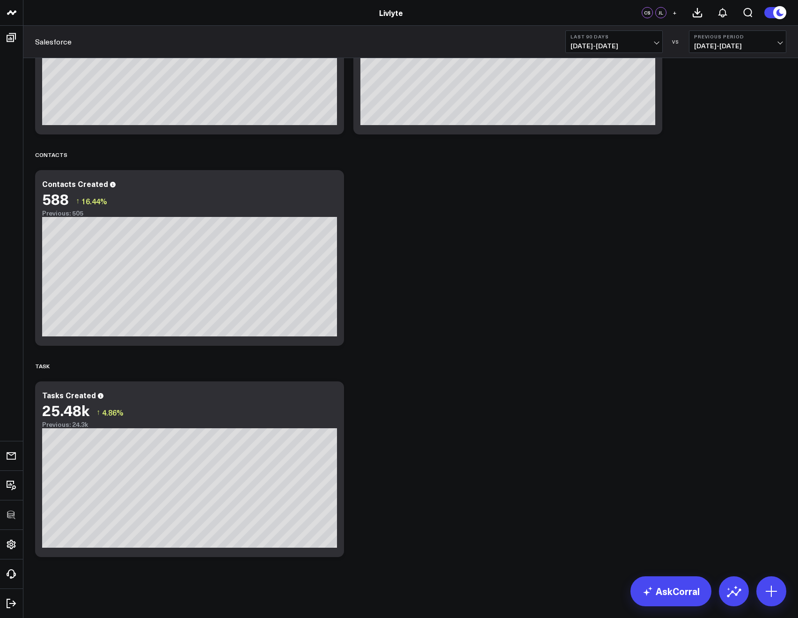
scroll to position [652, 0]
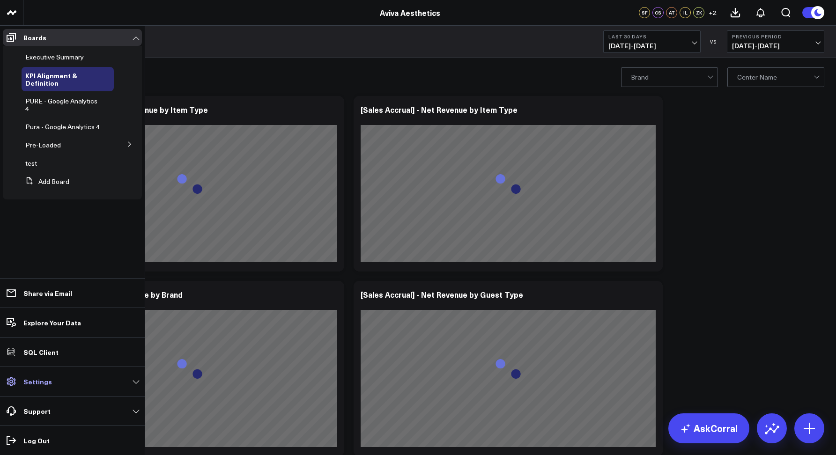
click at [40, 381] on p "Settings" at bounding box center [37, 381] width 29 height 7
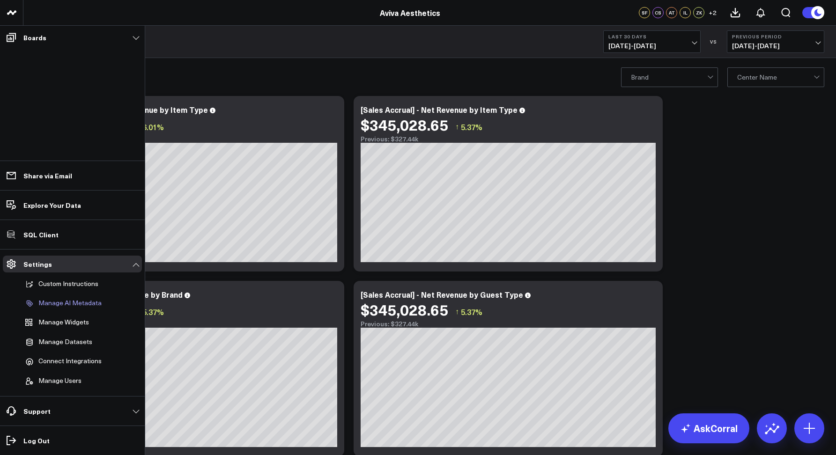
click at [51, 307] on link "Manage AI Metadata" at bounding box center [68, 304] width 92 height 18
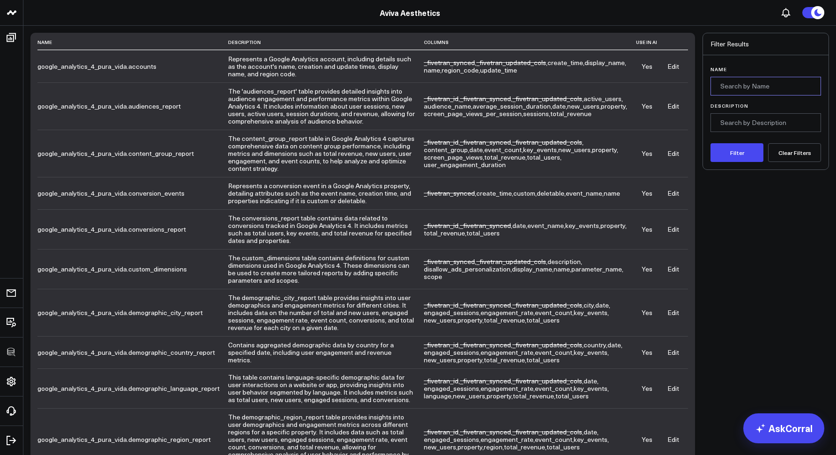
click at [733, 90] on input "Name" at bounding box center [765, 86] width 111 height 19
click at [710, 143] on button "Filter" at bounding box center [736, 152] width 53 height 19
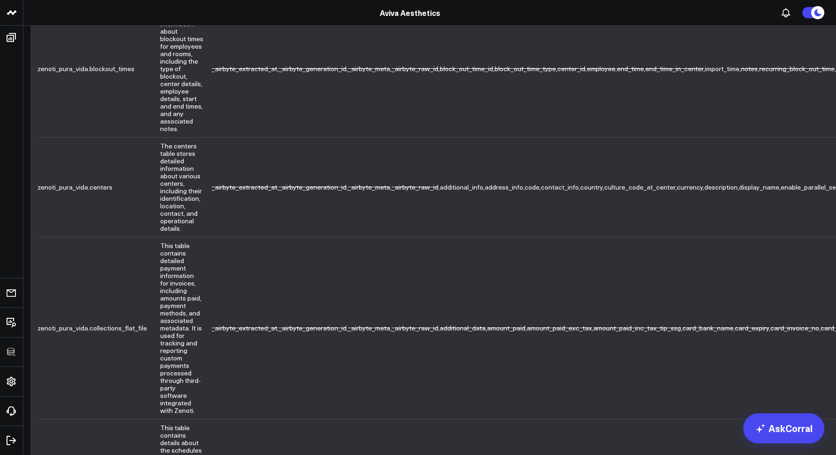
scroll to position [265, 0]
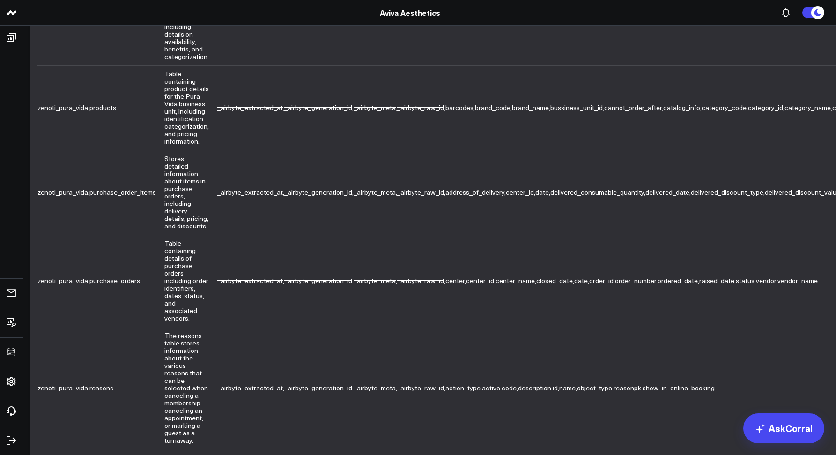
scroll to position [215, 0]
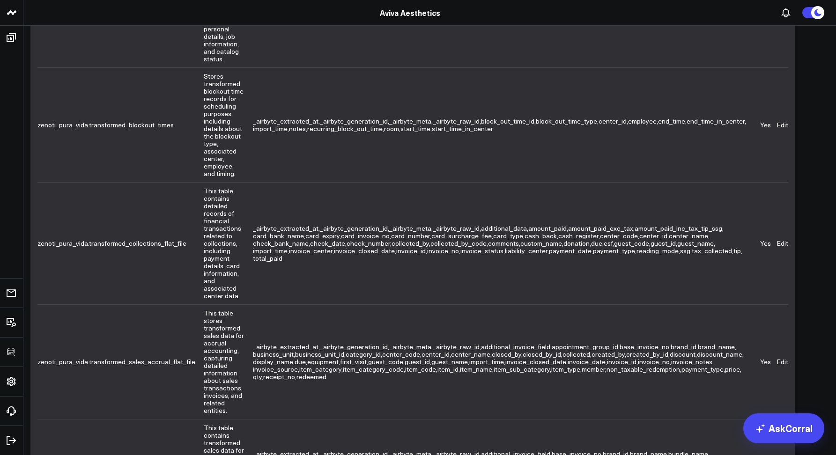
scroll to position [363, 0]
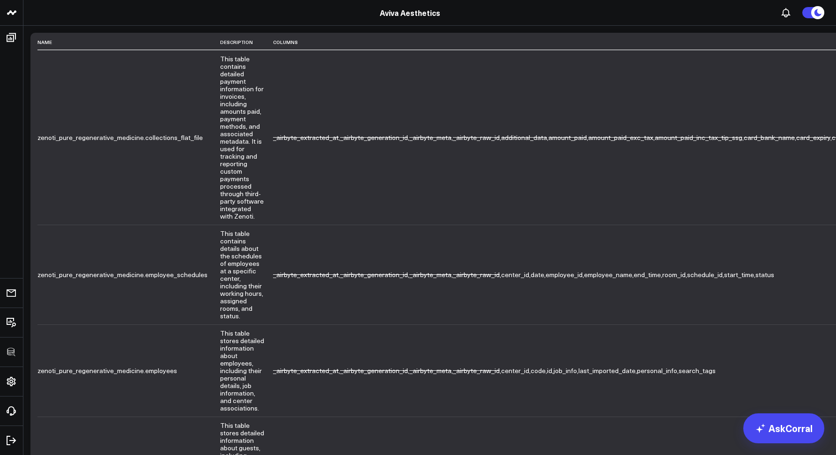
scroll to position [251, 0]
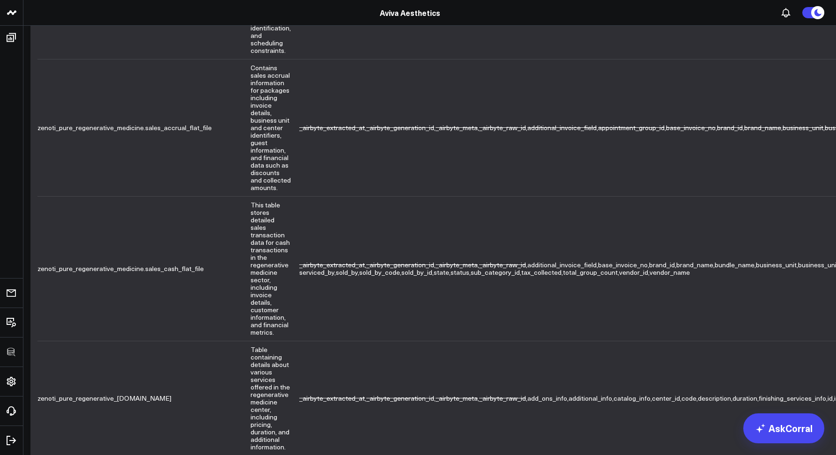
scroll to position [378, 0]
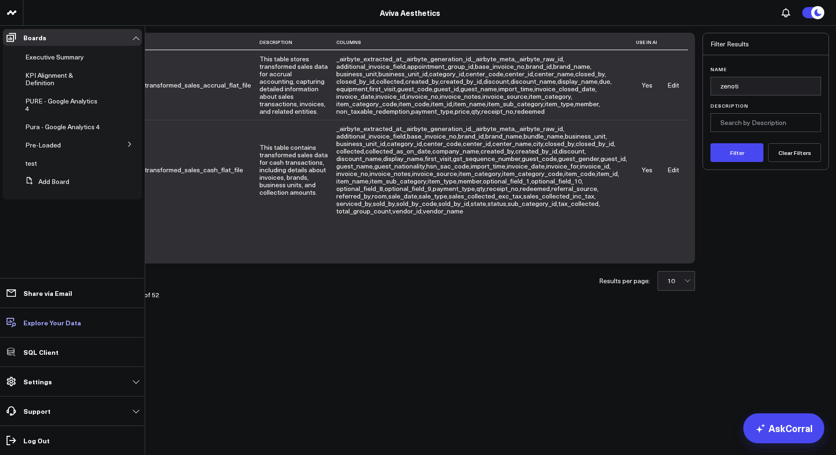
click at [38, 323] on p "Explore Your Data" at bounding box center [52, 322] width 58 height 7
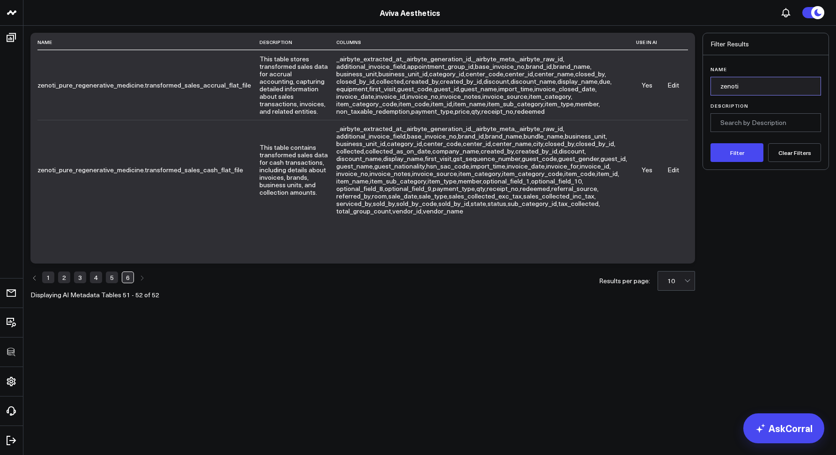
click at [751, 84] on input "zenoti" at bounding box center [765, 86] width 111 height 19
type input "zenoti_all"
click at [710, 143] on button "Filter" at bounding box center [736, 152] width 53 height 19
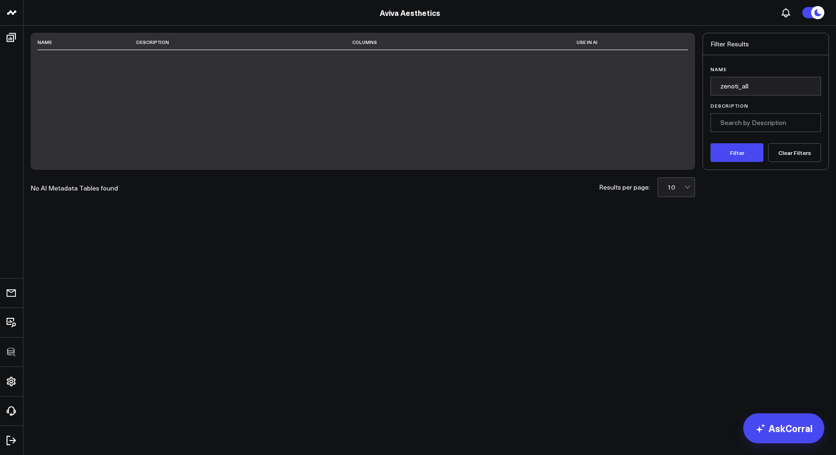
click at [575, 125] on div "Name Description Columns Use in AI" at bounding box center [362, 101] width 664 height 137
click at [745, 88] on input "zenoti_all" at bounding box center [765, 86] width 111 height 19
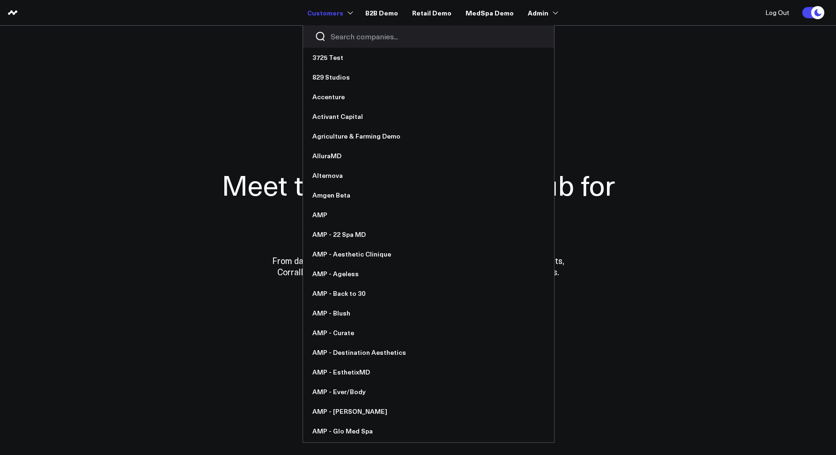
click at [339, 36] on input "Search companies input" at bounding box center [437, 36] width 212 height 10
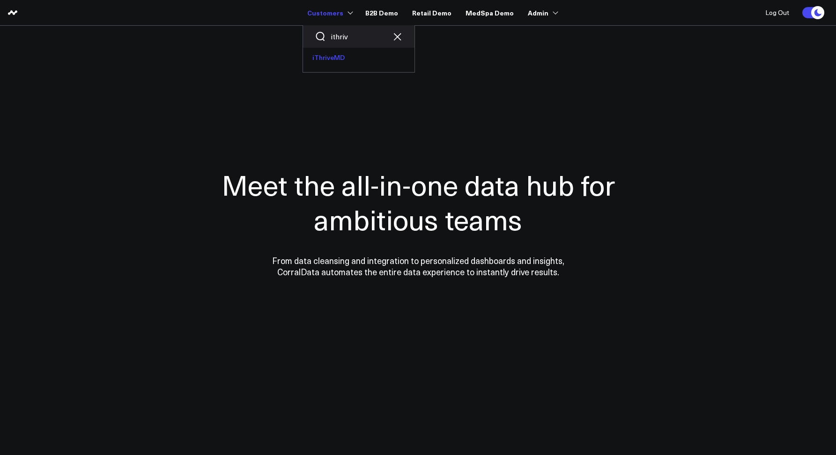
type input "ithriv"
click at [341, 60] on link "iThriveMD" at bounding box center [358, 58] width 111 height 20
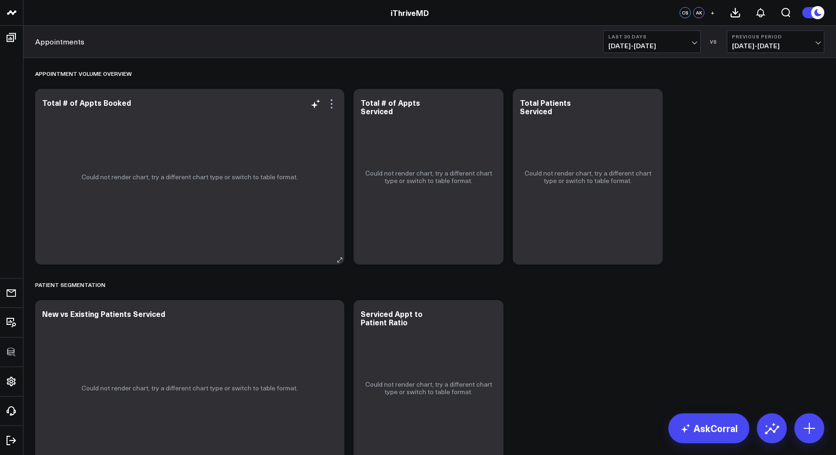
click at [329, 107] on icon at bounding box center [331, 103] width 11 height 11
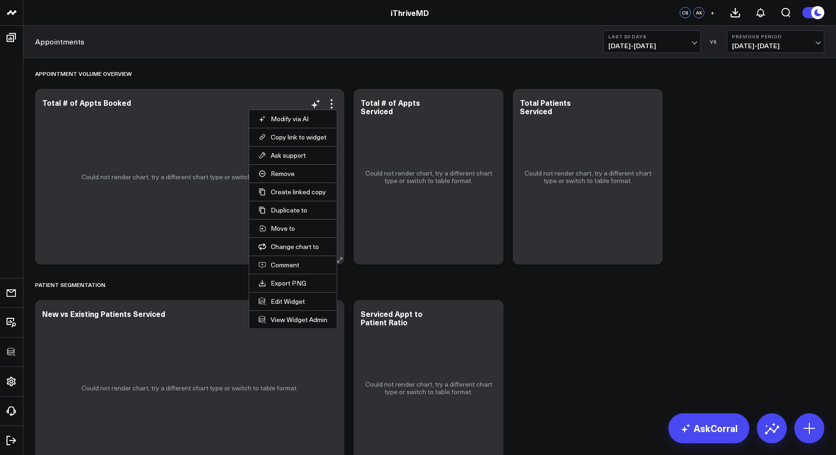
click at [288, 306] on li "Edit Widget" at bounding box center [293, 301] width 88 height 18
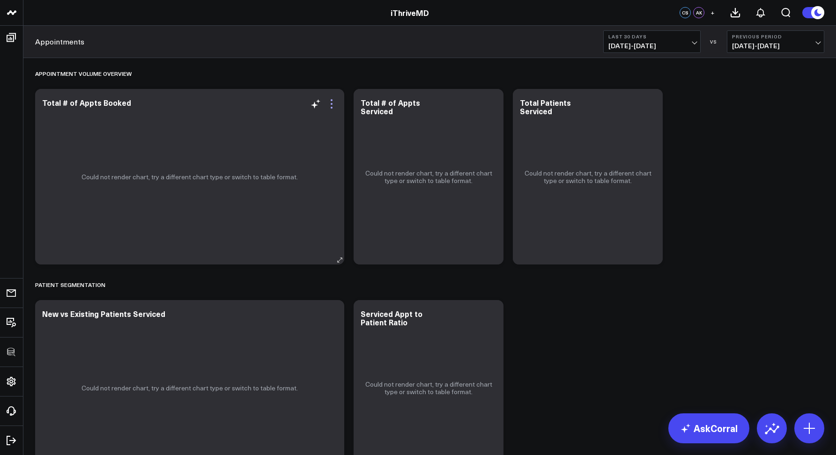
click at [331, 102] on icon at bounding box center [331, 103] width 11 height 11
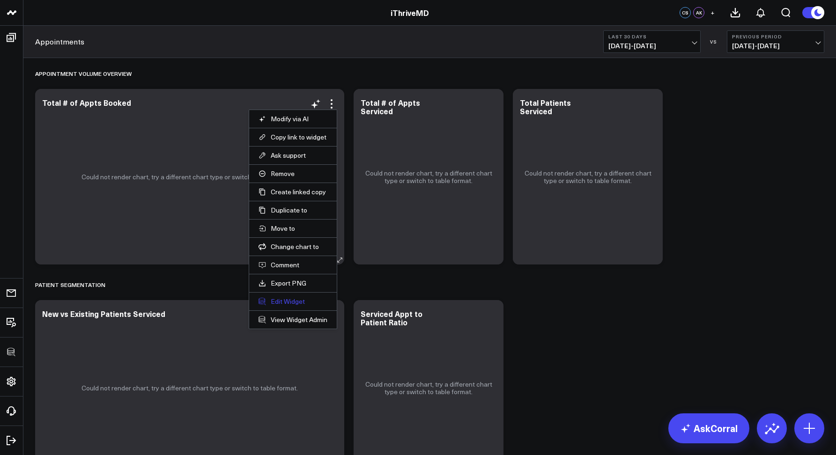
click at [295, 302] on button "Edit Widget" at bounding box center [292, 301] width 69 height 8
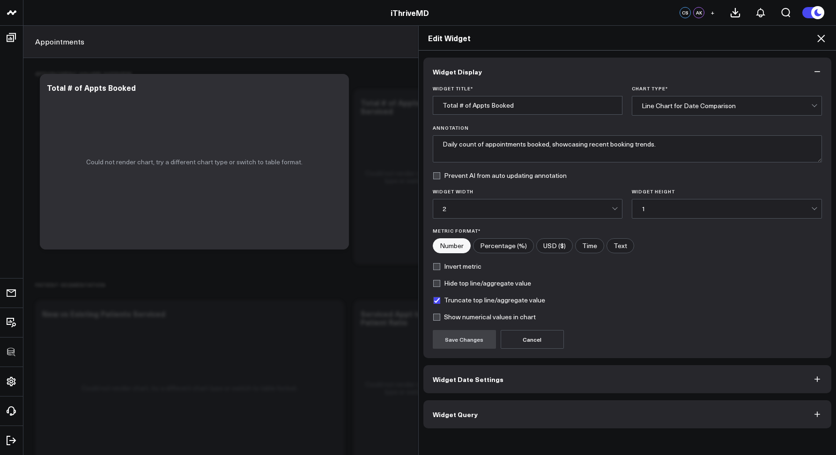
click at [498, 414] on button "Widget Query" at bounding box center [627, 414] width 408 height 28
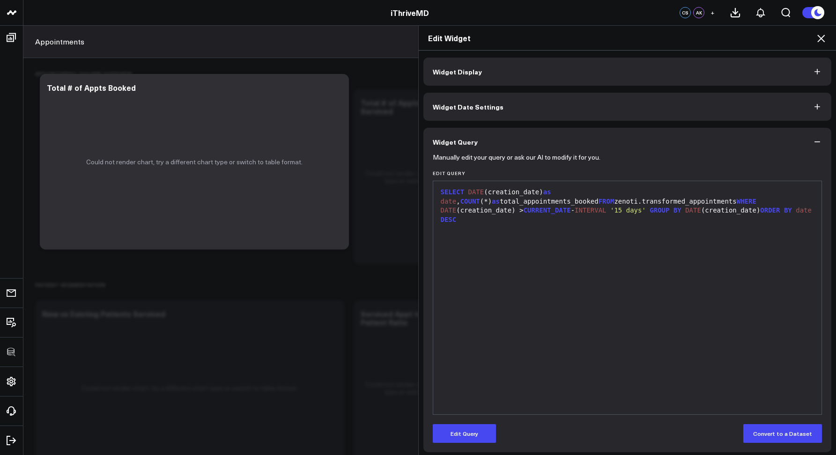
click at [822, 36] on icon at bounding box center [820, 38] width 11 height 11
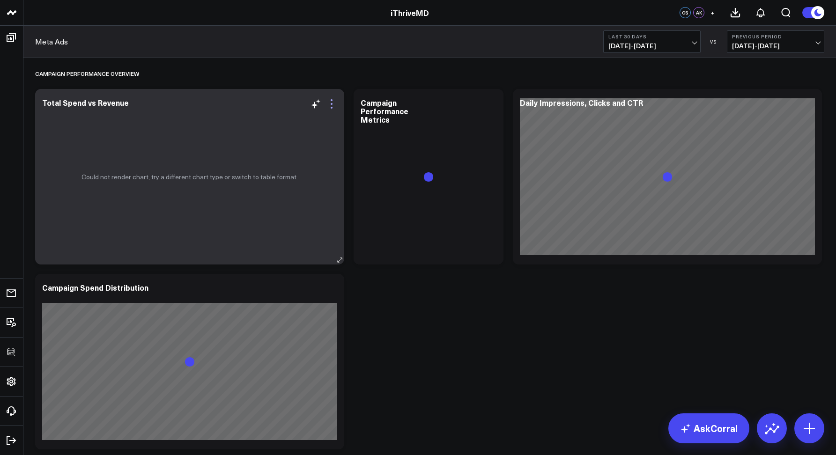
click at [332, 104] on icon at bounding box center [332, 104] width 2 height 2
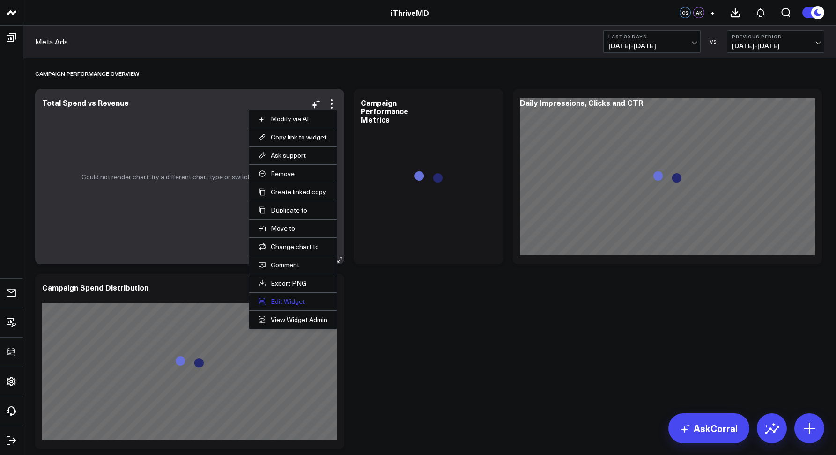
click at [273, 302] on button "Edit Widget" at bounding box center [292, 301] width 69 height 8
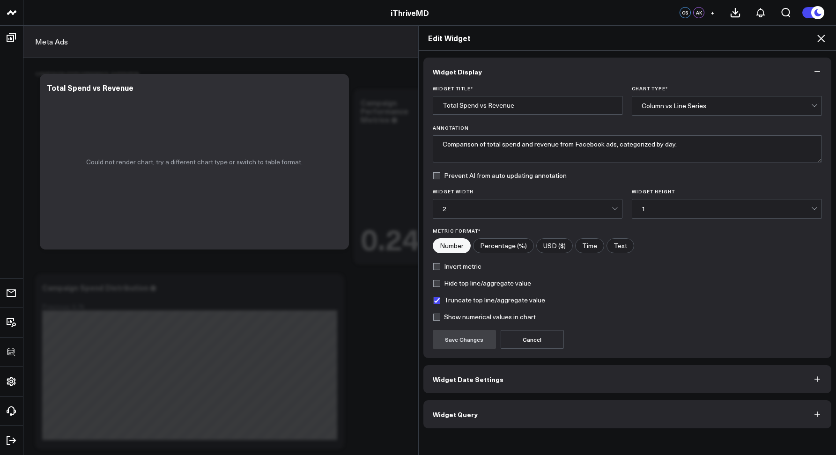
click at [488, 426] on button "Widget Query" at bounding box center [627, 414] width 408 height 28
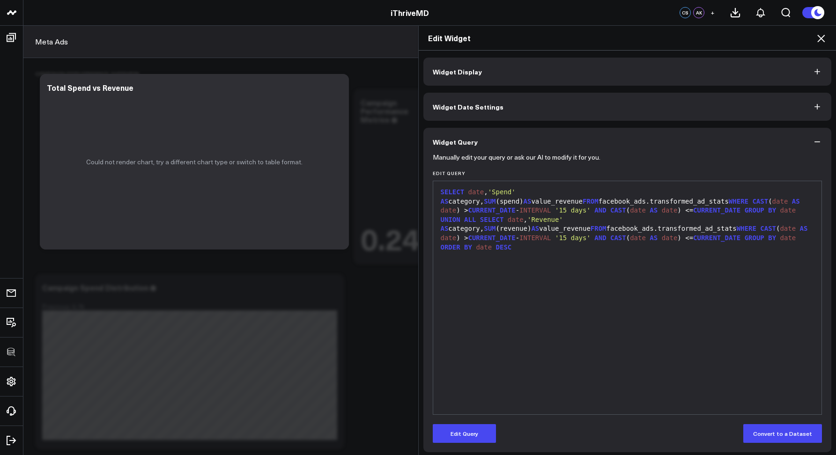
click at [817, 43] on icon at bounding box center [820, 38] width 11 height 11
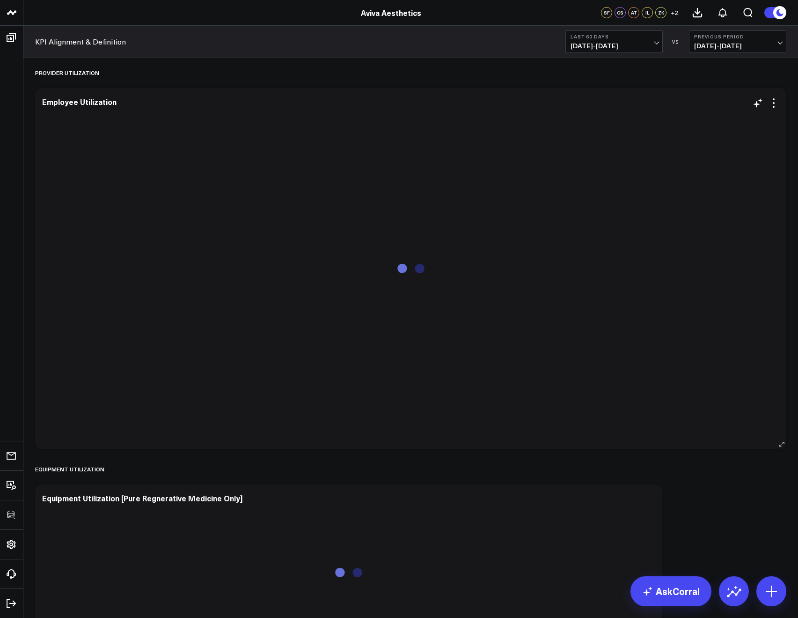
scroll to position [3053, 0]
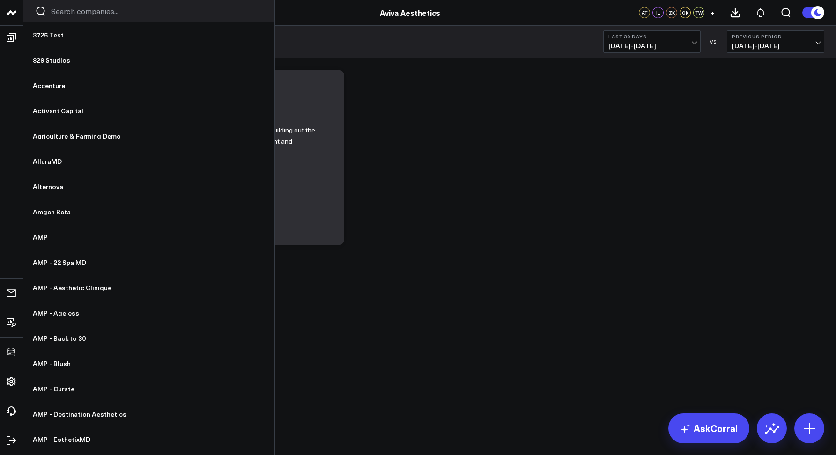
click at [66, 15] on input "Search companies input" at bounding box center [157, 11] width 212 height 10
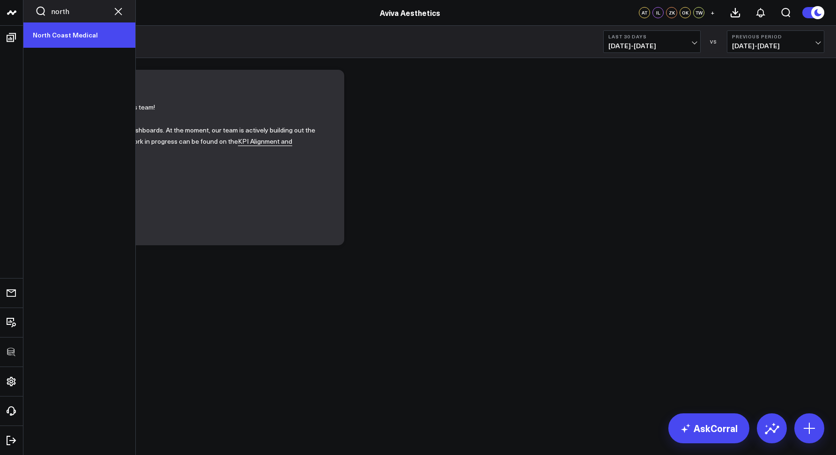
type input "north"
click at [66, 29] on link "North Coast Medical" at bounding box center [79, 34] width 112 height 25
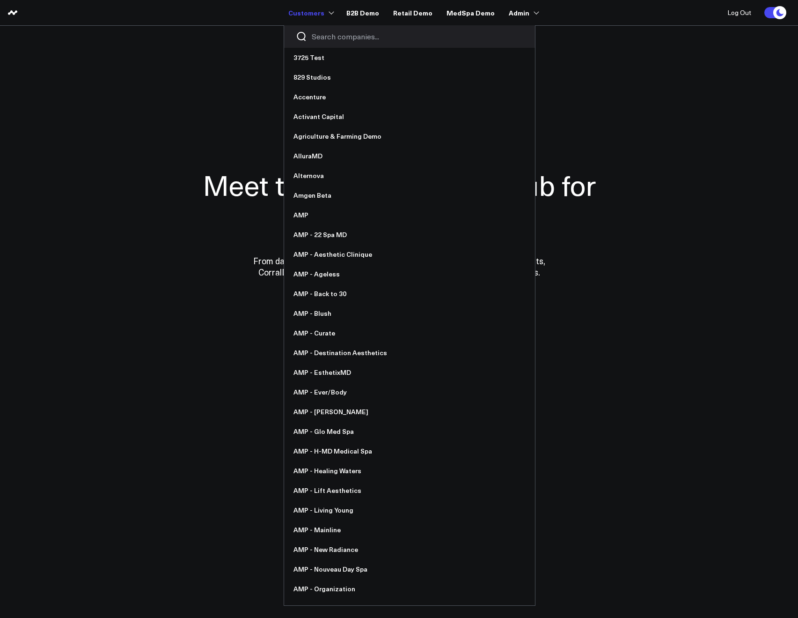
click at [332, 34] on input "Search companies input" at bounding box center [418, 36] width 212 height 10
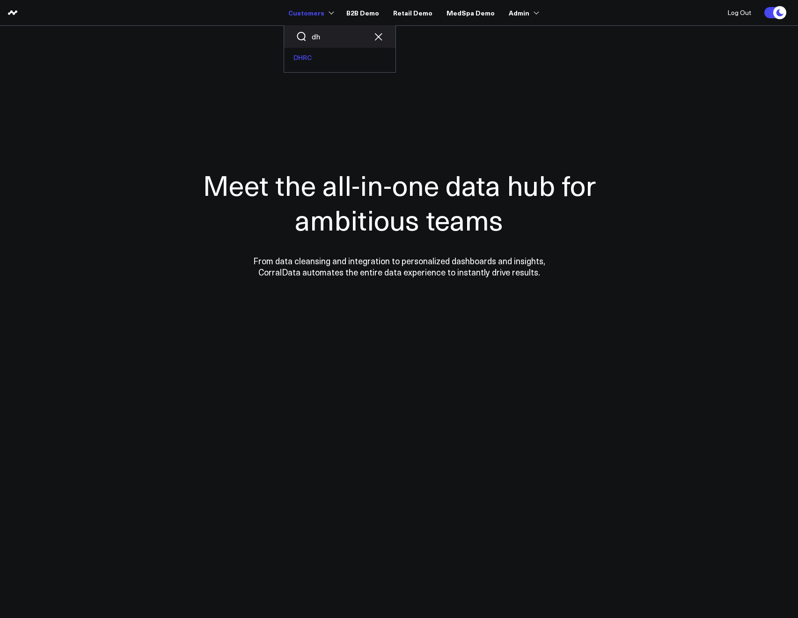
type input "dh"
click at [310, 54] on link "DHRC" at bounding box center [339, 58] width 111 height 20
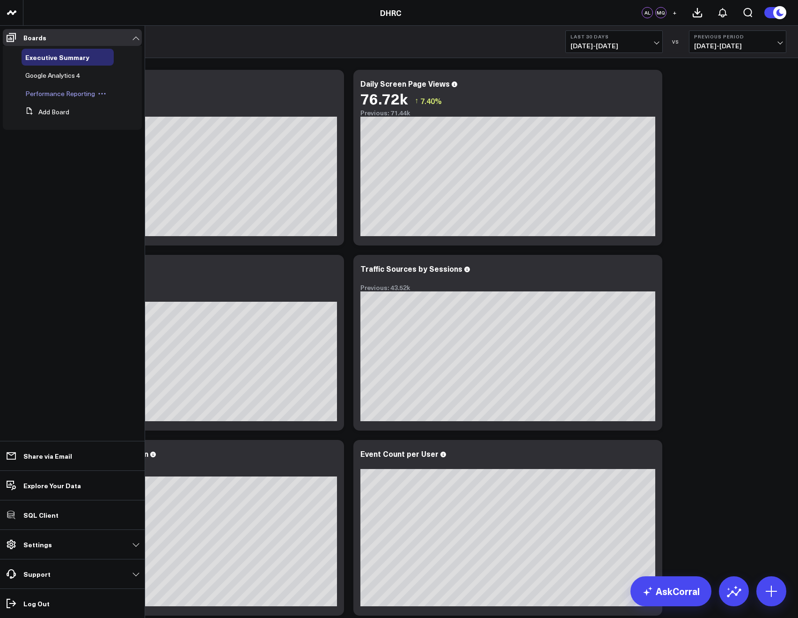
click at [39, 90] on span "Performance Reporting" at bounding box center [60, 93] width 70 height 9
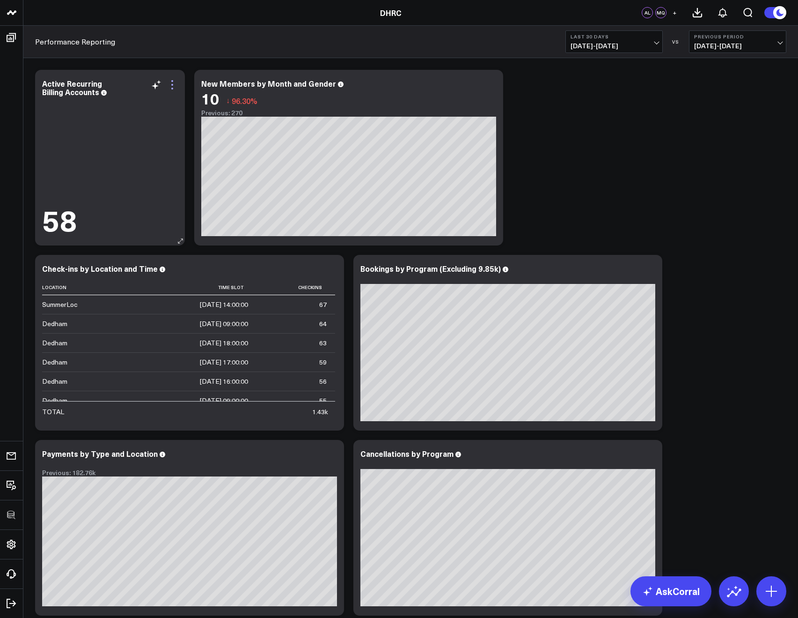
click at [177, 84] on icon at bounding box center [172, 84] width 11 height 11
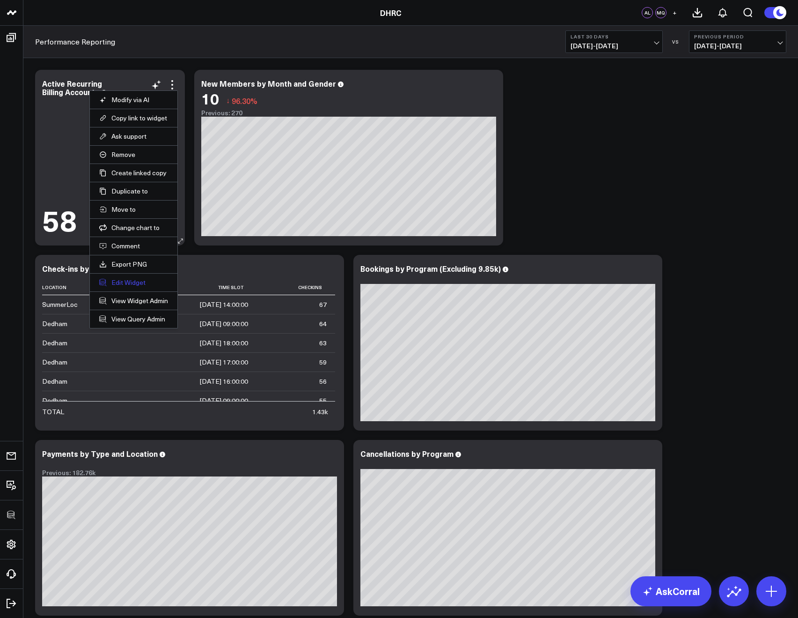
click at [130, 283] on button "Edit Widget" at bounding box center [133, 282] width 69 height 8
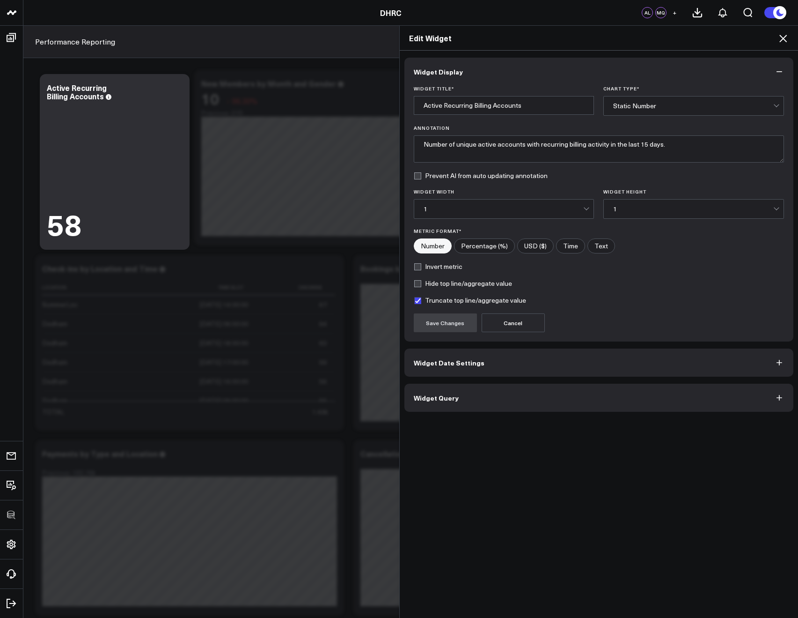
click at [467, 408] on button "Widget Query" at bounding box center [600, 397] width 390 height 28
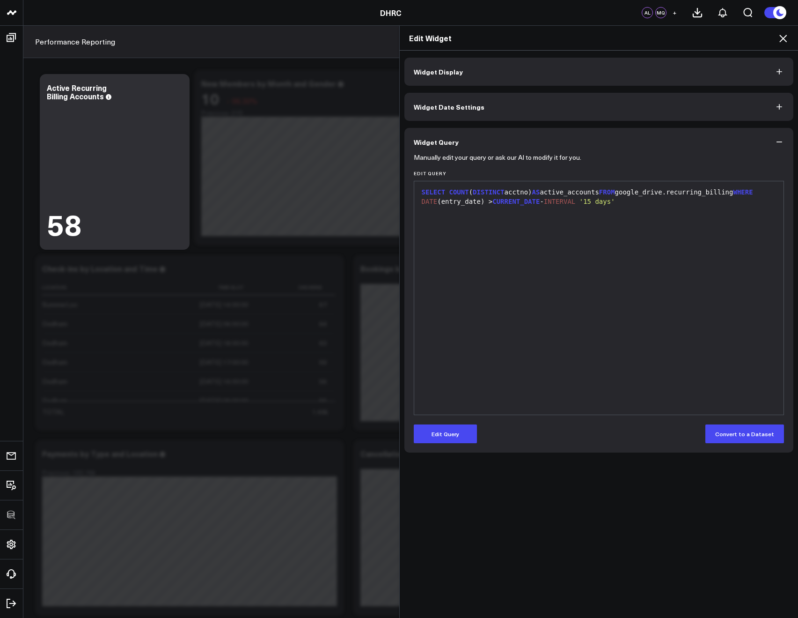
click at [783, 34] on icon at bounding box center [783, 38] width 11 height 11
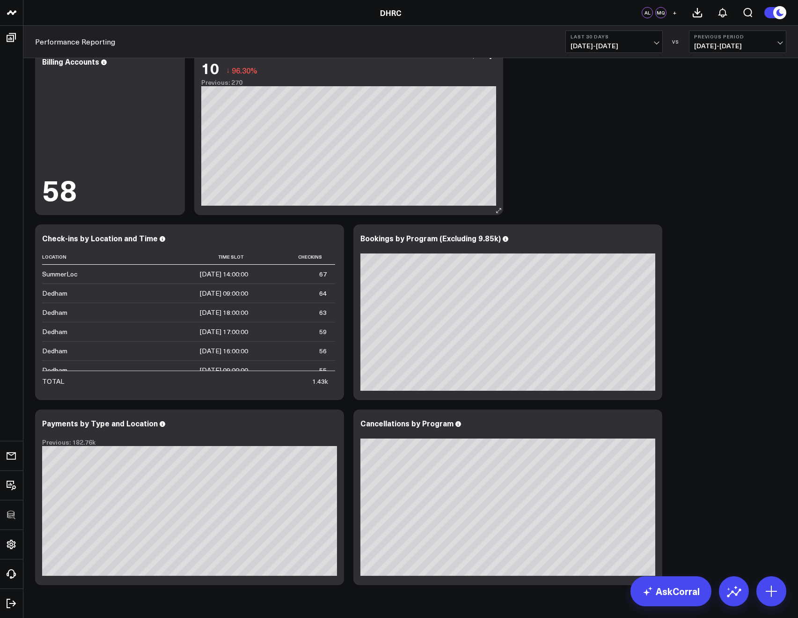
scroll to position [59, 0]
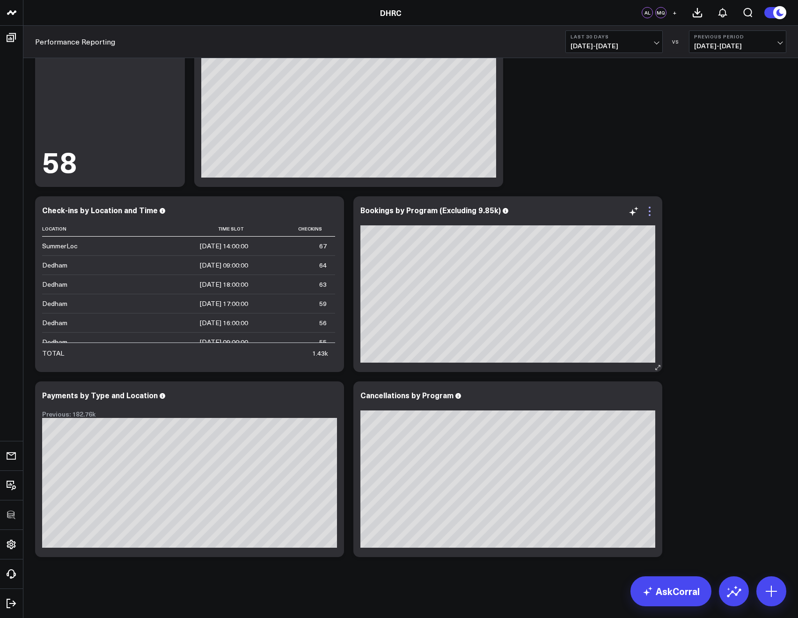
click at [652, 212] on icon at bounding box center [649, 211] width 11 height 11
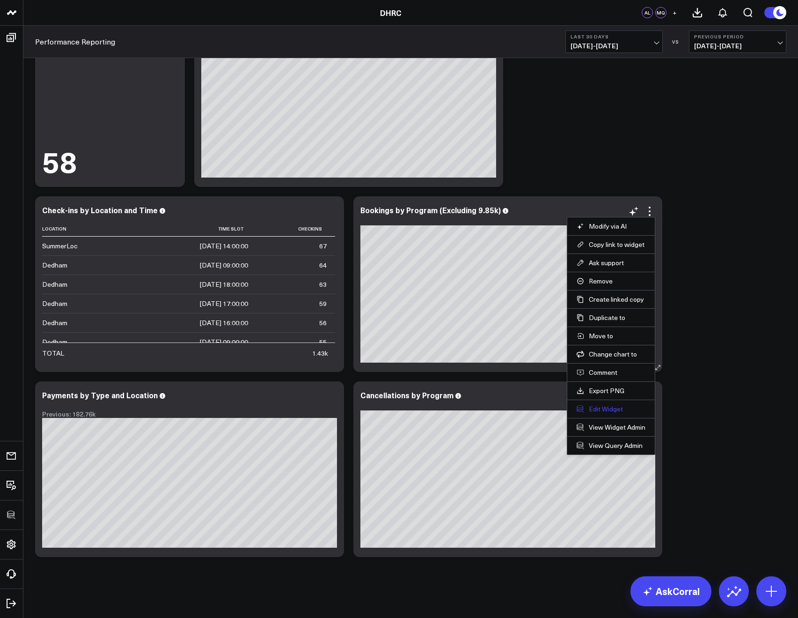
click at [597, 413] on button "Edit Widget" at bounding box center [611, 409] width 69 height 8
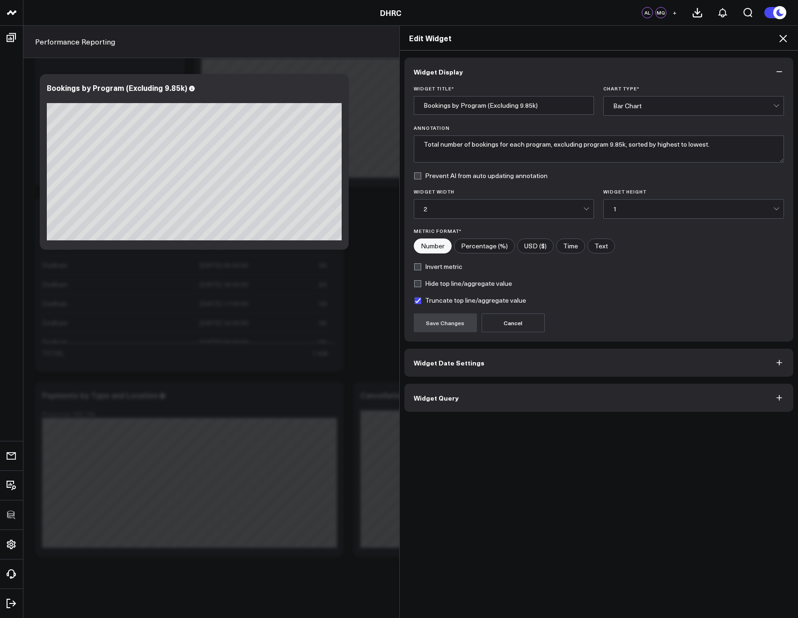
click at [496, 401] on button "Widget Query" at bounding box center [600, 397] width 390 height 28
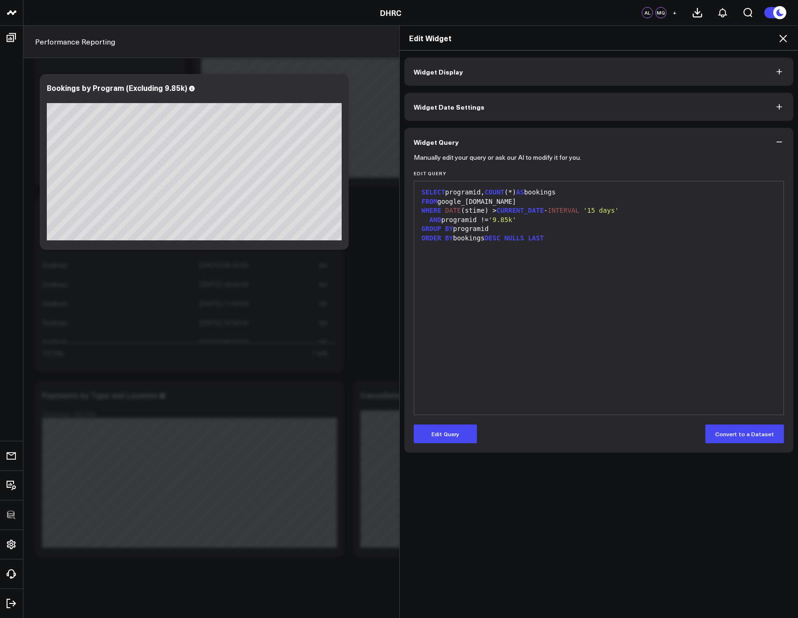
click at [784, 43] on icon at bounding box center [783, 38] width 11 height 11
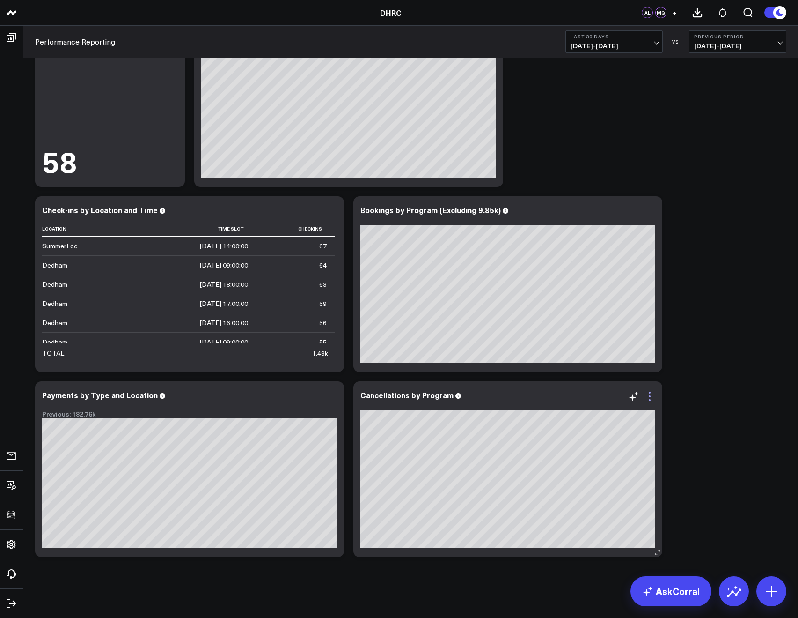
click at [652, 391] on icon at bounding box center [649, 396] width 11 height 11
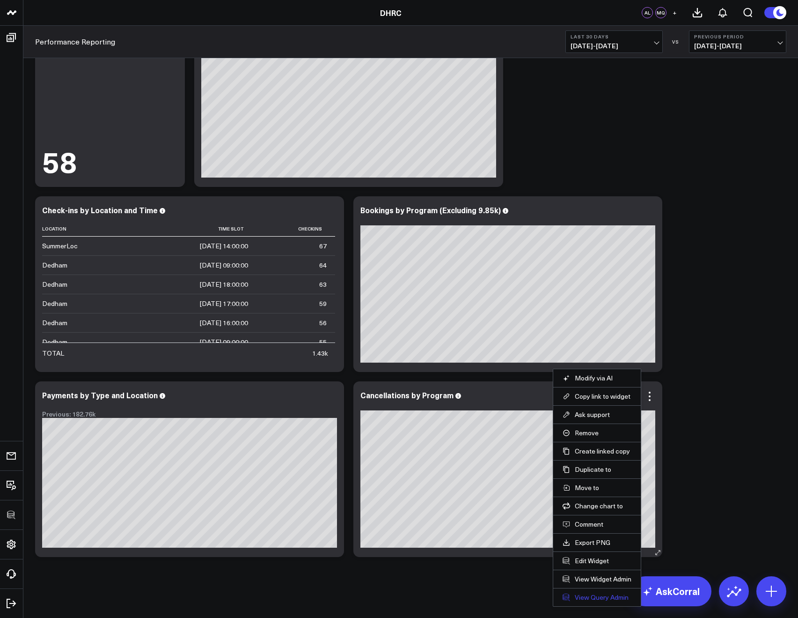
click at [591, 593] on link "View Query Admin" at bounding box center [597, 597] width 69 height 8
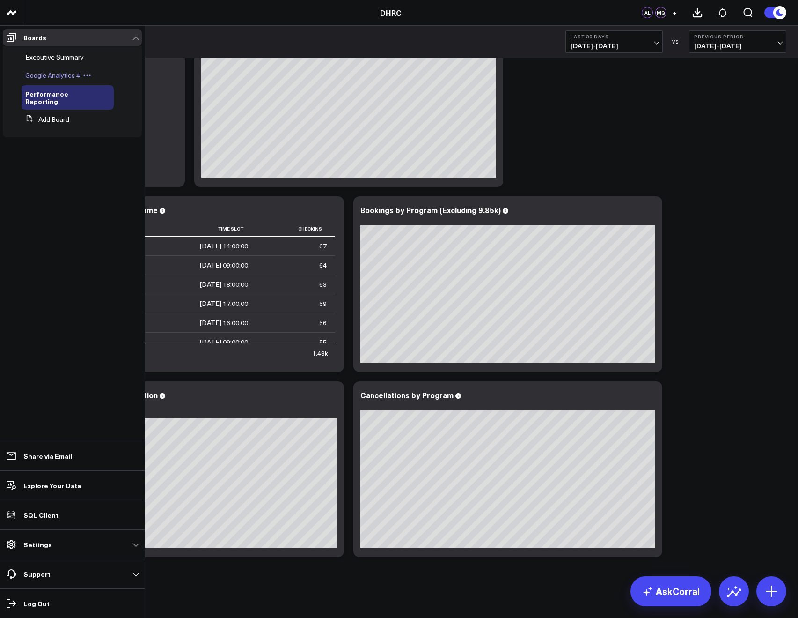
click at [44, 75] on span "Google Analytics 4" at bounding box center [52, 75] width 55 height 9
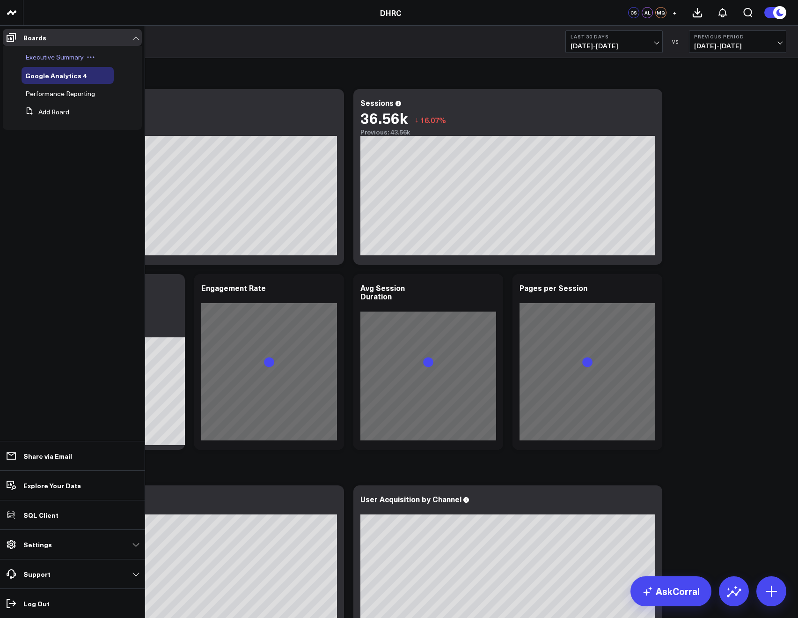
click at [34, 57] on span "Executive Summary" at bounding box center [54, 56] width 59 height 9
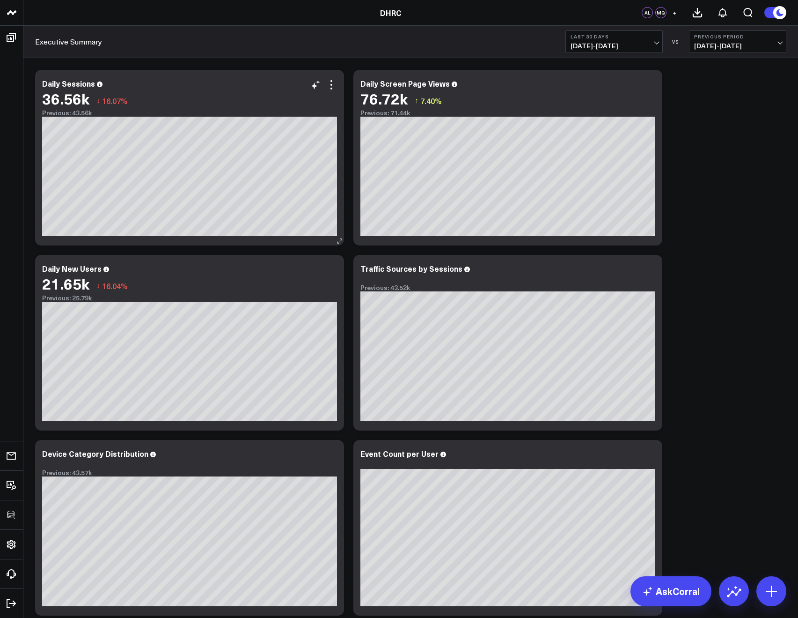
scroll to position [59, 0]
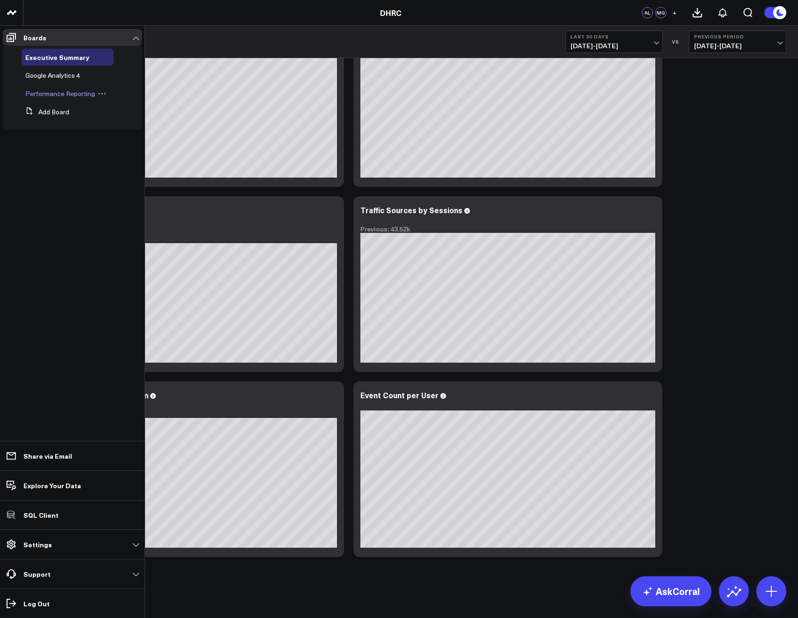
click at [44, 93] on span "Performance Reporting" at bounding box center [60, 93] width 70 height 9
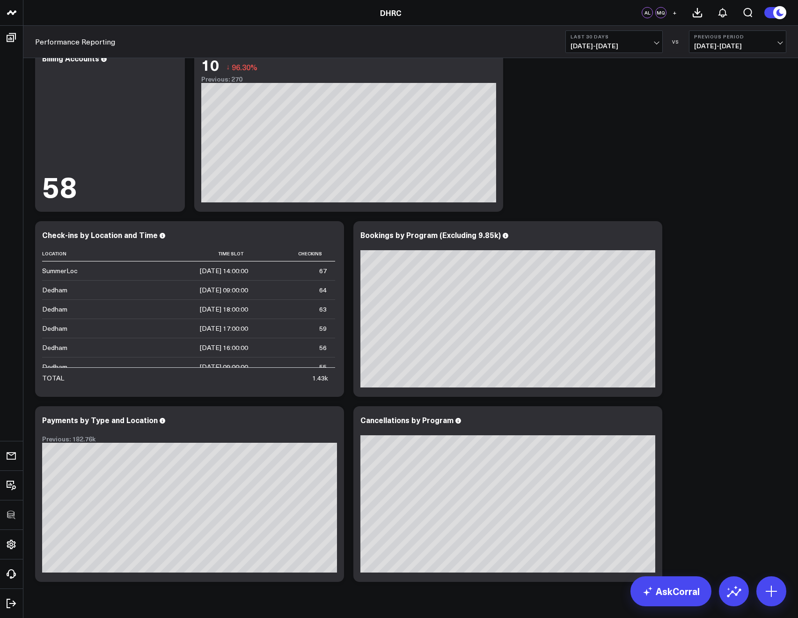
scroll to position [59, 0]
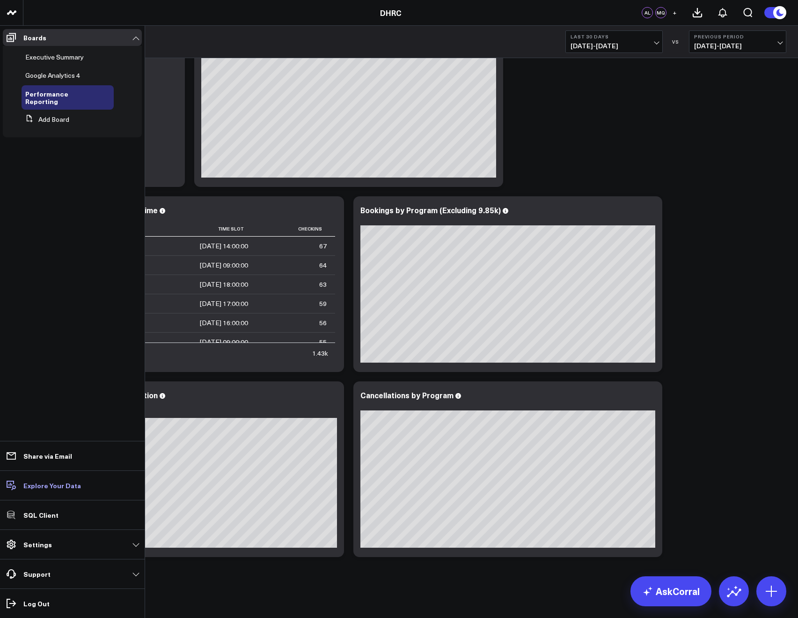
click at [45, 485] on p "Explore Your Data" at bounding box center [52, 484] width 58 height 7
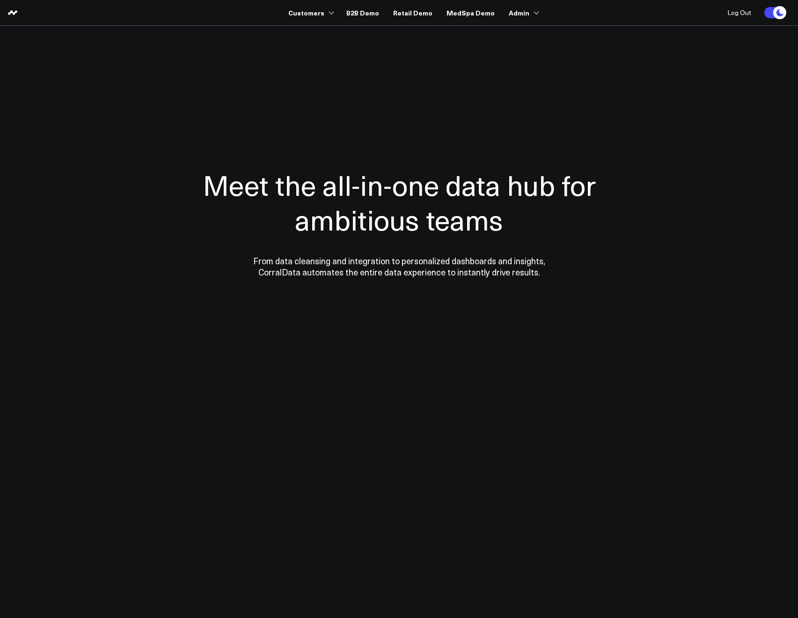
click at [206, 167] on h1 "Meet the all-in-one data hub for ambitious teams" at bounding box center [399, 201] width 459 height 69
click at [293, 29] on section "Meet the all-in-one data hub for ambitious teams From data cleansing and integr…" at bounding box center [399, 190] width 674 height 328
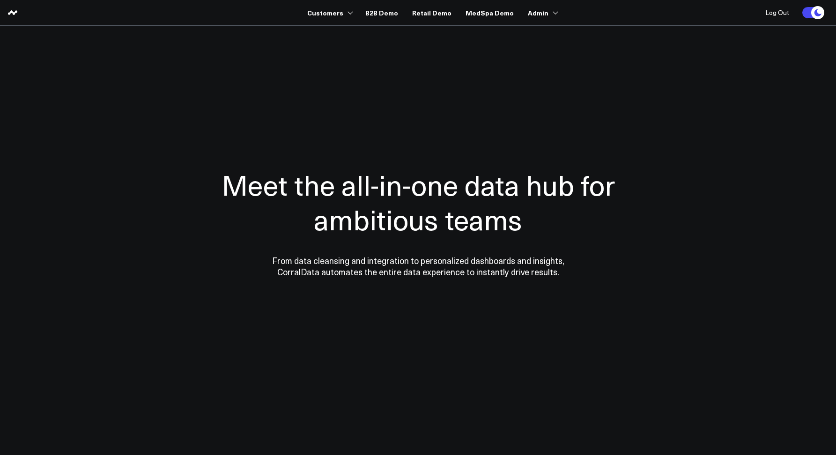
click at [339, 44] on section "Meet the all-in-one data hub for ambitious teams From data cleansing and integr…" at bounding box center [418, 190] width 674 height 328
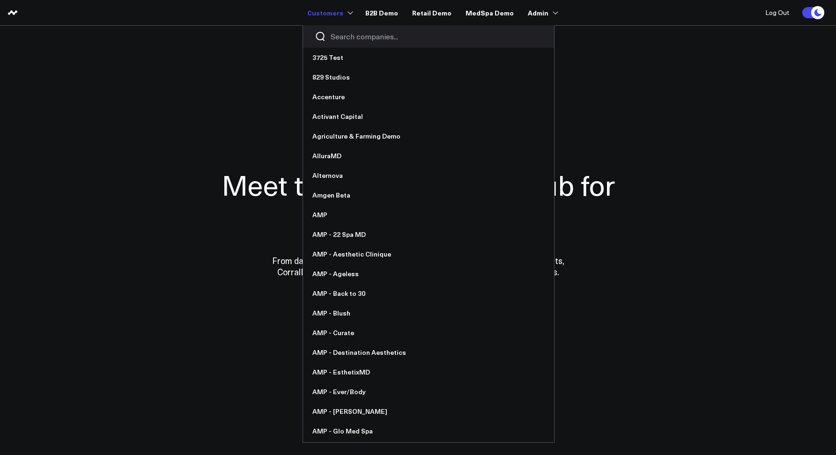
click at [353, 37] on input "Search companies input" at bounding box center [437, 36] width 212 height 10
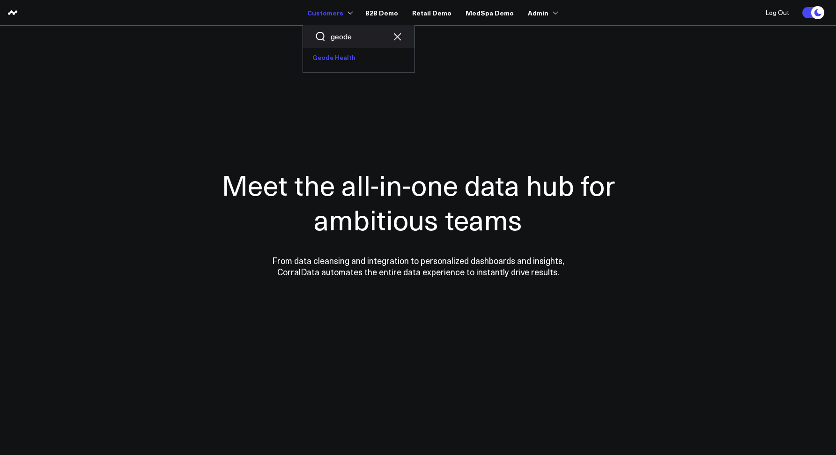
type input "geode"
click at [349, 59] on link "Geode Health" at bounding box center [358, 58] width 111 height 20
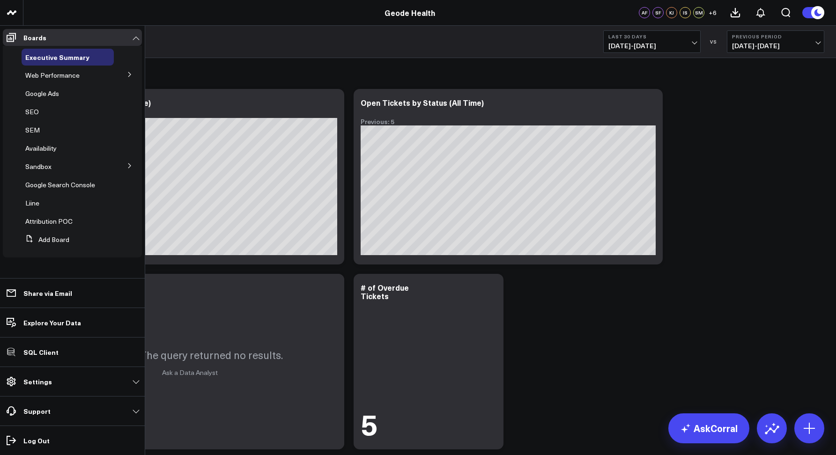
click at [133, 163] on button at bounding box center [130, 165] width 24 height 14
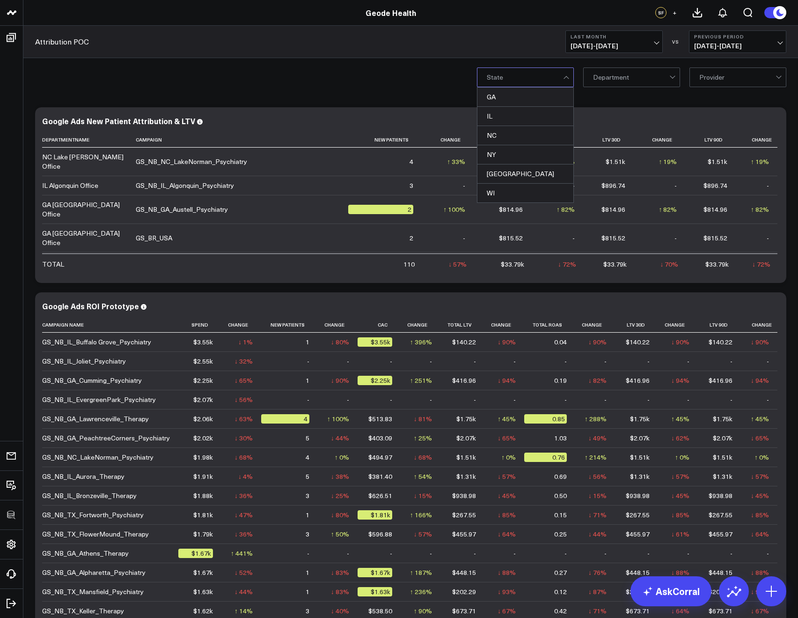
click at [591, 77] on div "Department" at bounding box center [631, 77] width 97 height 20
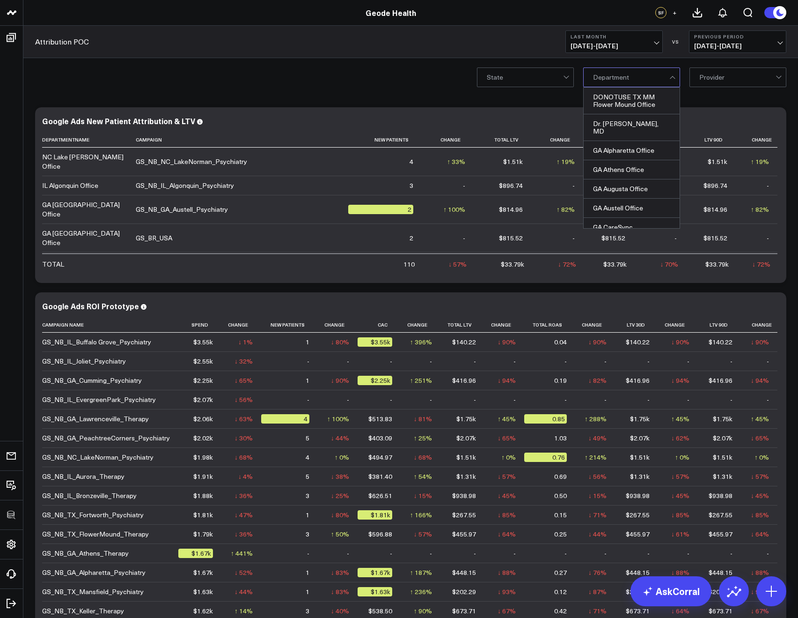
click at [722, 87] on div "Provider" at bounding box center [738, 77] width 97 height 20
